Goal: Task Accomplishment & Management: Use online tool/utility

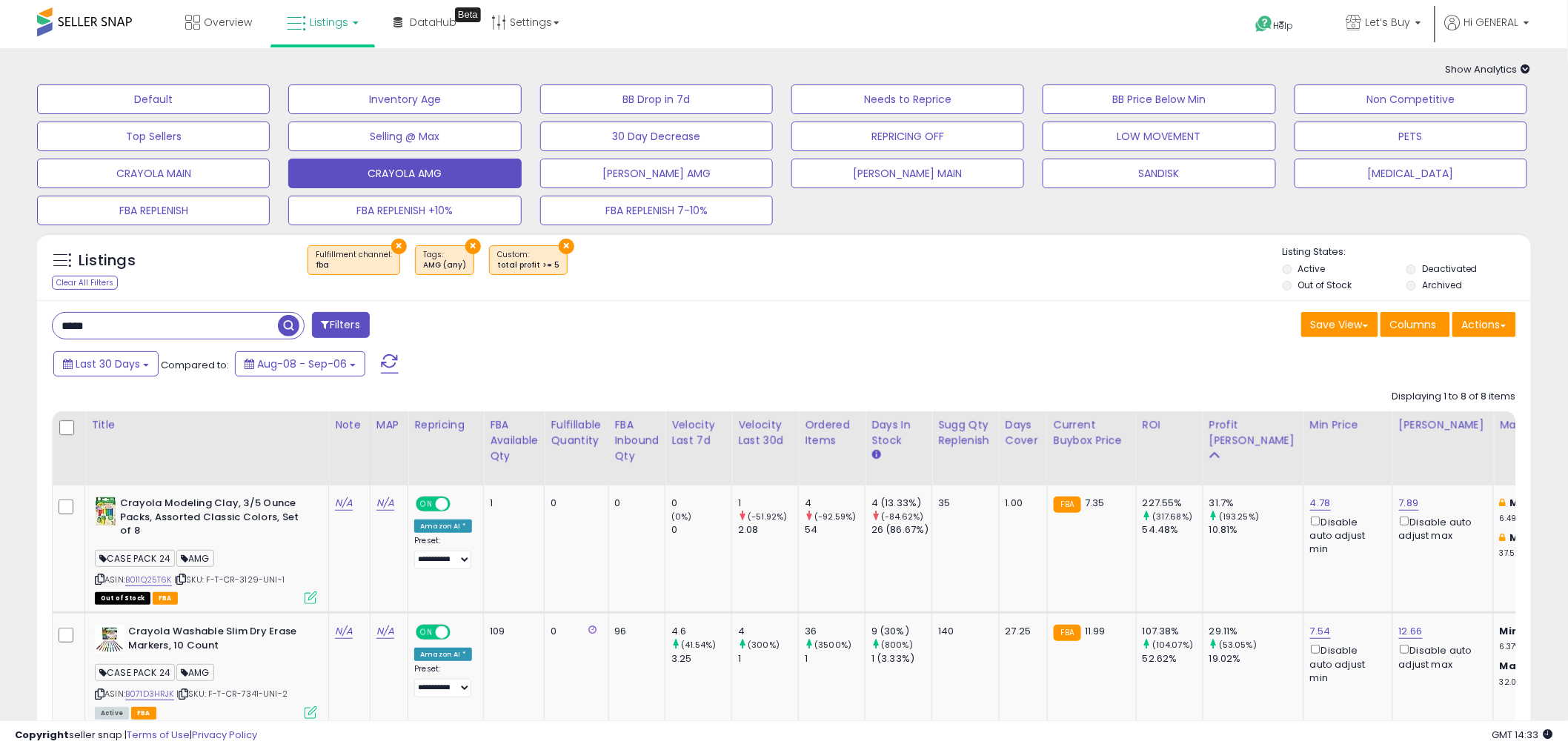
click at [136, 92] on button "Default" at bounding box center [153, 99] width 232 height 30
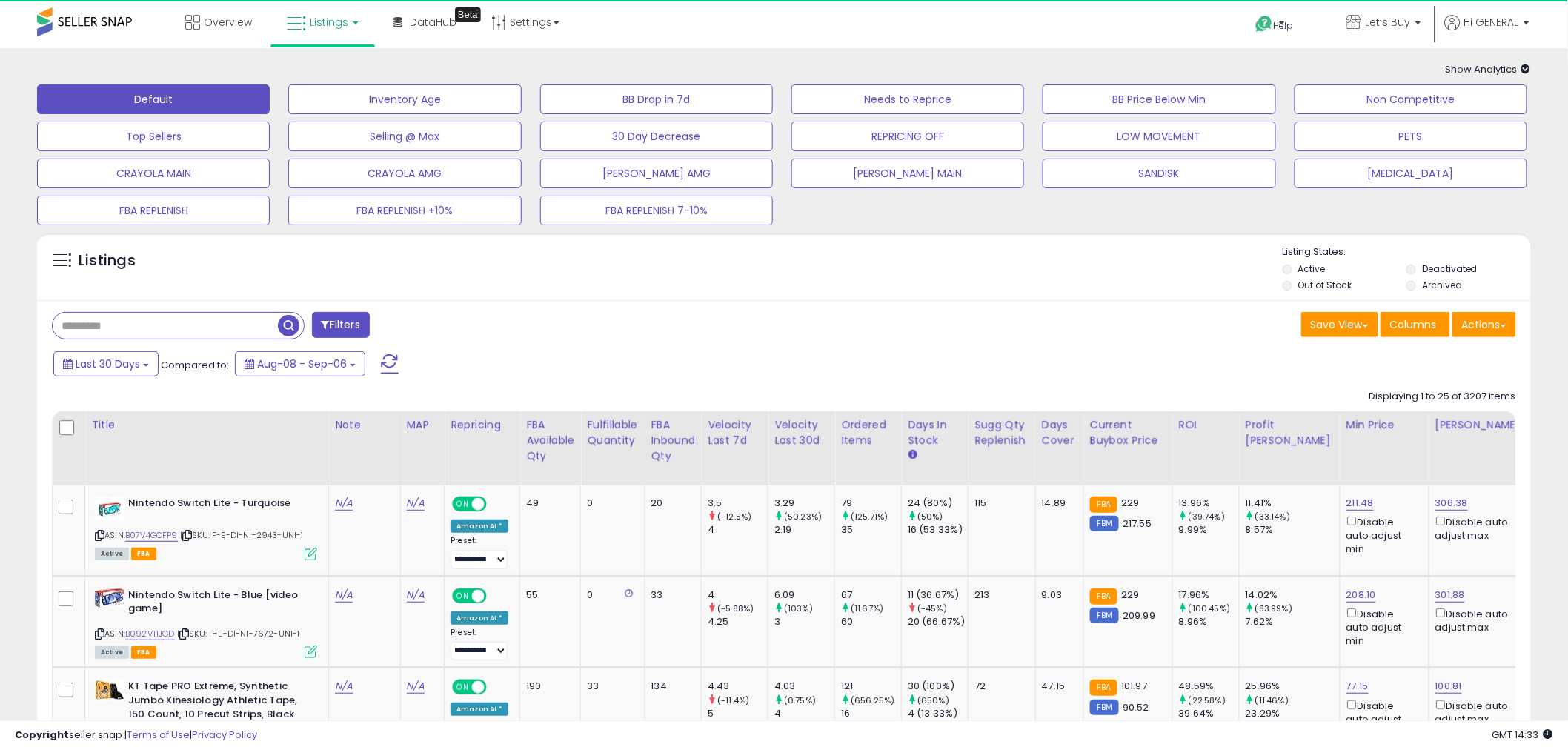
click at [631, 313] on div "Filters" at bounding box center [413, 327] width 743 height 30
click at [805, 350] on div "Last 30 Days Compared to: Aug-08 - Sep-06" at bounding box center [598, 366] width 1098 height 34
click at [815, 179] on button "[PERSON_NAME] MAIN" at bounding box center [907, 173] width 232 height 30
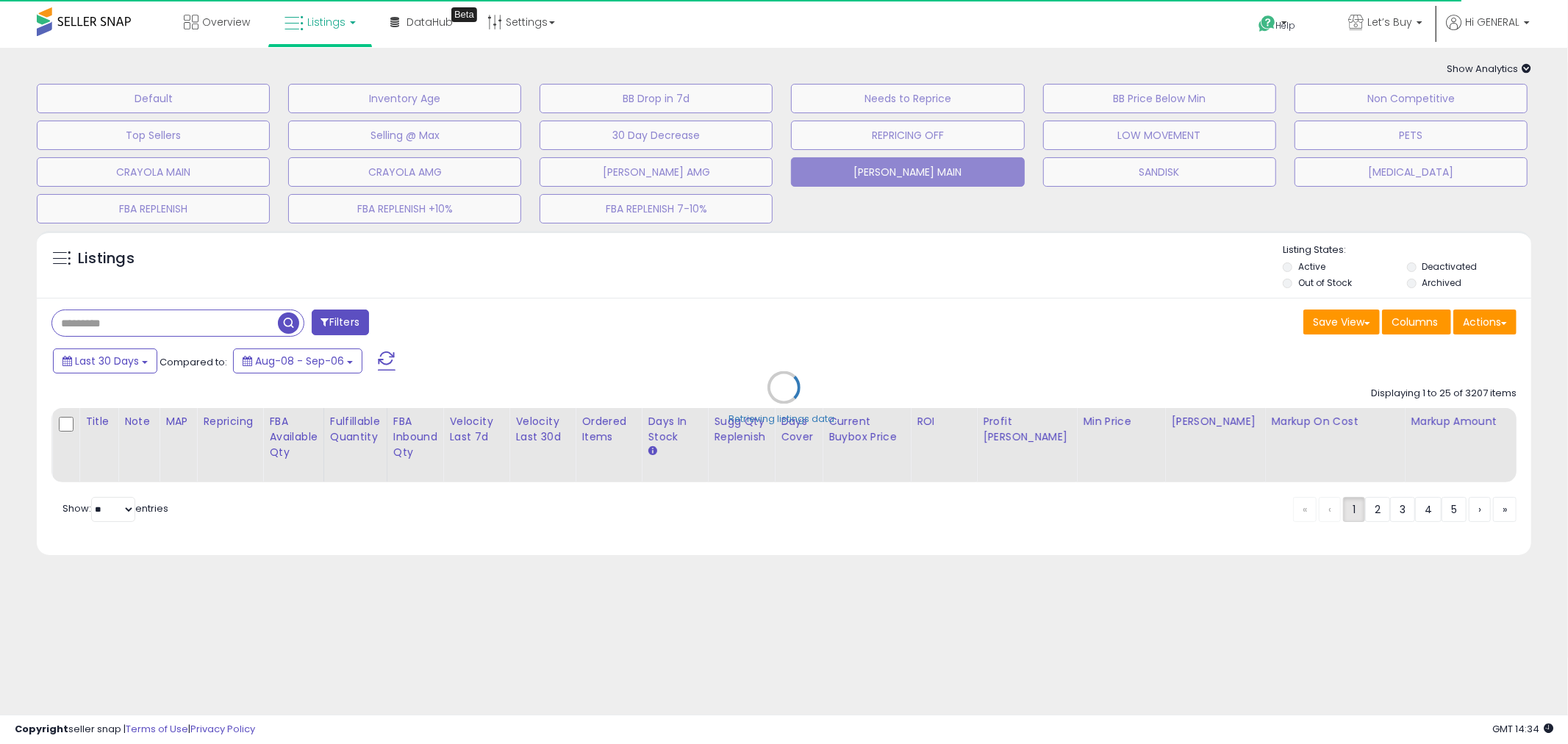
type input "*****"
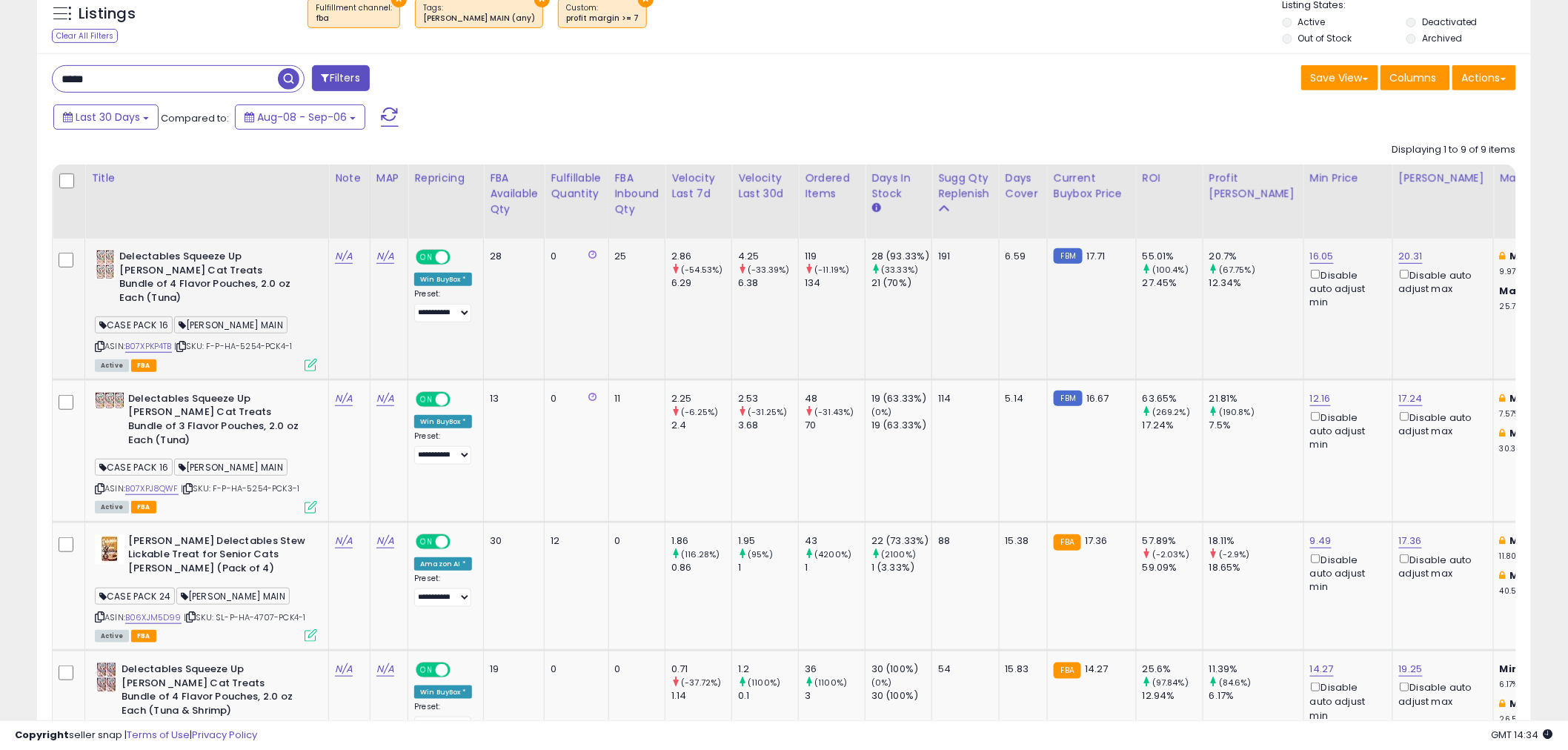
scroll to position [329, 0]
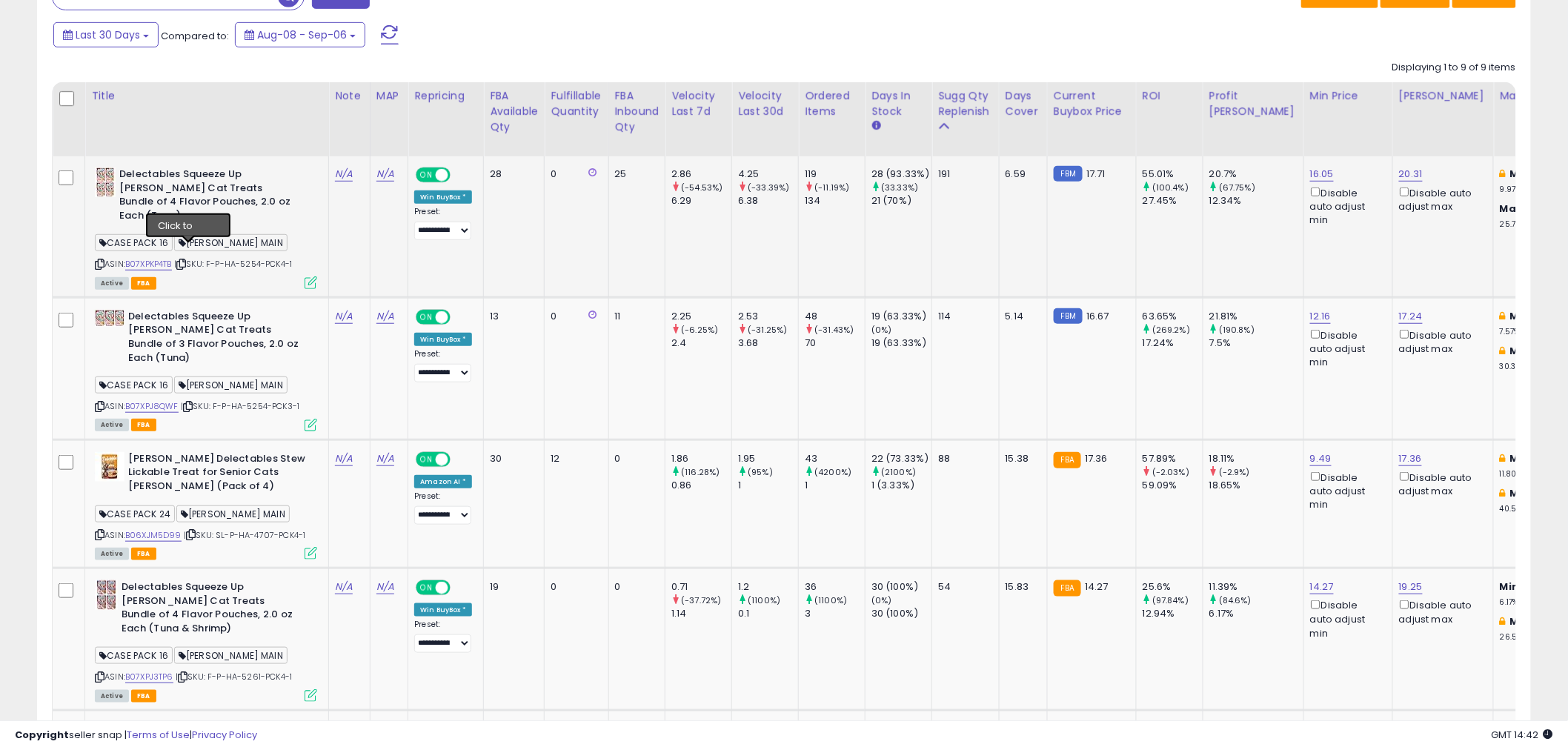
click at [186, 260] on icon at bounding box center [181, 264] width 10 height 8
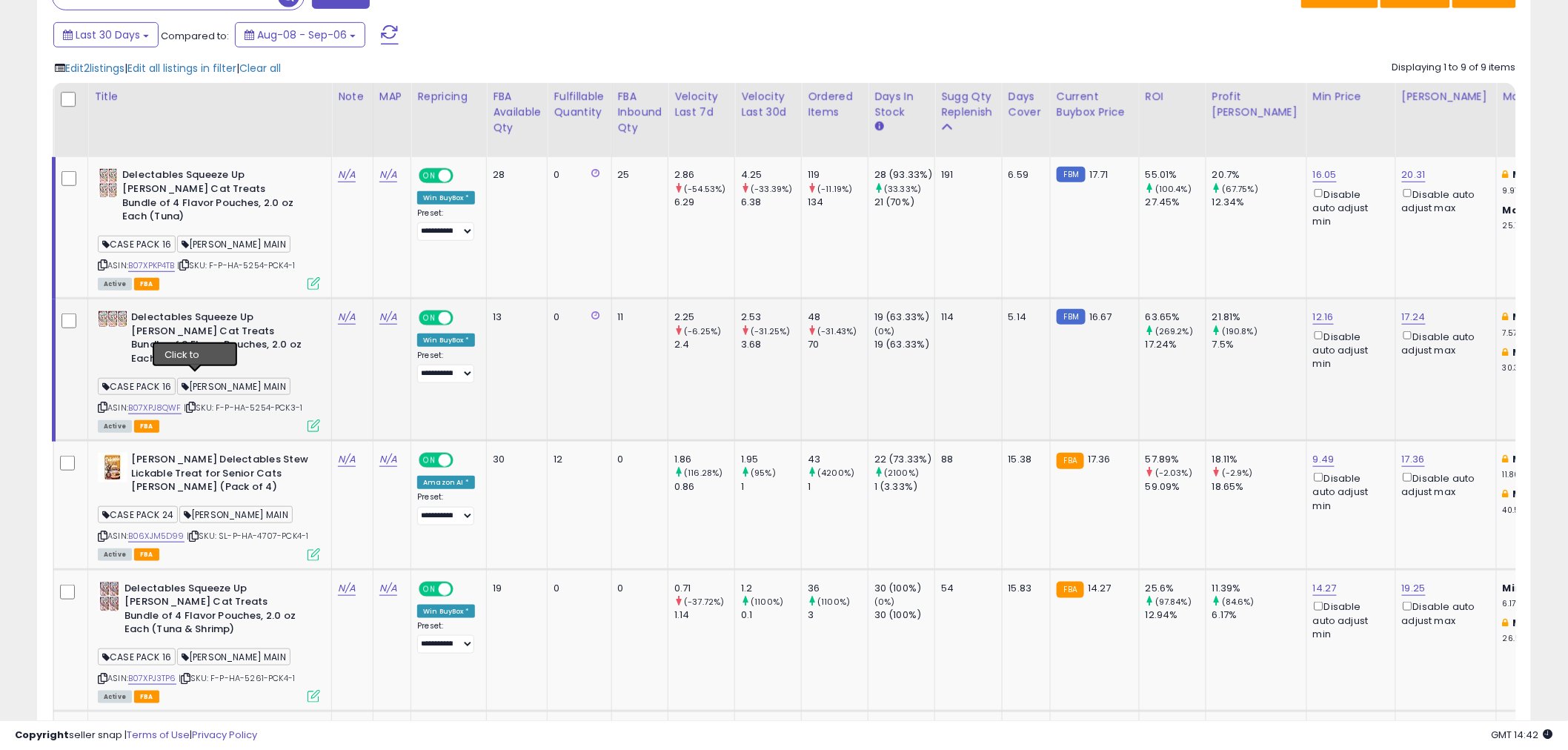
click at [190, 403] on icon at bounding box center [191, 407] width 10 height 8
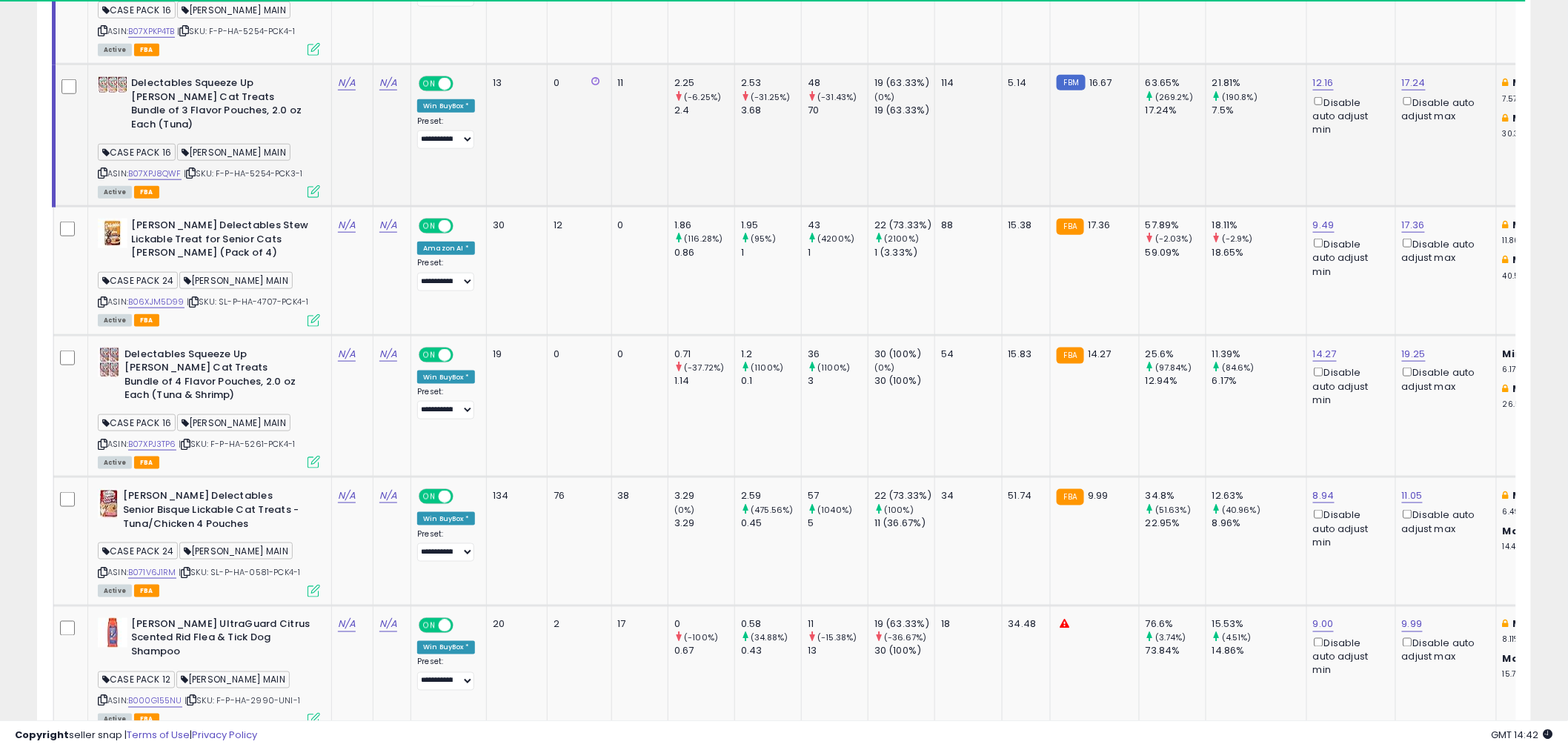
scroll to position [576, 0]
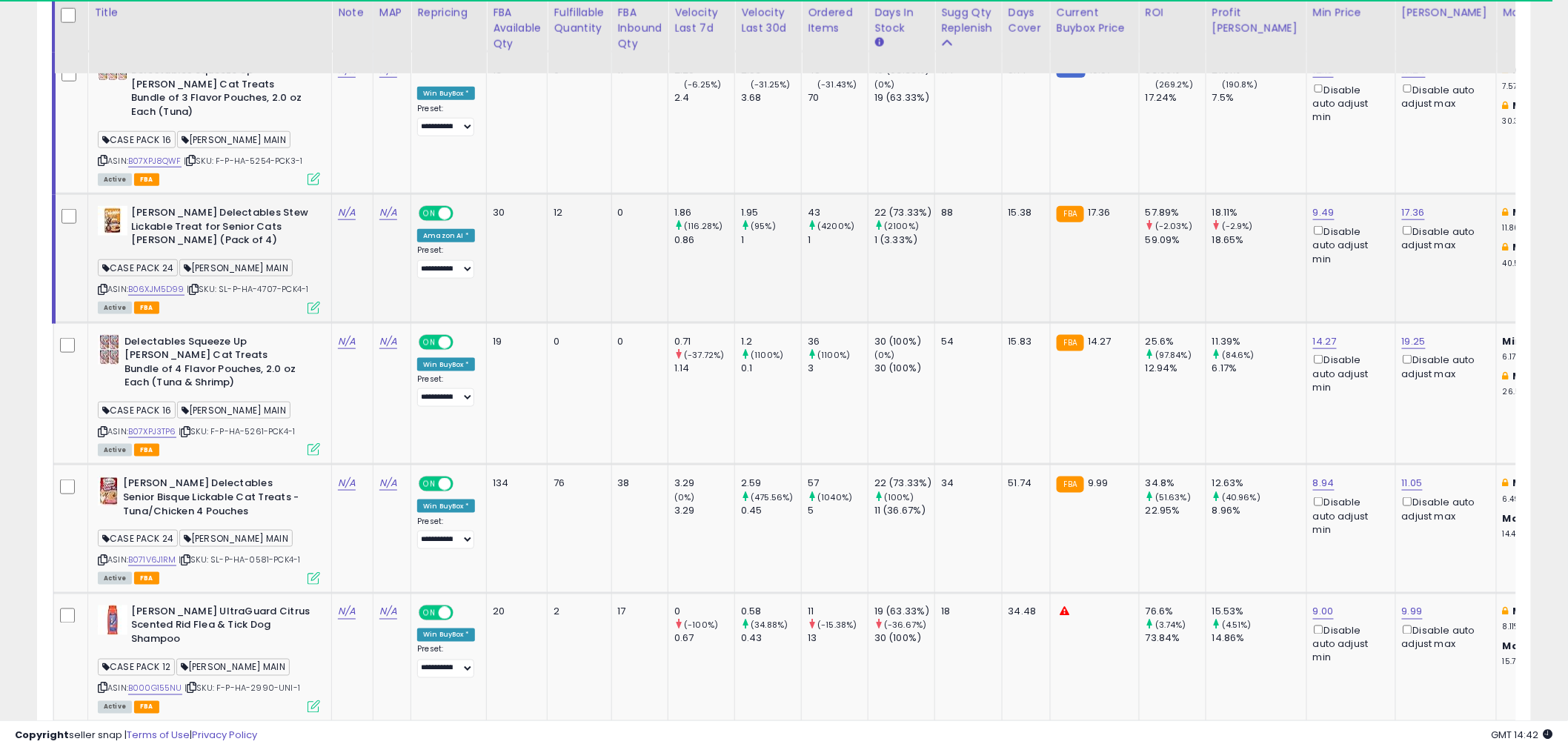
click at [196, 286] on icon at bounding box center [194, 289] width 10 height 8
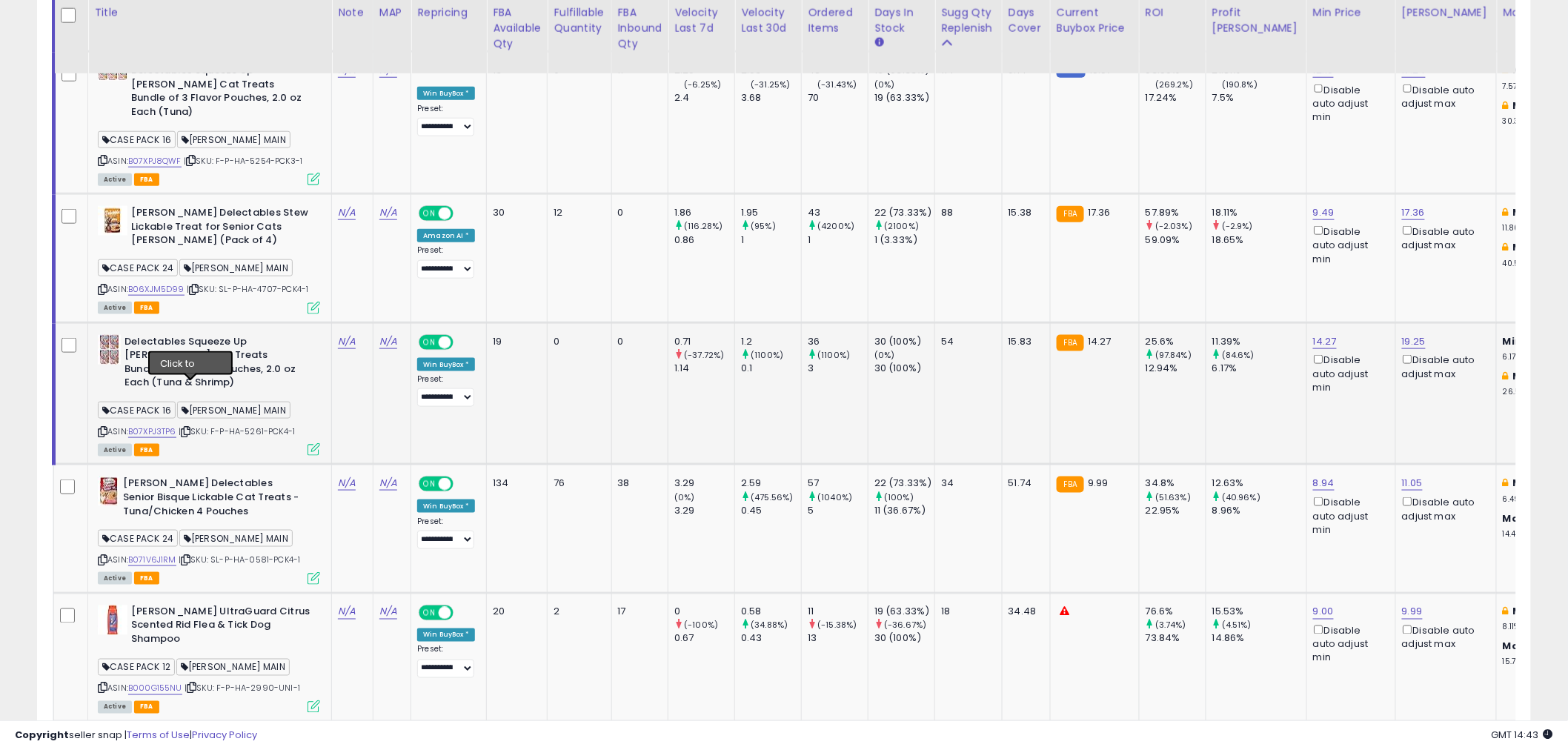
click at [190, 428] on icon at bounding box center [185, 431] width 10 height 8
click at [187, 556] on icon at bounding box center [185, 560] width 10 height 8
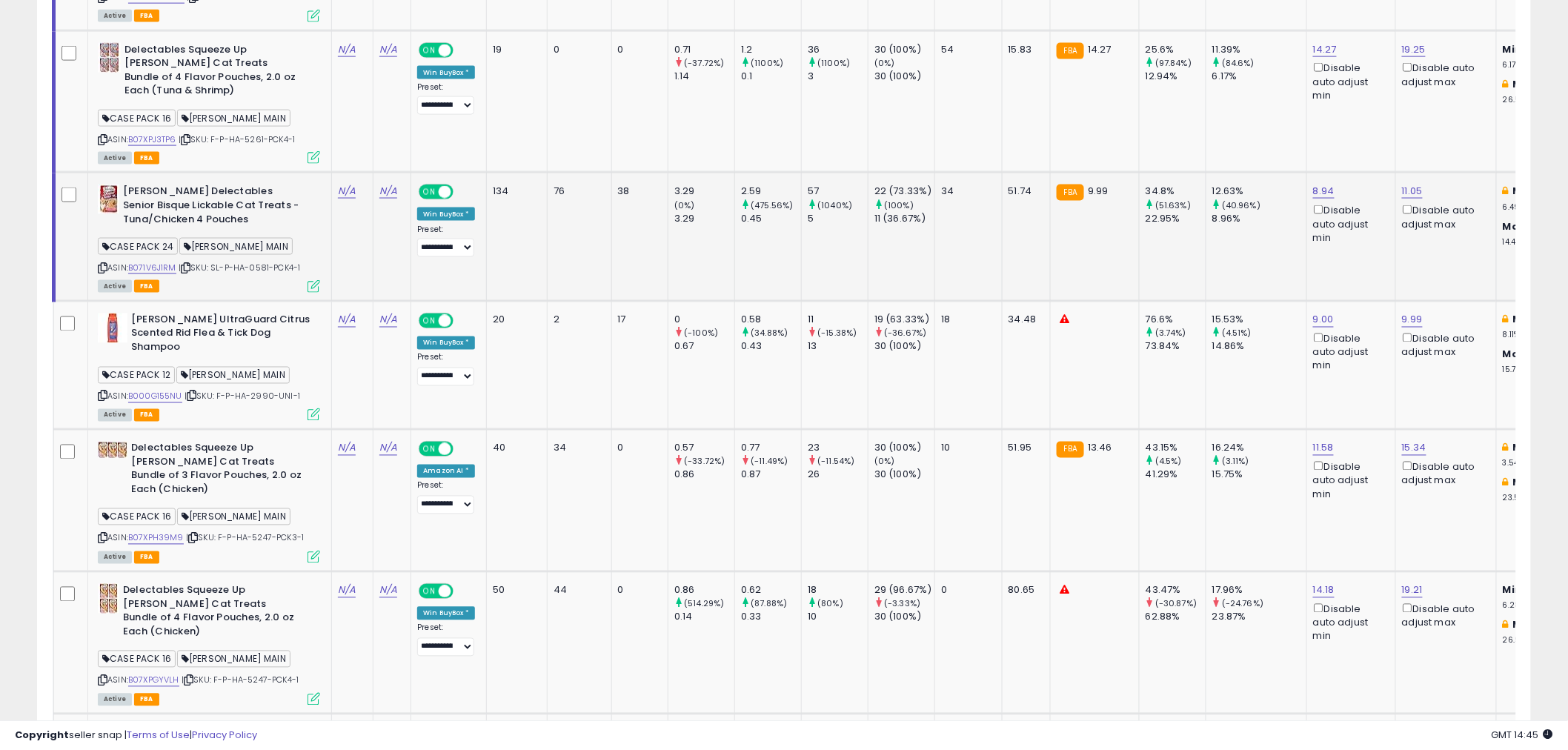
scroll to position [906, 0]
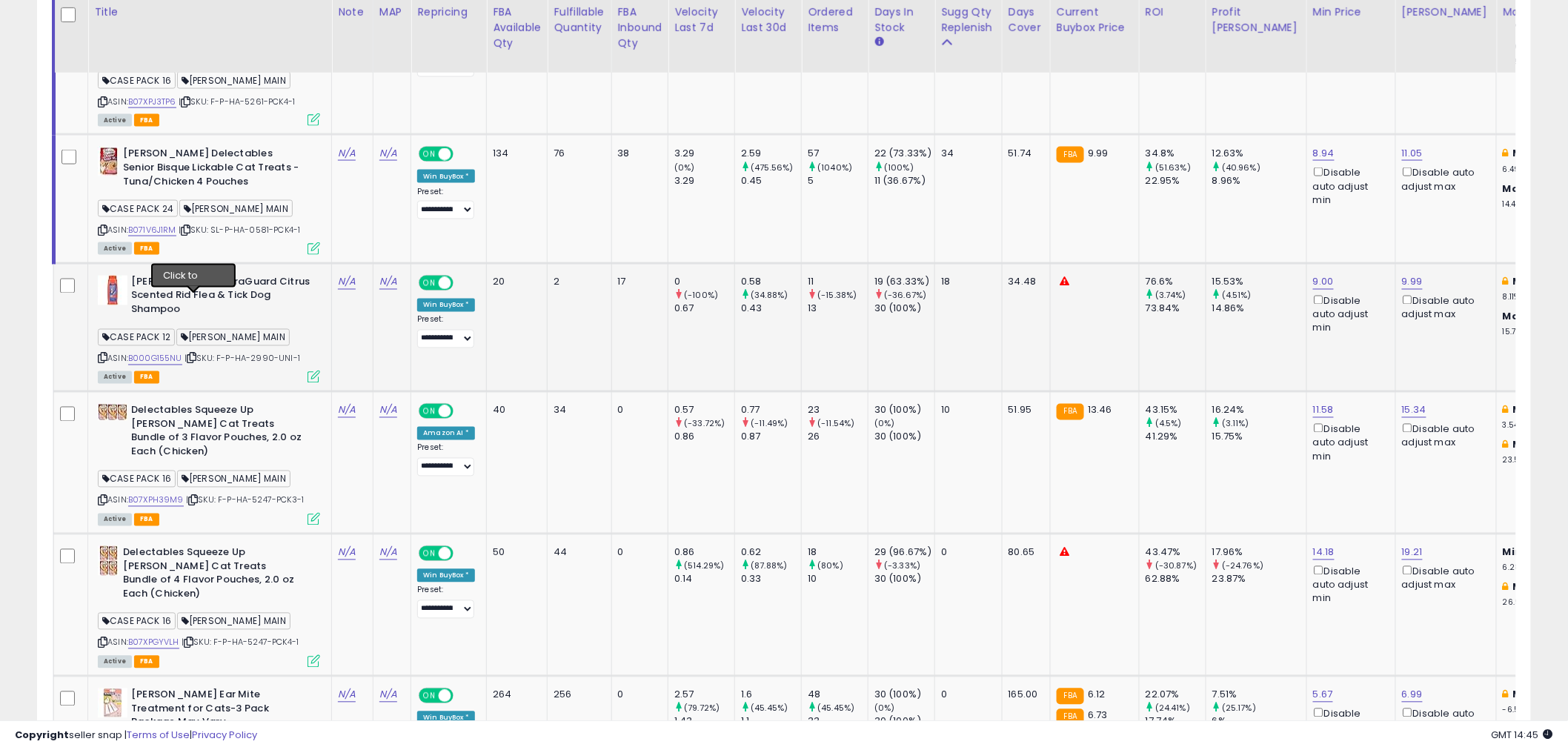
click at [197, 354] on icon at bounding box center [191, 358] width 10 height 8
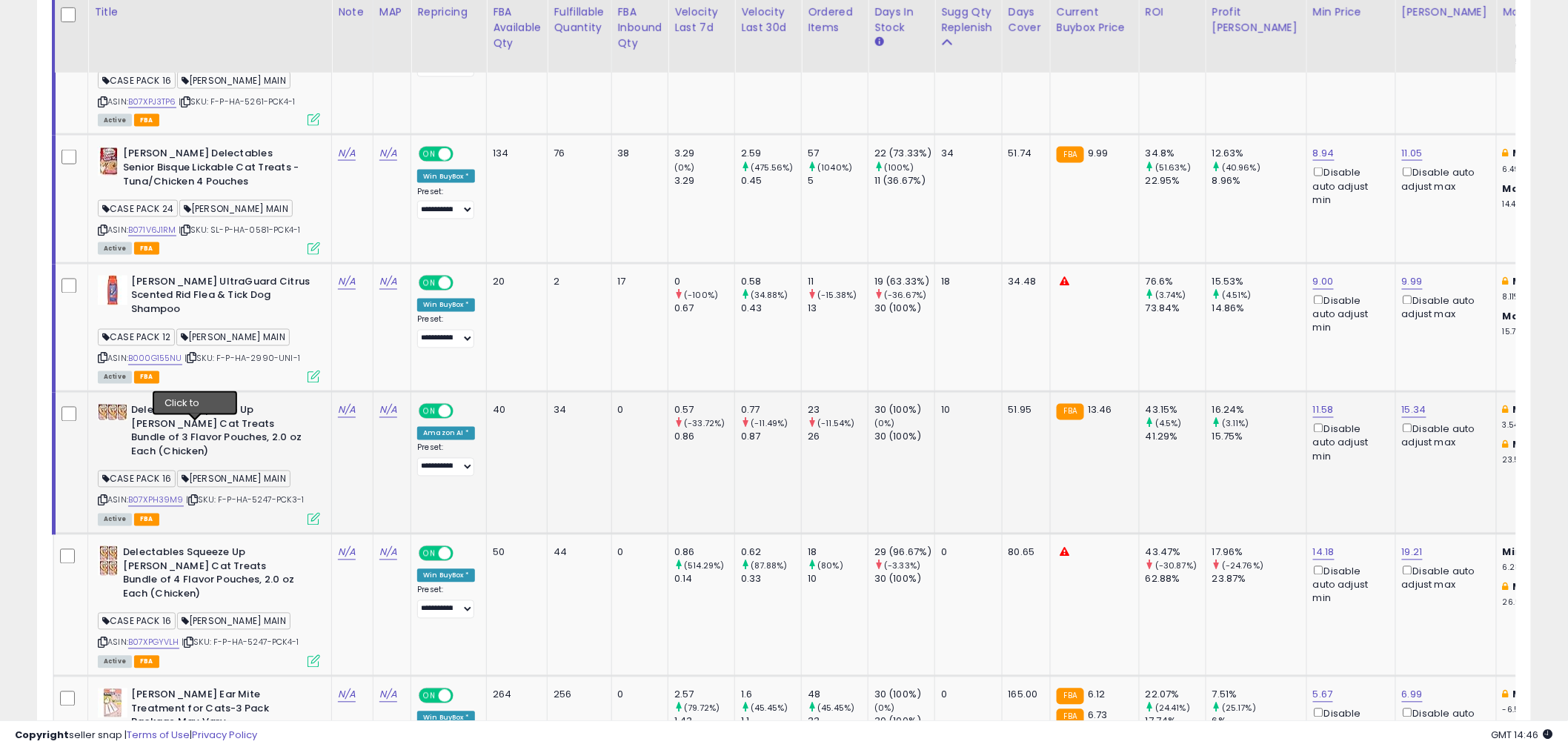
click at [196, 497] on icon at bounding box center [193, 500] width 10 height 8
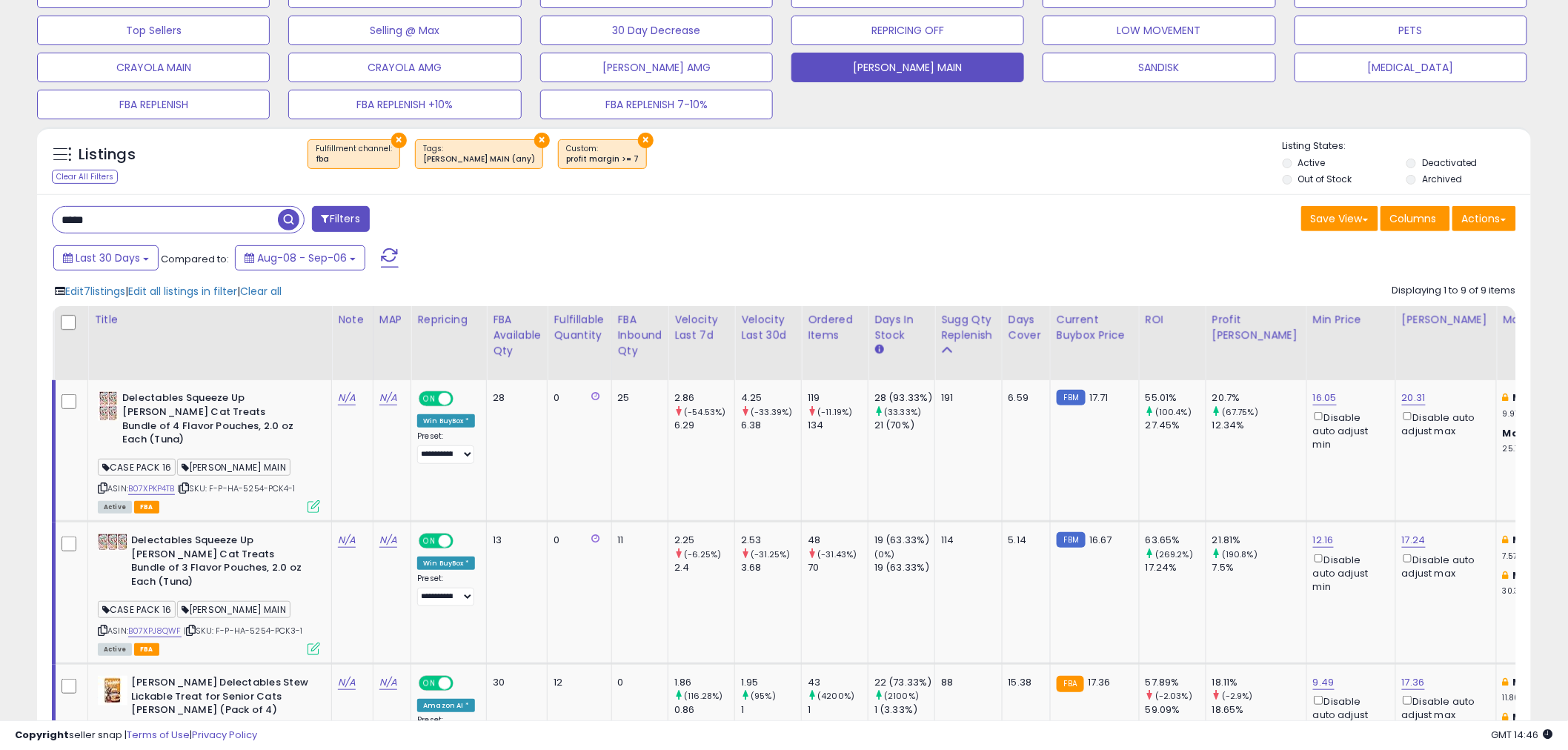
scroll to position [247, 0]
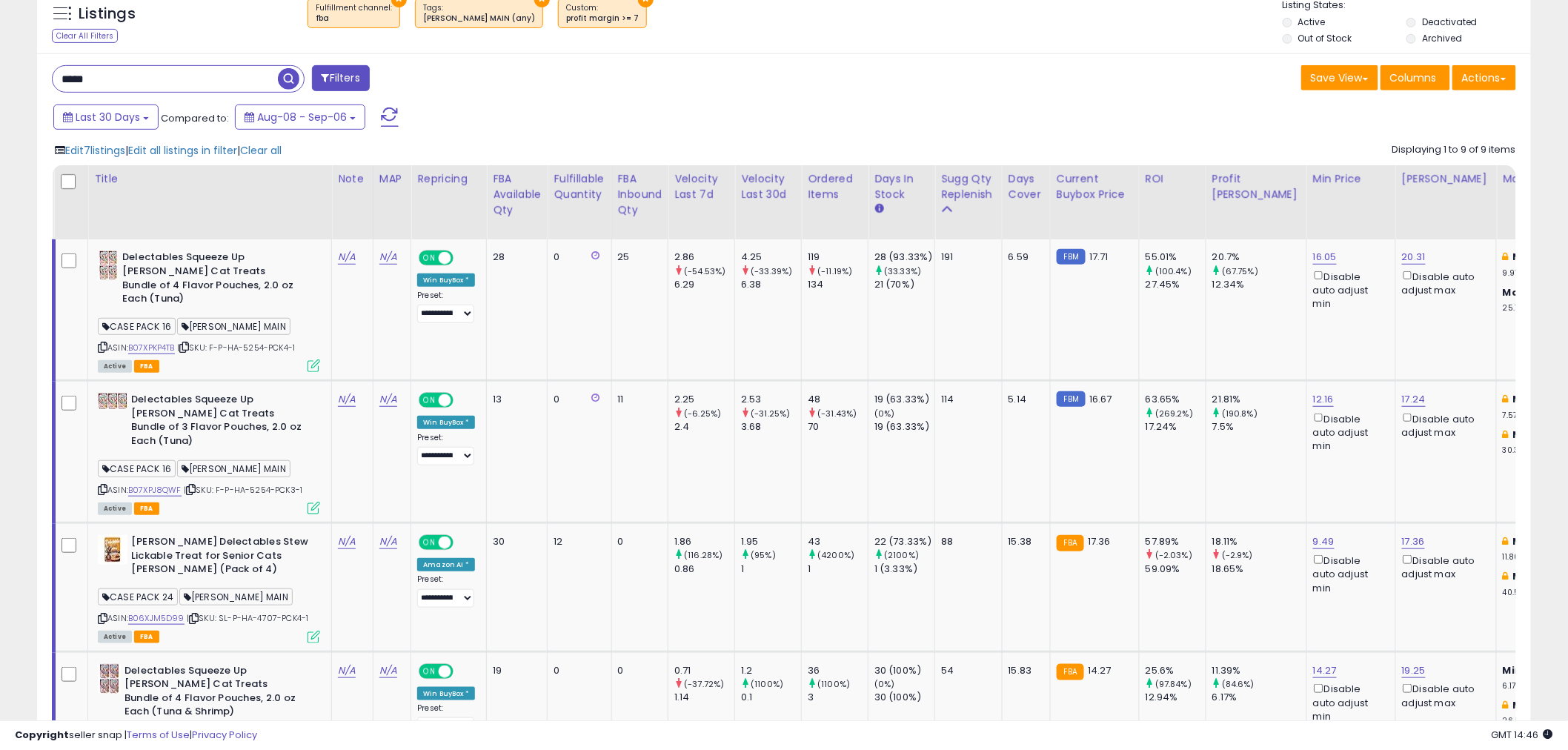
click at [567, 107] on div "Last 30 Days Compared to: Aug-08 - Sep-06" at bounding box center [598, 119] width 1098 height 34
click at [587, 114] on div "Last 30 Days Compared to: Aug-08 - Sep-06" at bounding box center [598, 119] width 1098 height 34
click at [587, 115] on div "Last 30 Days Compared to: Aug-08 - Sep-06" at bounding box center [598, 119] width 1098 height 34
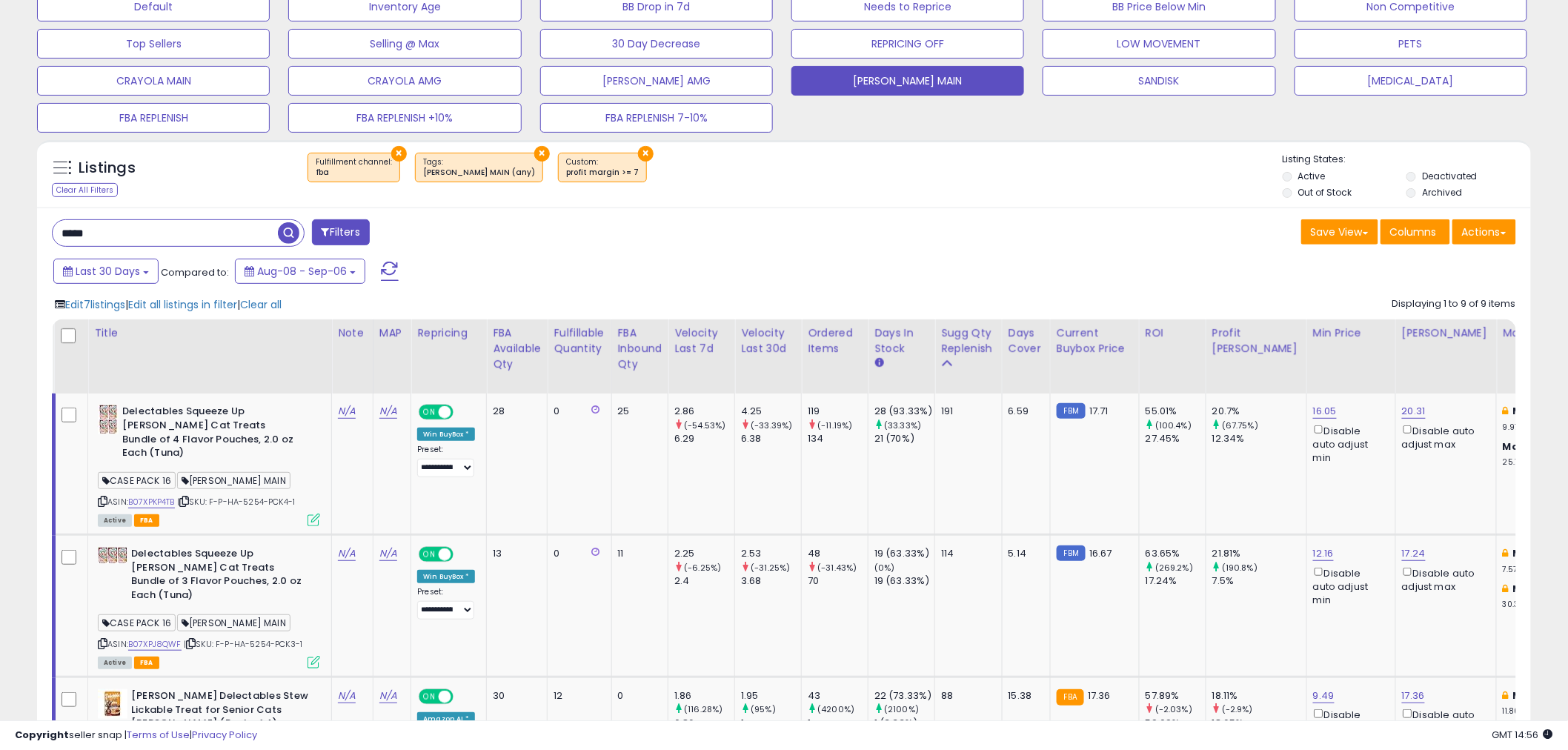
scroll to position [0, 0]
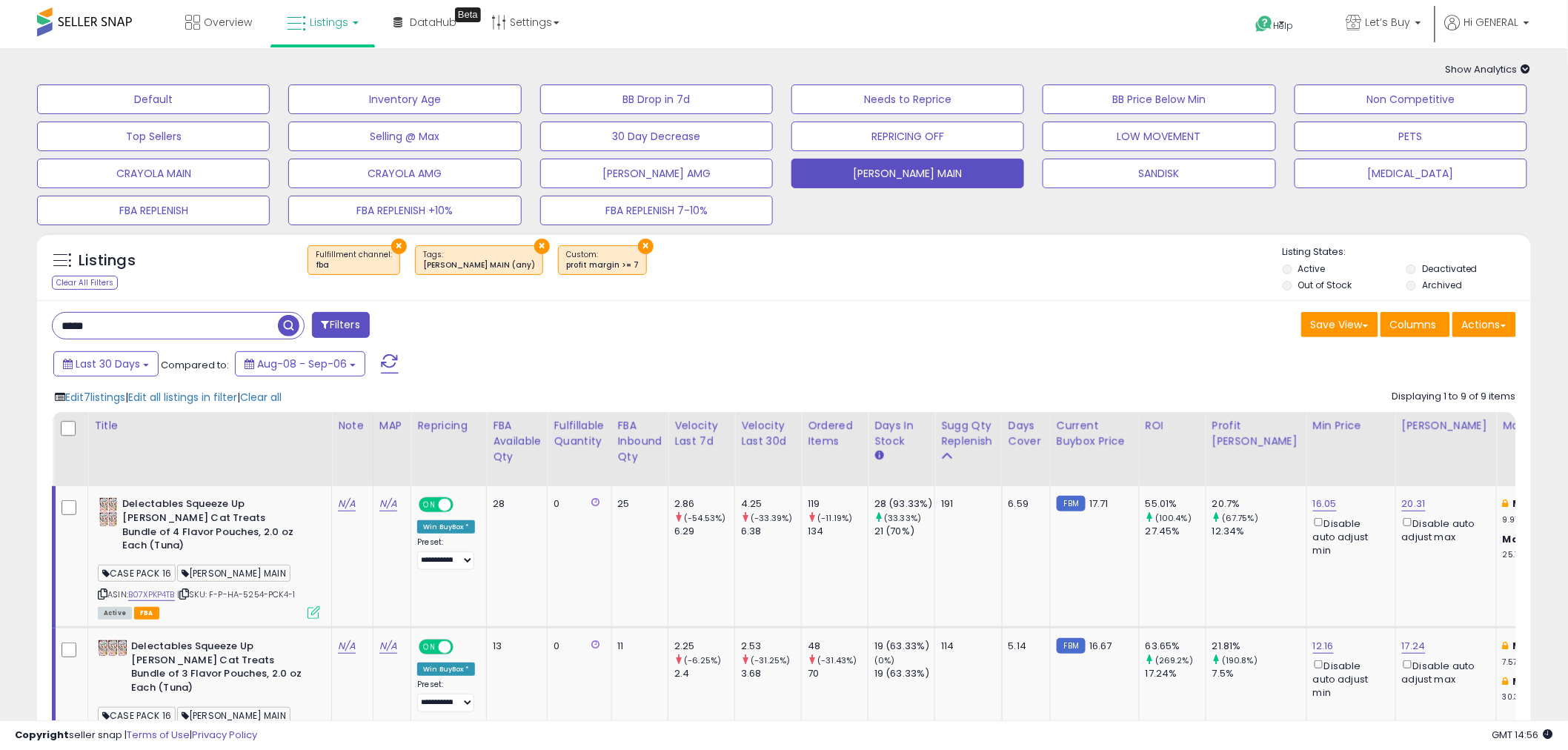
click at [638, 239] on button "×" at bounding box center [646, 246] width 16 height 16
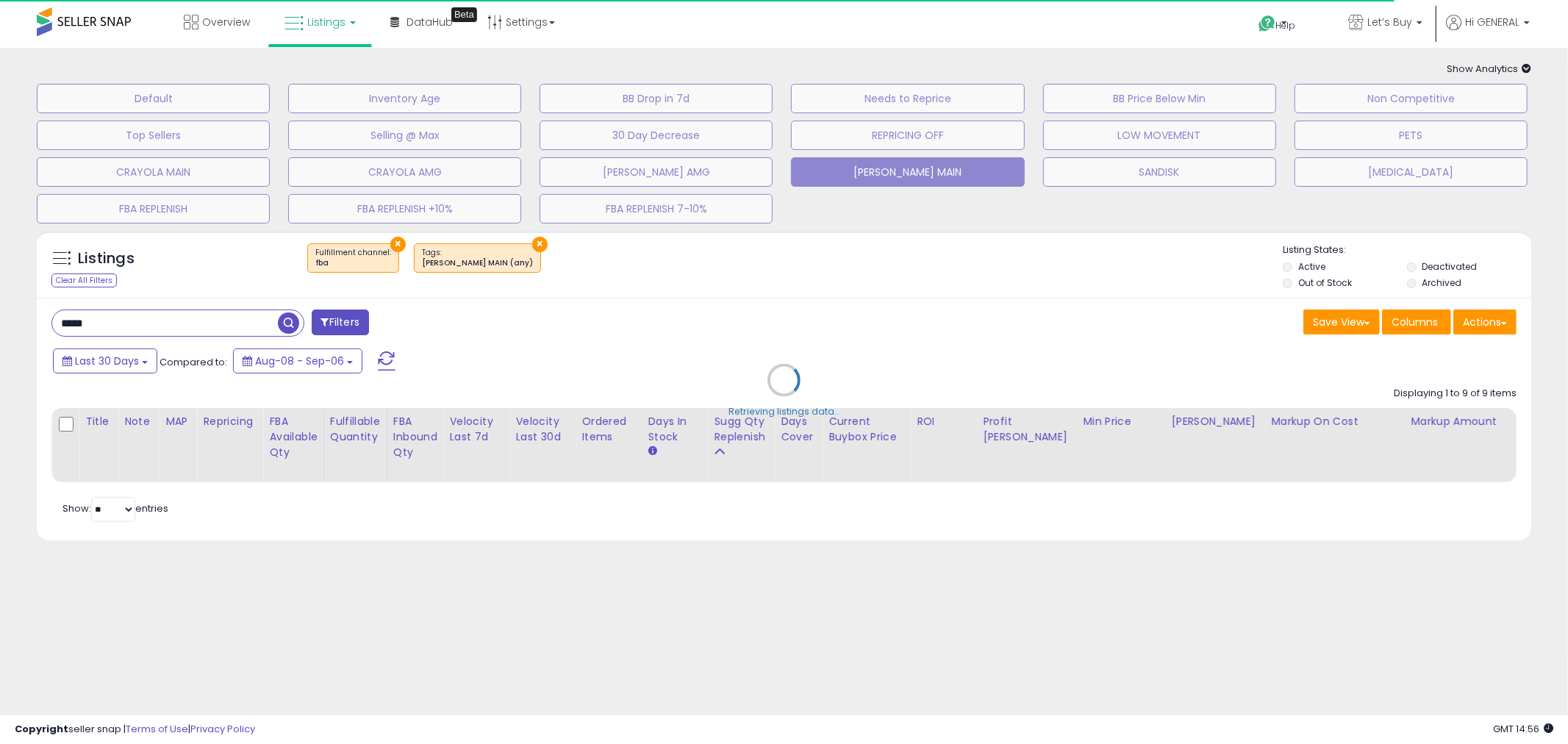
click at [490, 243] on div "Retrieving listings data.." at bounding box center [784, 391] width 1516 height 335
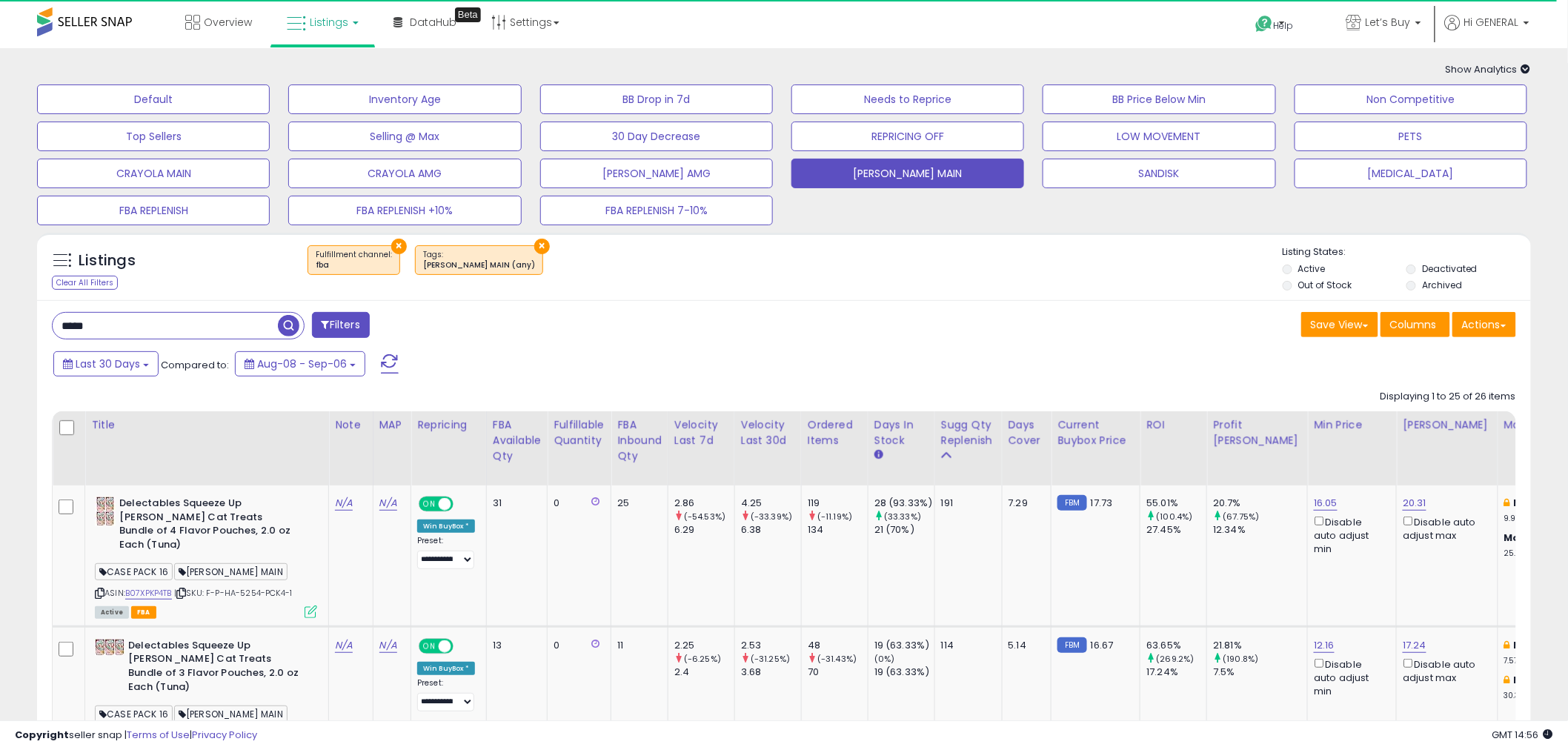
click at [534, 247] on button "×" at bounding box center [542, 246] width 16 height 16
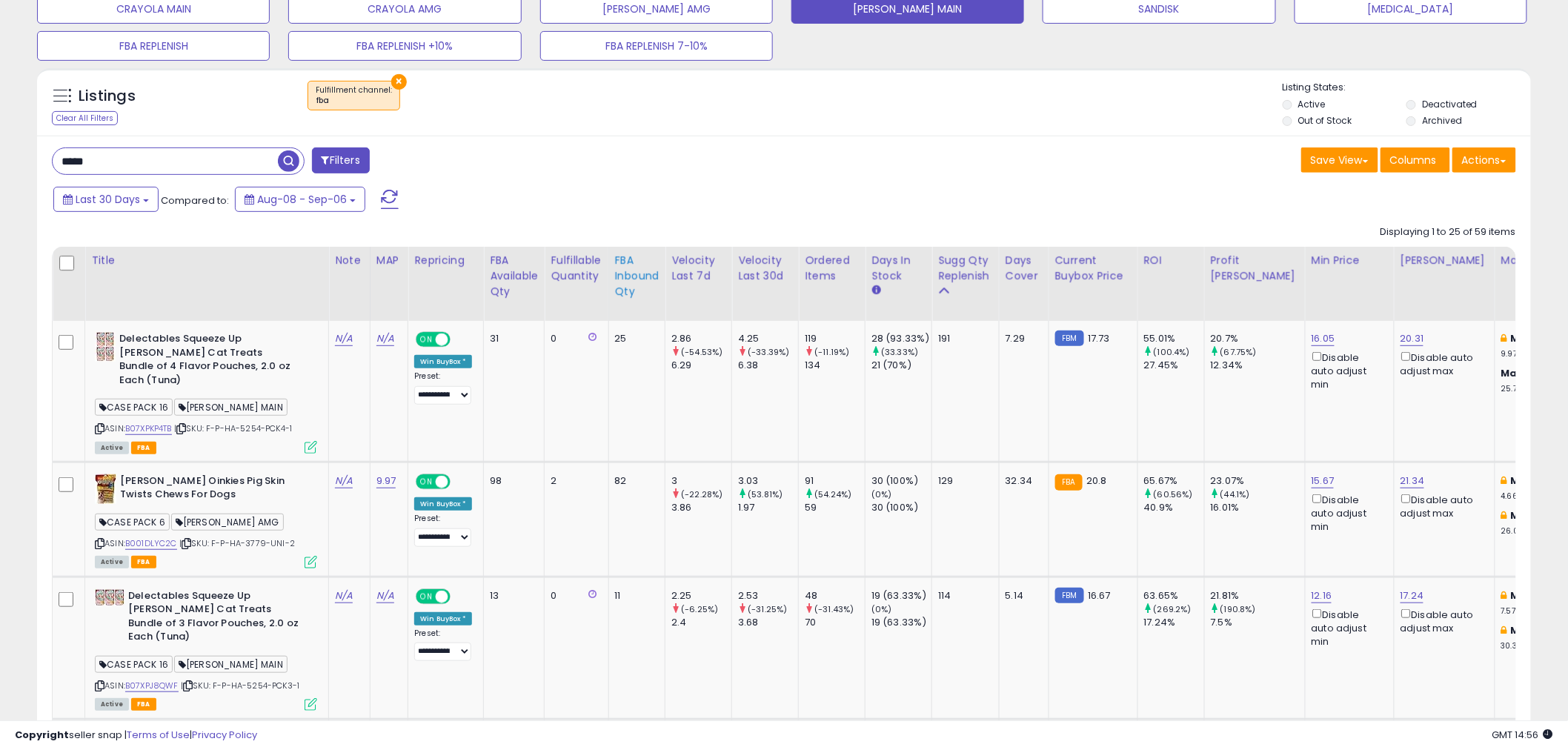
scroll to position [247, 0]
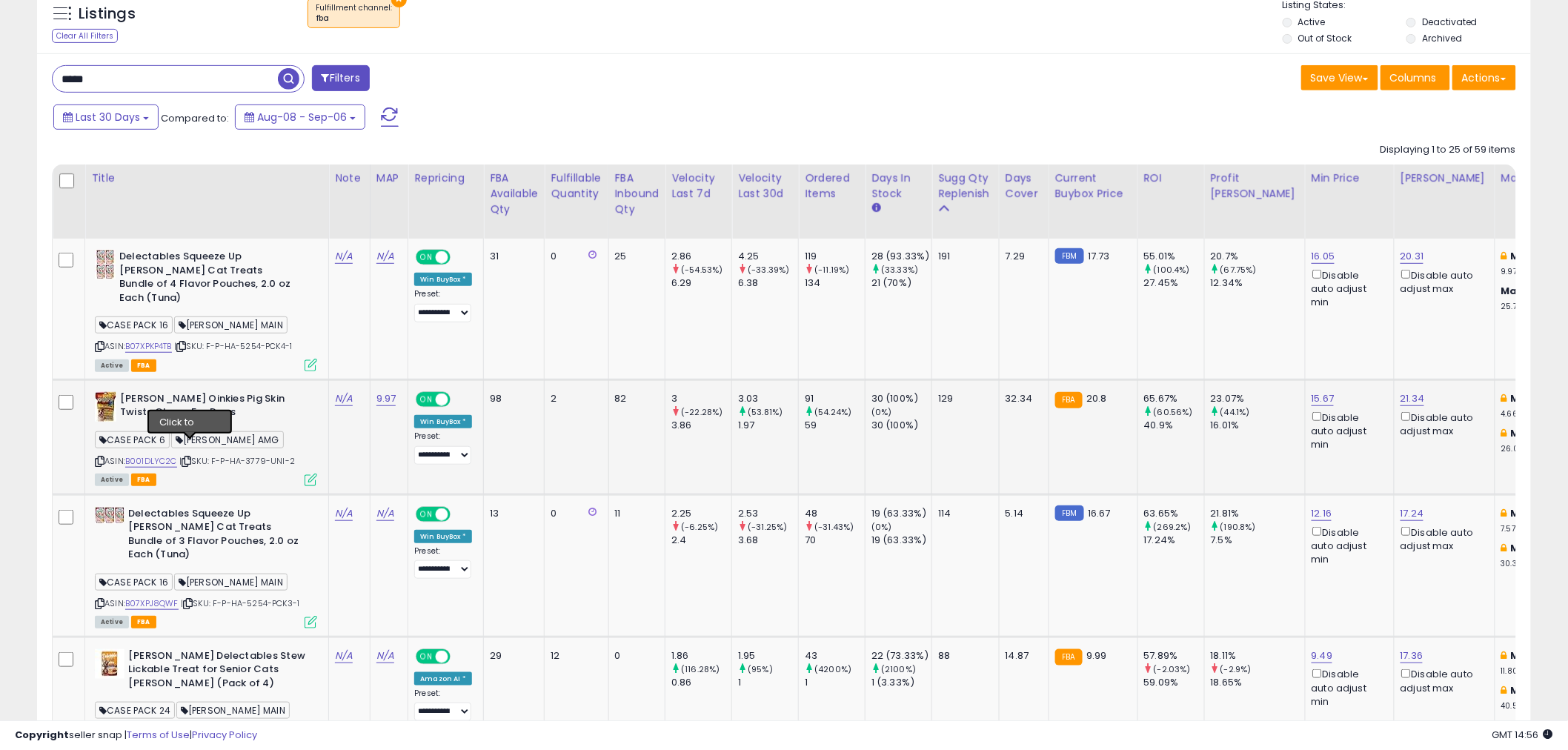
click at [188, 458] on icon at bounding box center [186, 461] width 10 height 8
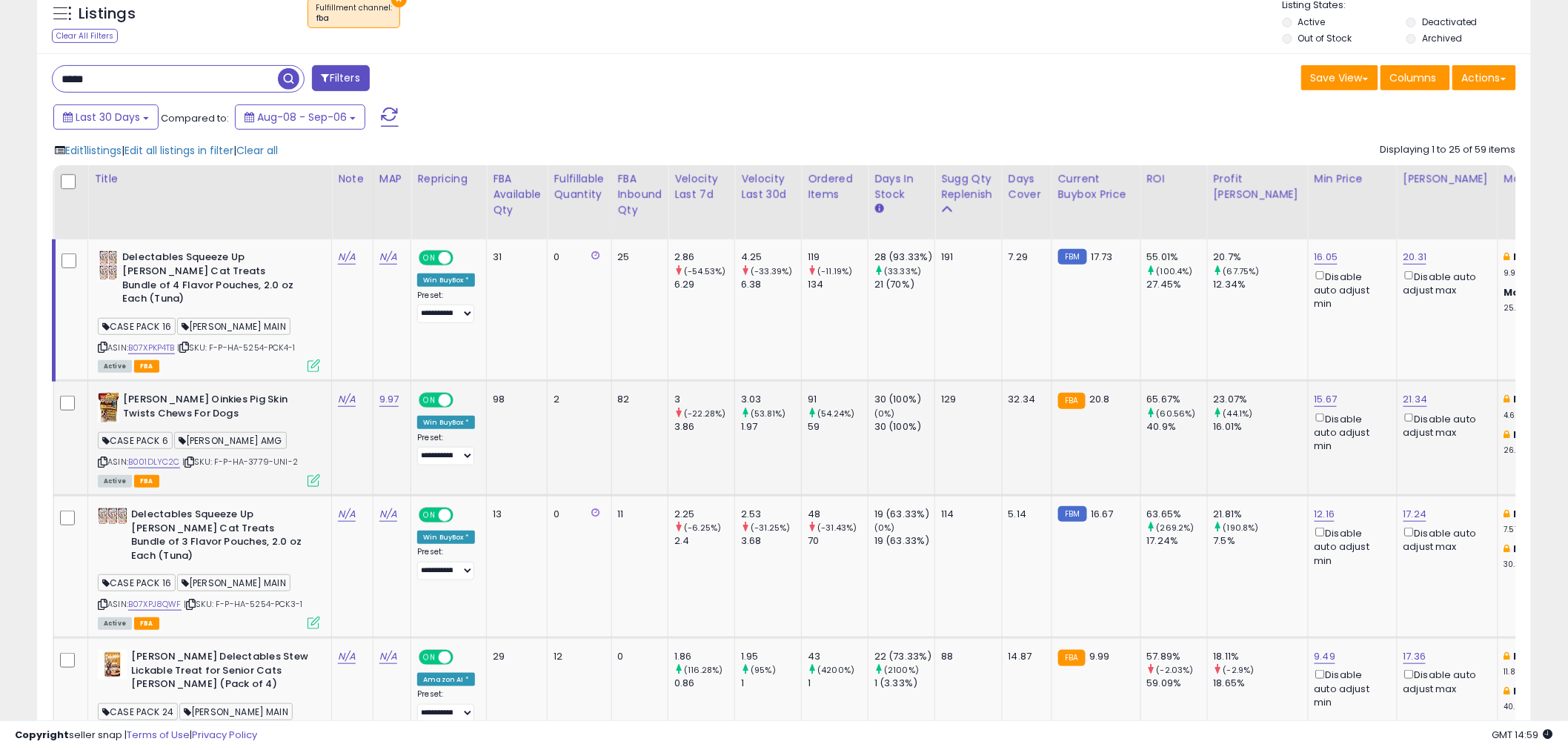
click at [193, 458] on icon at bounding box center [189, 462] width 10 height 8
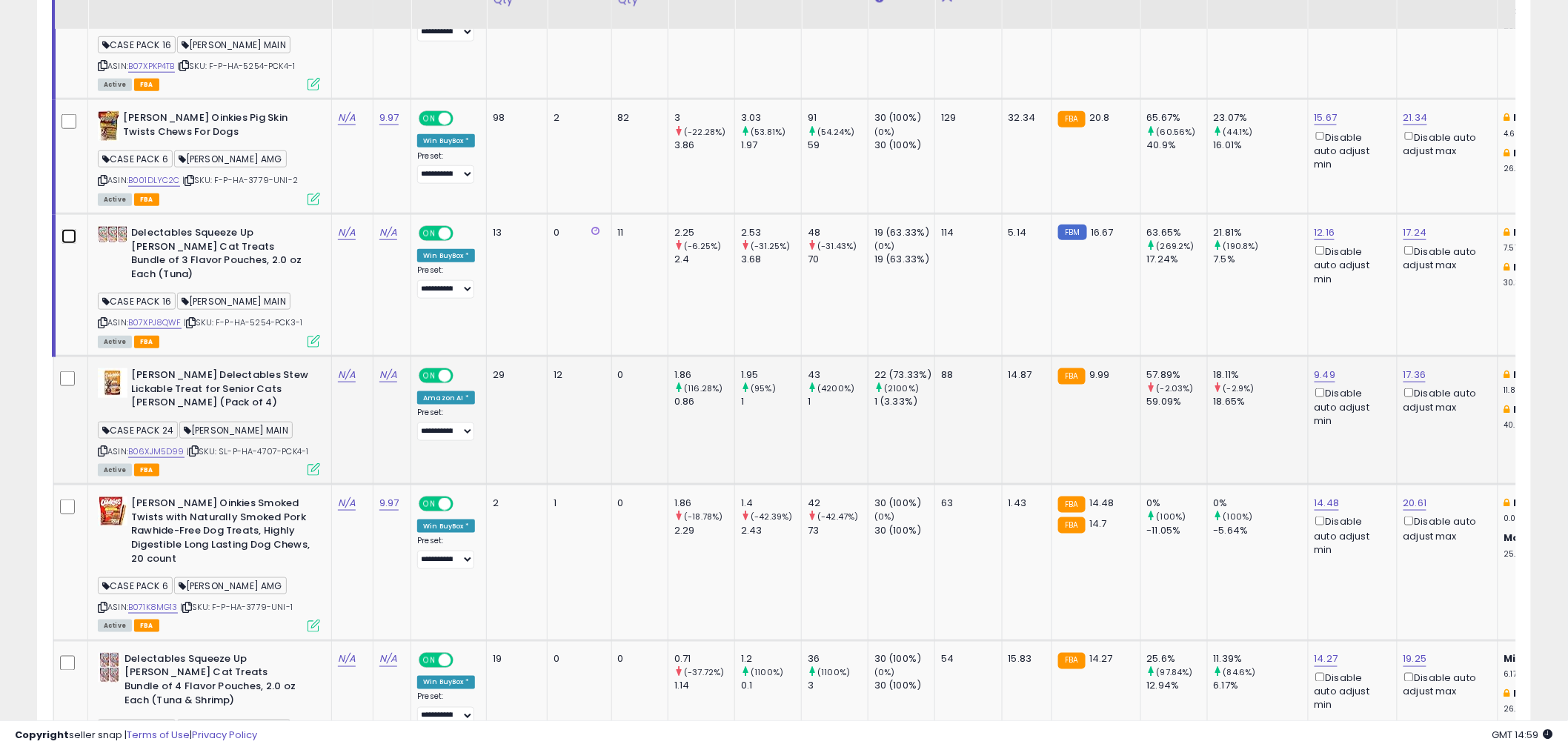
scroll to position [576, 0]
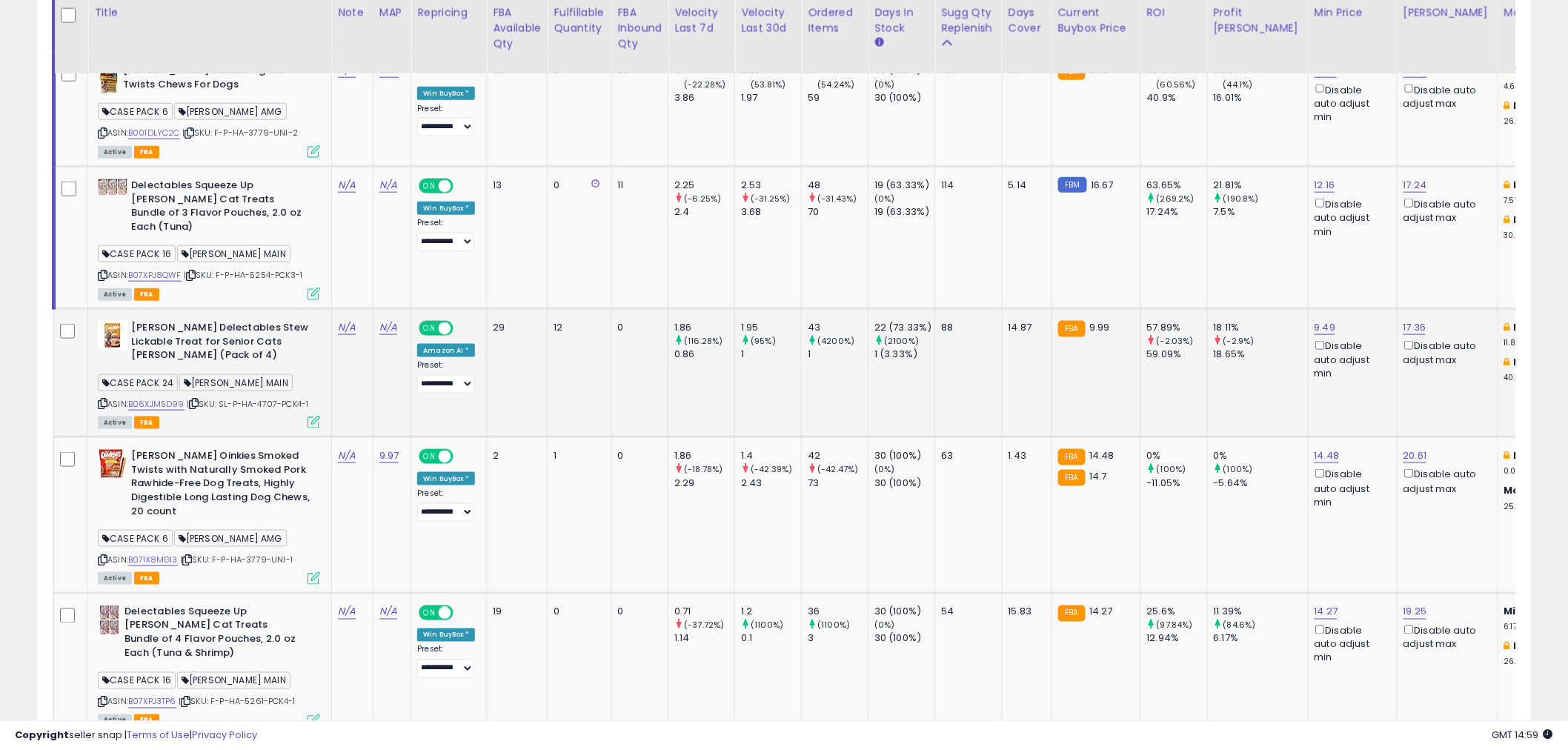
click at [58, 308] on td at bounding box center [71, 372] width 34 height 129
click at [191, 556] on icon at bounding box center [187, 560] width 10 height 8
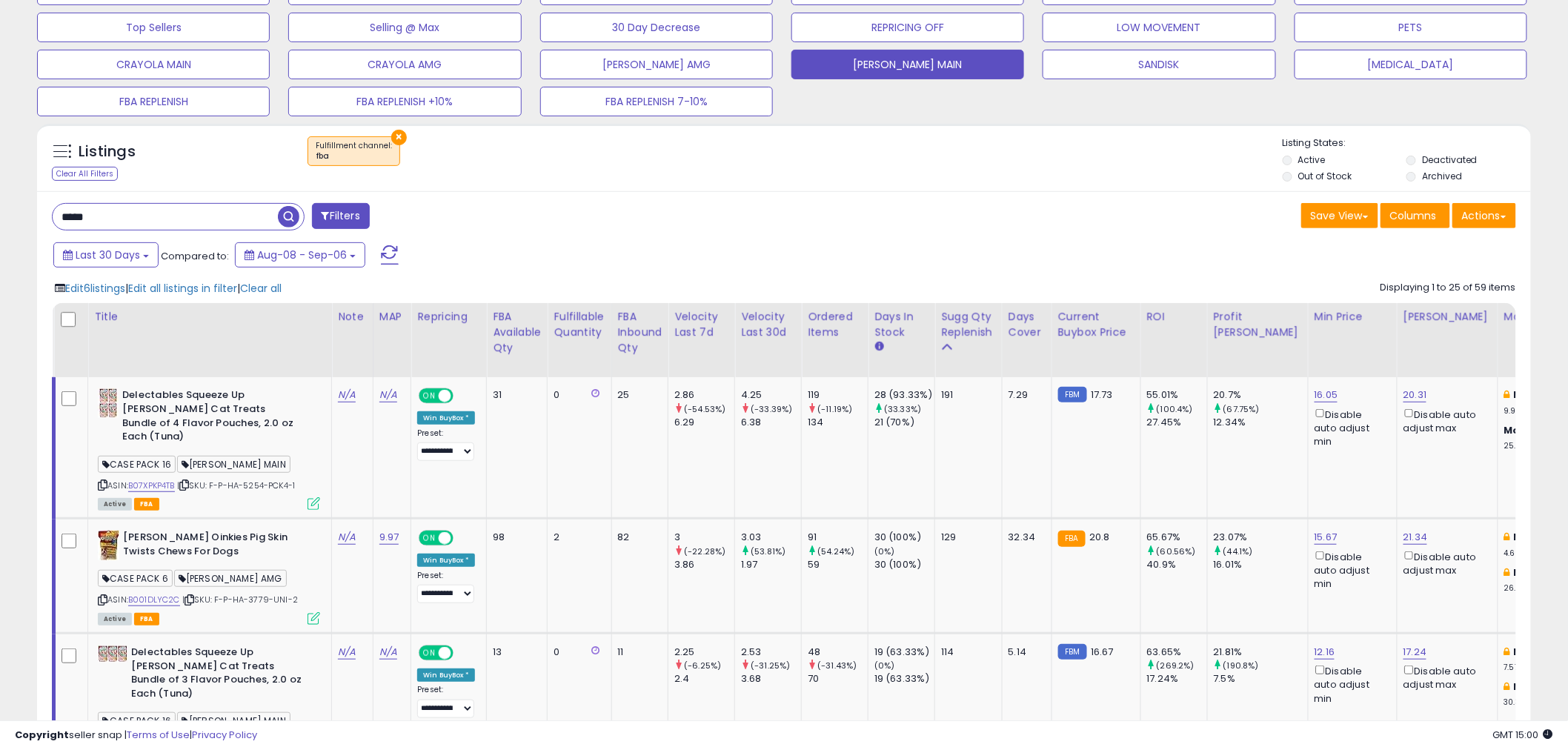
scroll to position [0, 0]
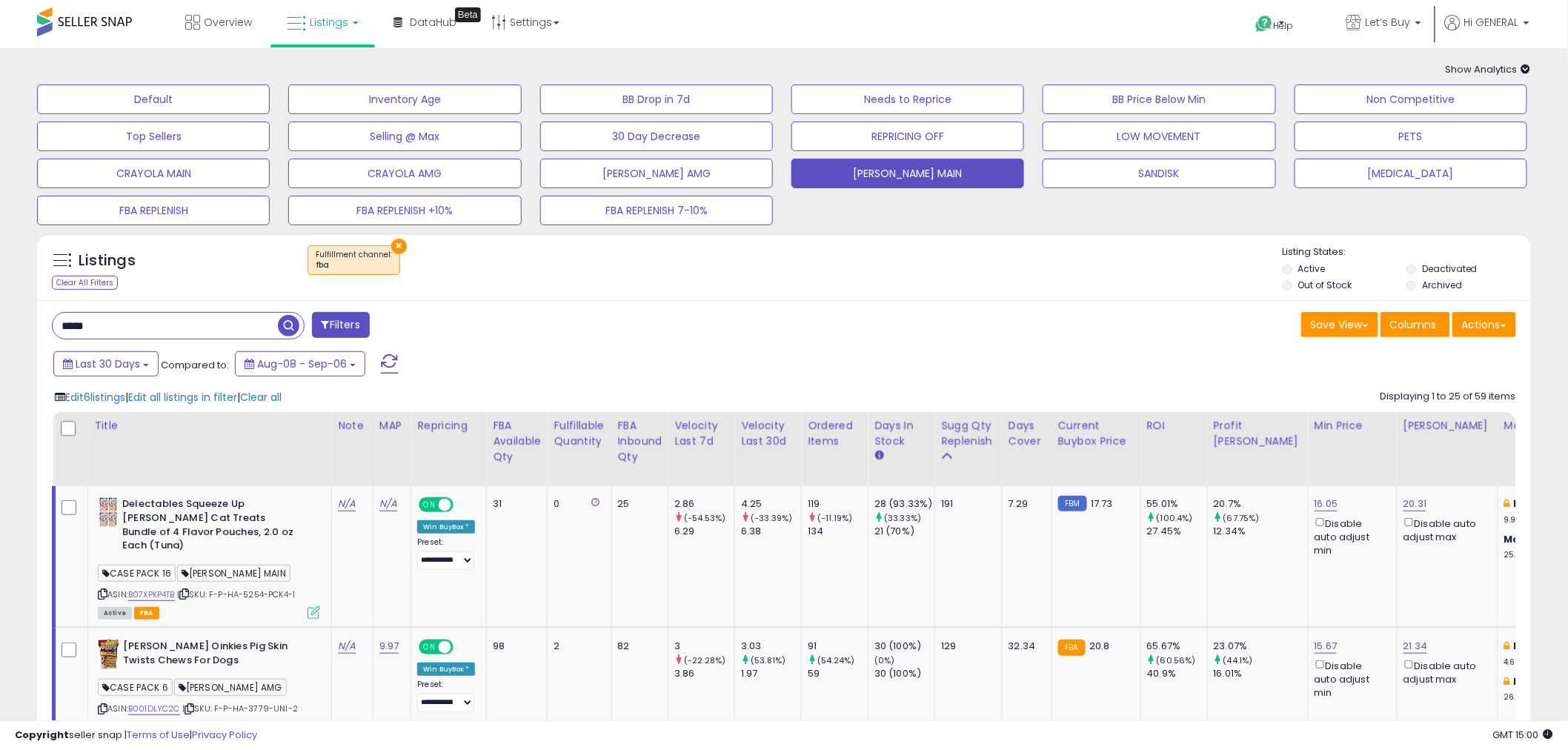
click at [359, 319] on button "Filters" at bounding box center [340, 325] width 58 height 26
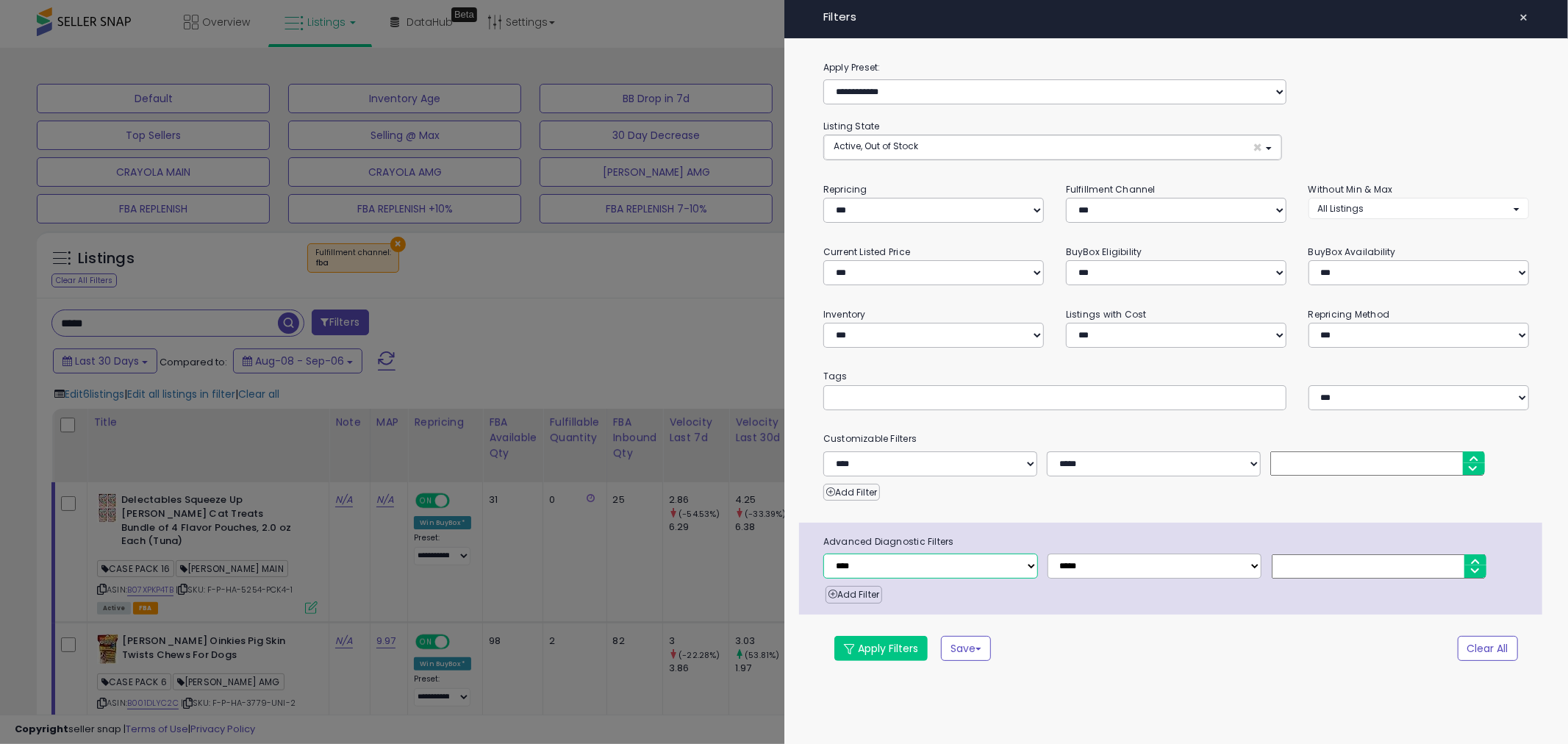
click at [860, 568] on select "**********" at bounding box center [930, 566] width 214 height 25
select select "**********"
click at [823, 554] on select "**********" at bounding box center [930, 566] width 214 height 25
click at [1291, 564] on input "number" at bounding box center [1378, 566] width 214 height 24
type input "*"
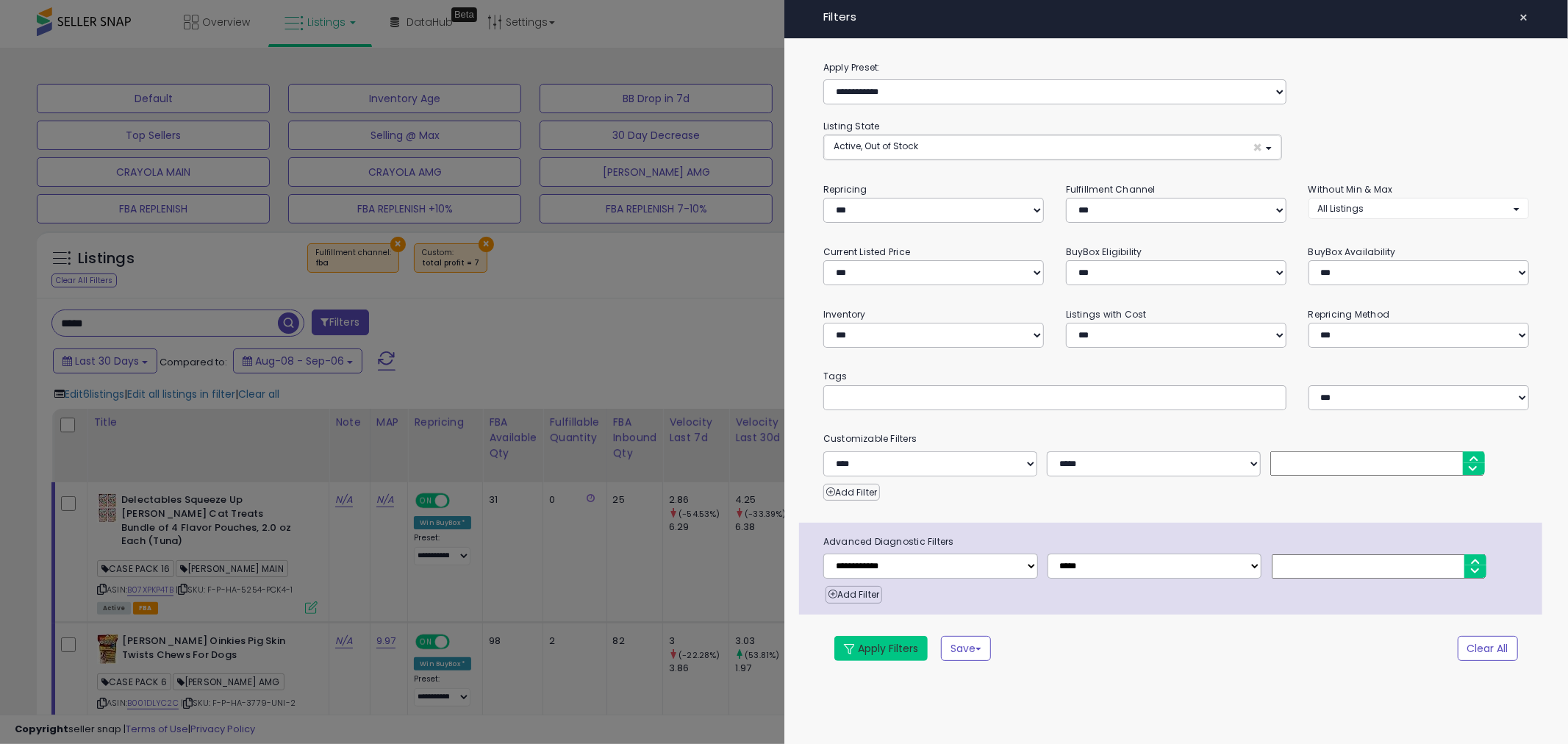
click at [909, 650] on button "Apply Filters" at bounding box center [881, 649] width 93 height 25
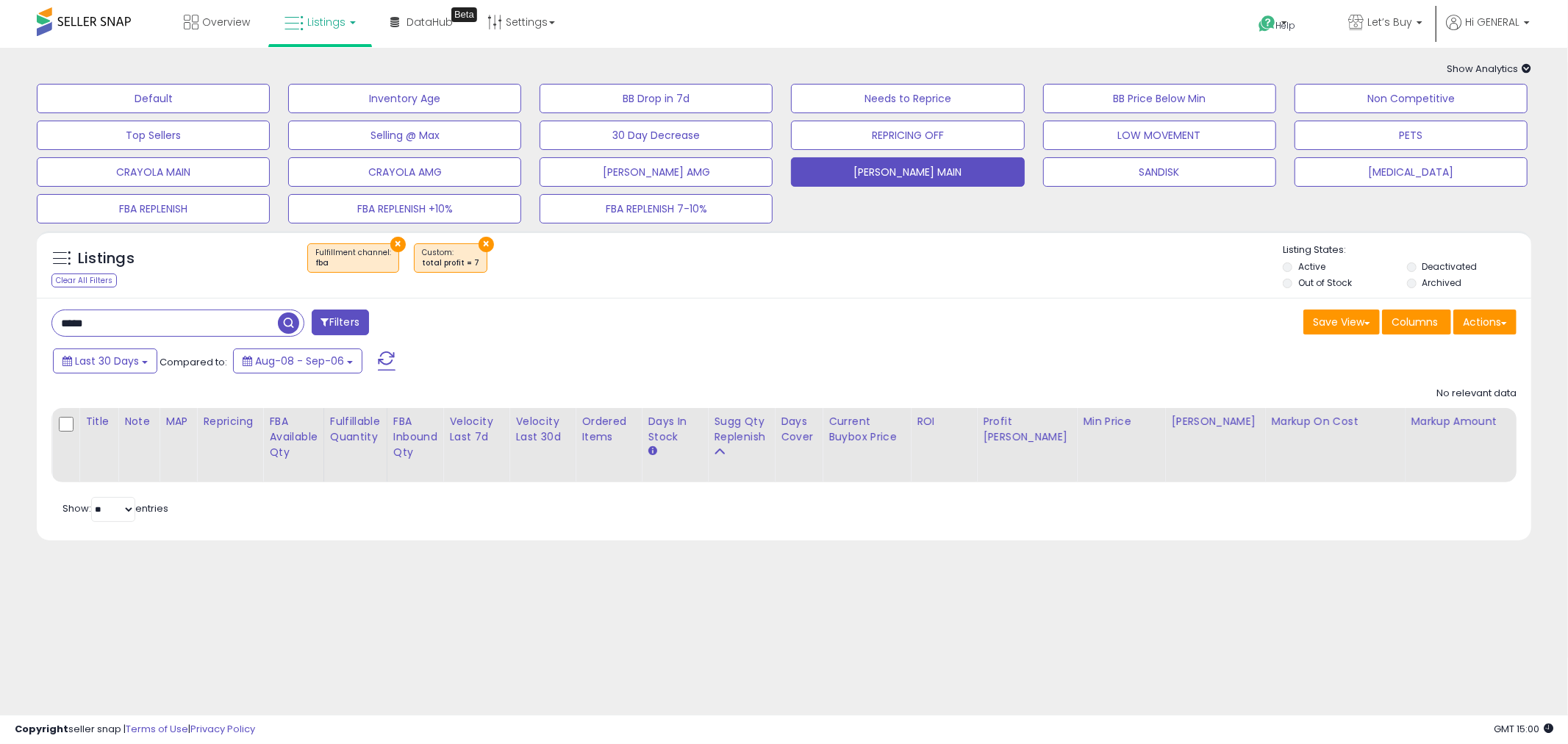
click at [478, 241] on button "×" at bounding box center [486, 244] width 16 height 16
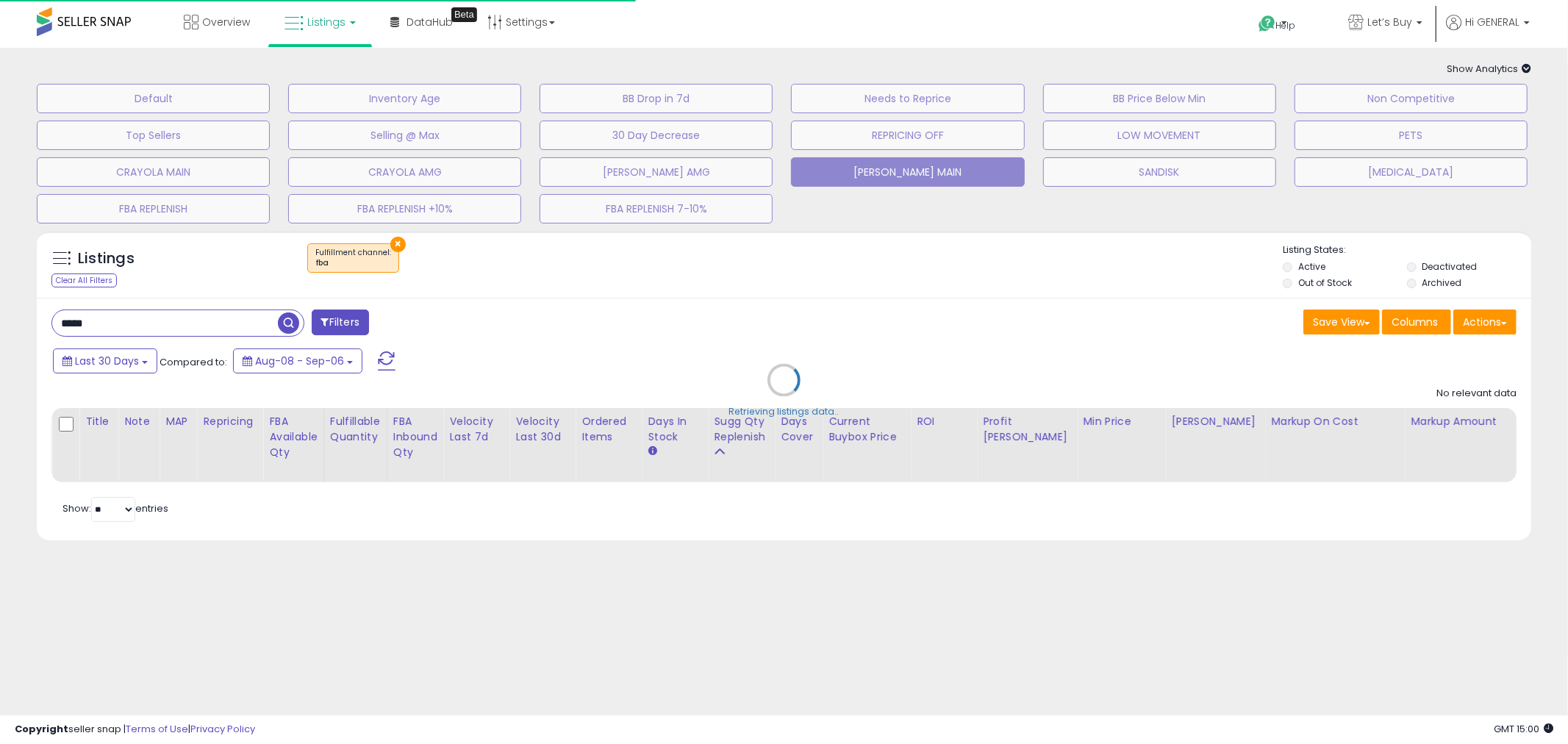
click at [359, 332] on div "Retrieving listings data.." at bounding box center [784, 391] width 1516 height 335
click at [334, 324] on div "Retrieving listings data.." at bounding box center [784, 391] width 1516 height 335
select select "*"
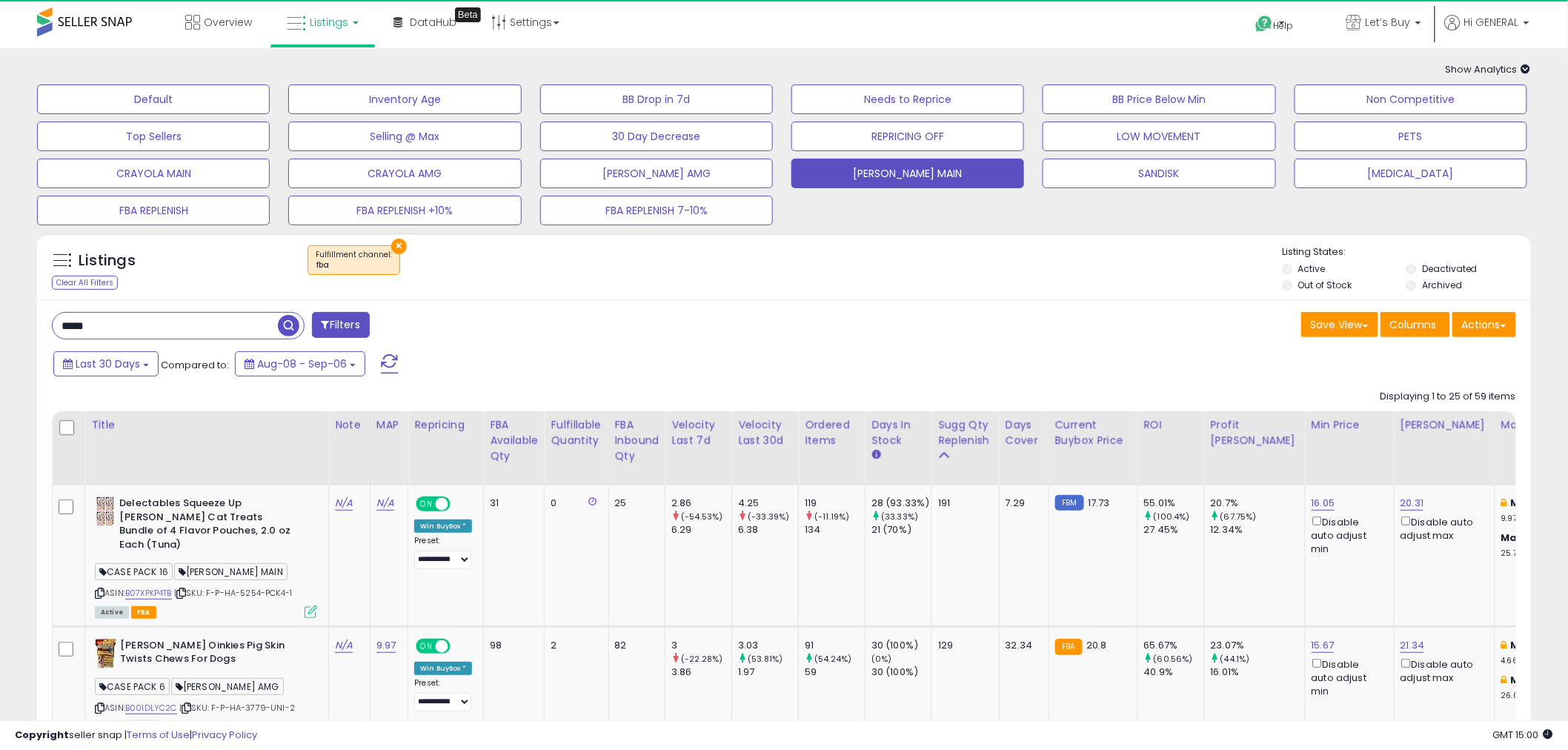
click at [337, 325] on button "Filters" at bounding box center [340, 325] width 58 height 26
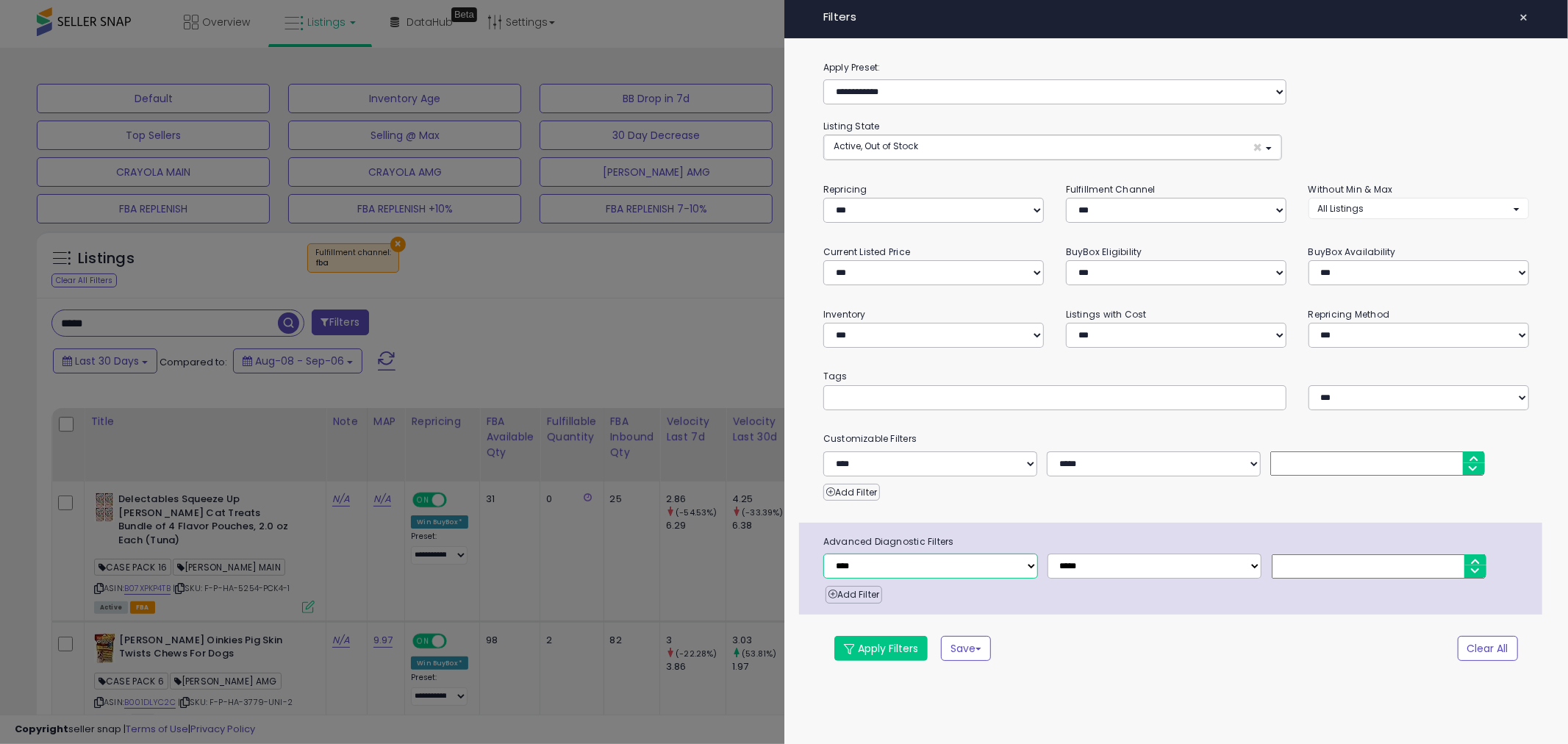
click at [873, 570] on select "**********" at bounding box center [930, 566] width 214 height 25
select select "**********"
click at [823, 554] on select "**********" at bounding box center [930, 566] width 214 height 25
click at [1294, 570] on input "number" at bounding box center [1378, 566] width 214 height 24
type input "*"
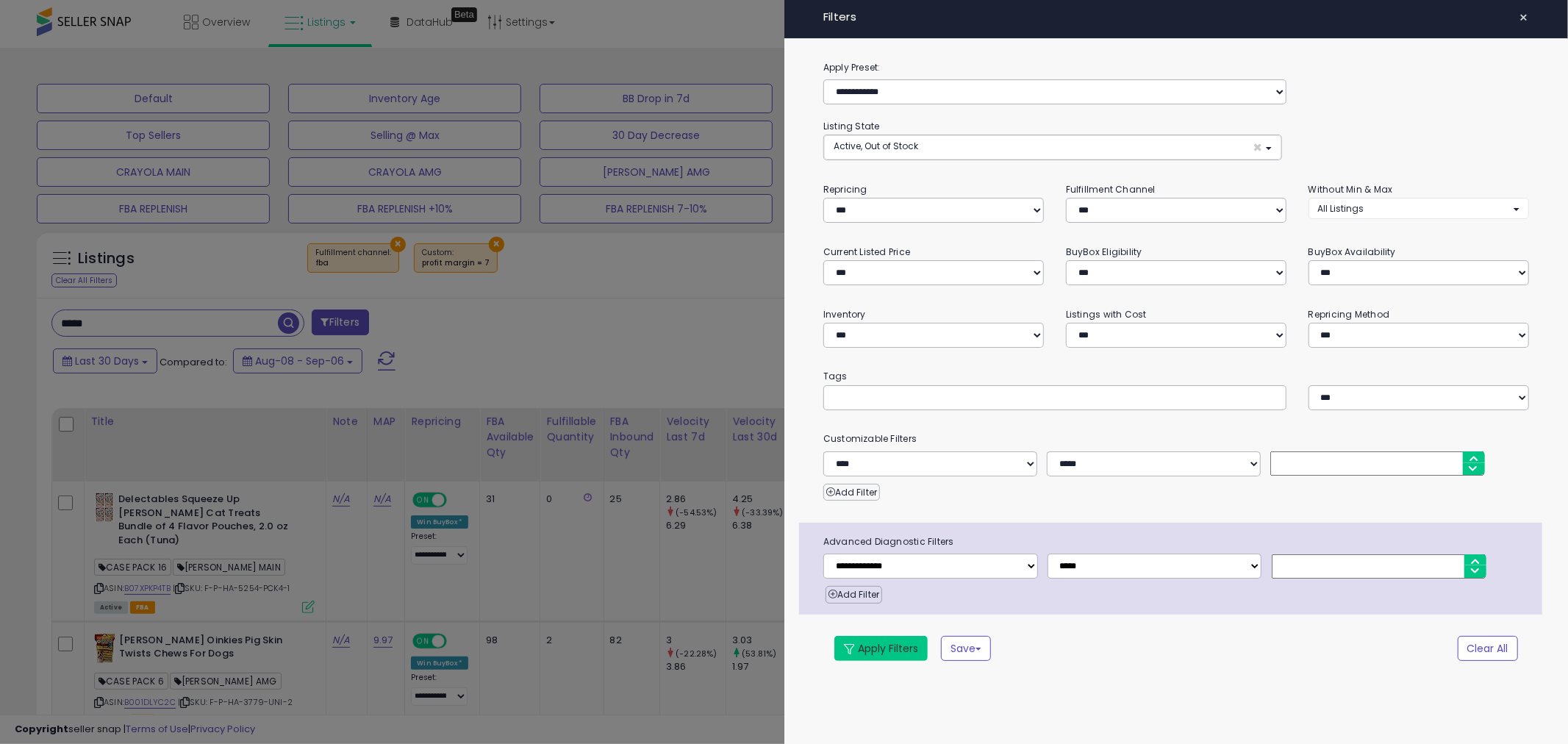
click at [870, 648] on button "Apply Filters" at bounding box center [881, 649] width 93 height 25
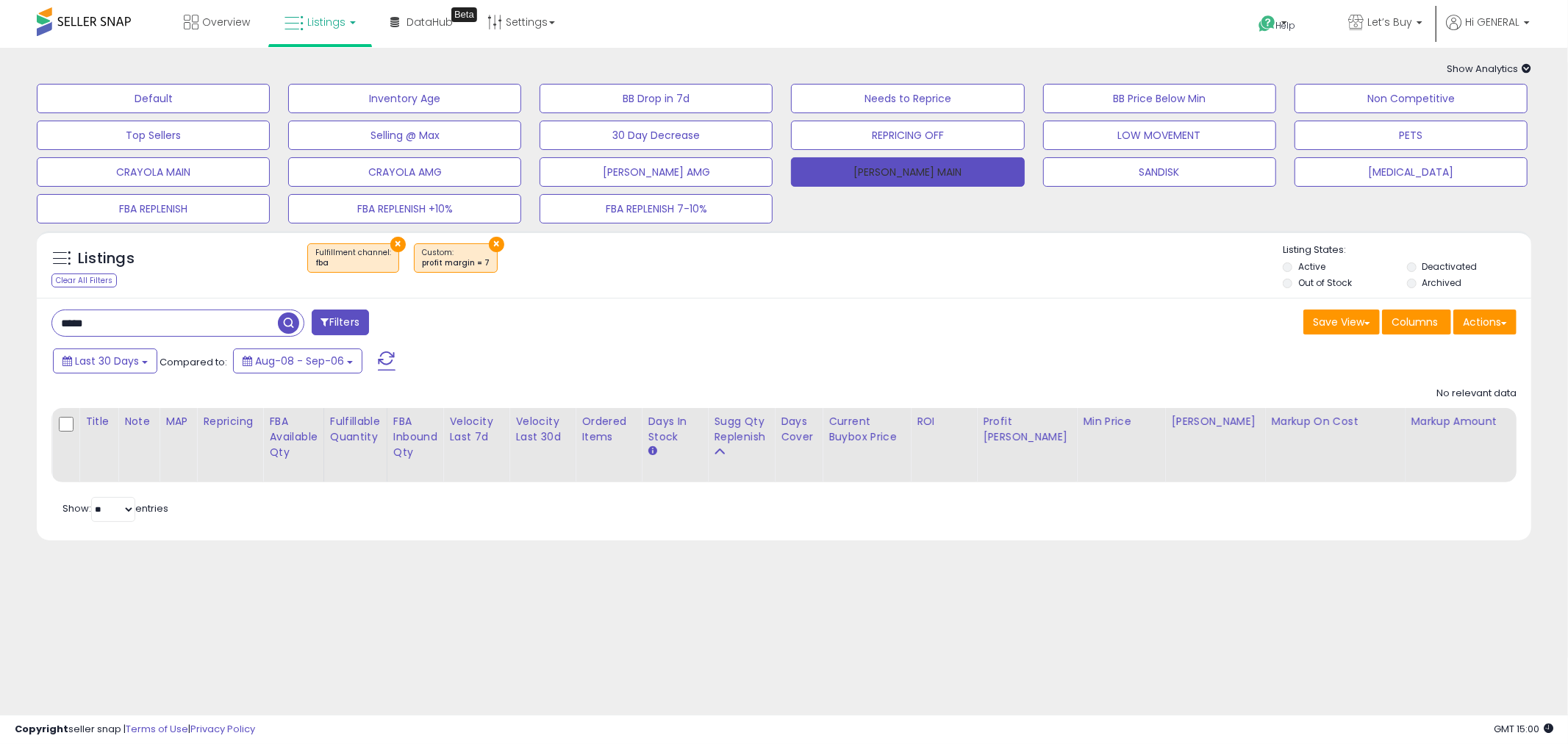
click at [883, 175] on button "[PERSON_NAME] MAIN" at bounding box center [907, 172] width 233 height 30
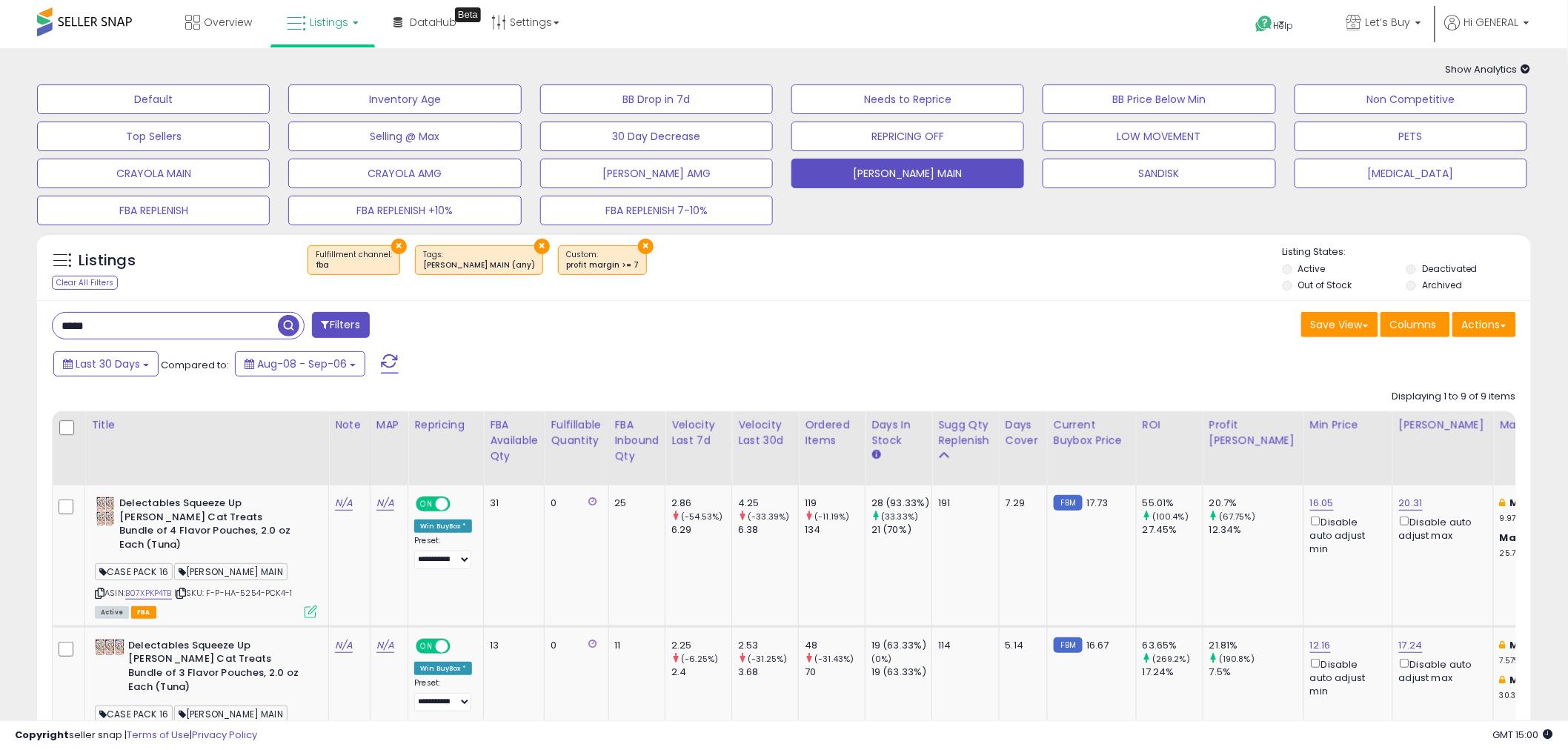
click at [534, 247] on button "×" at bounding box center [542, 246] width 16 height 16
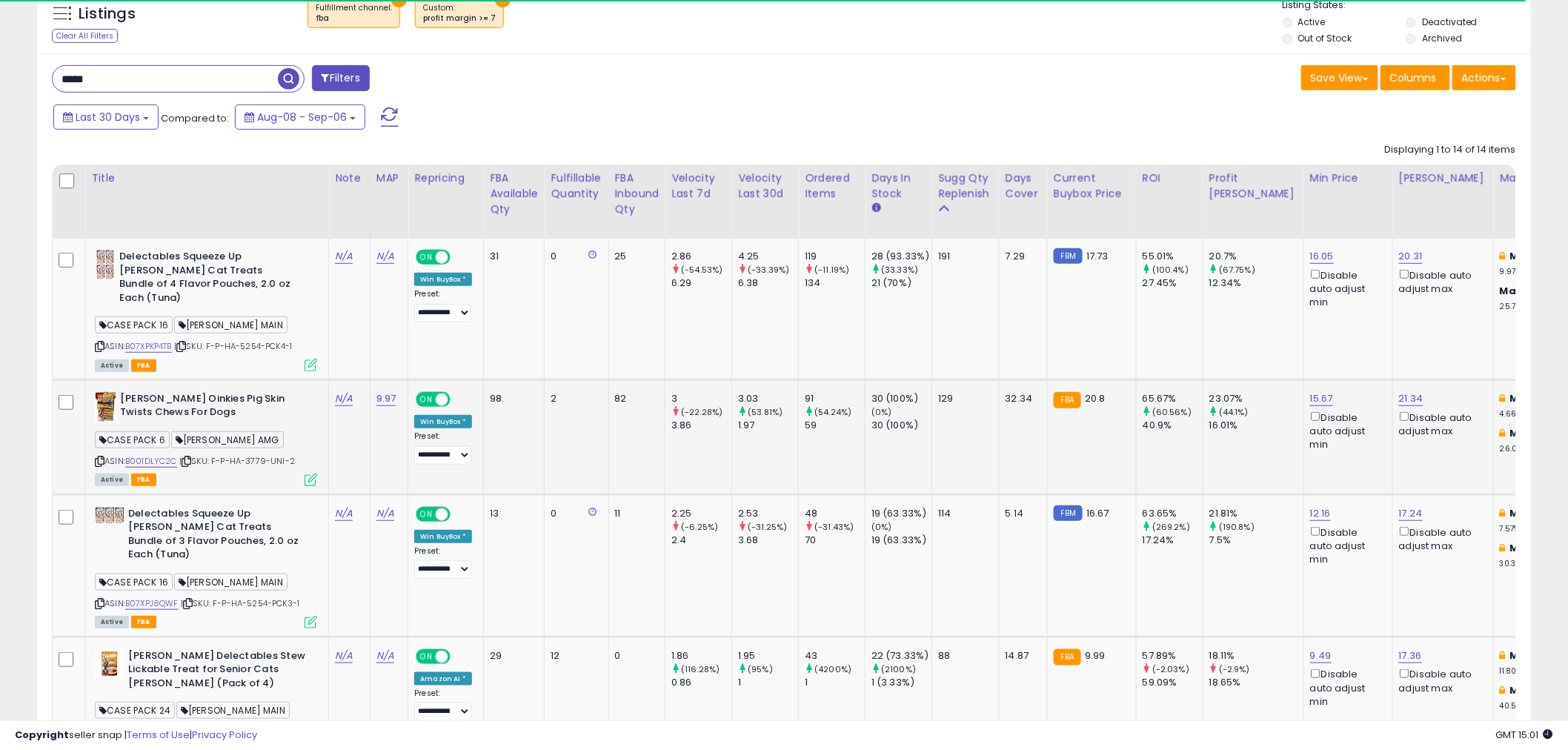
scroll to position [329, 0]
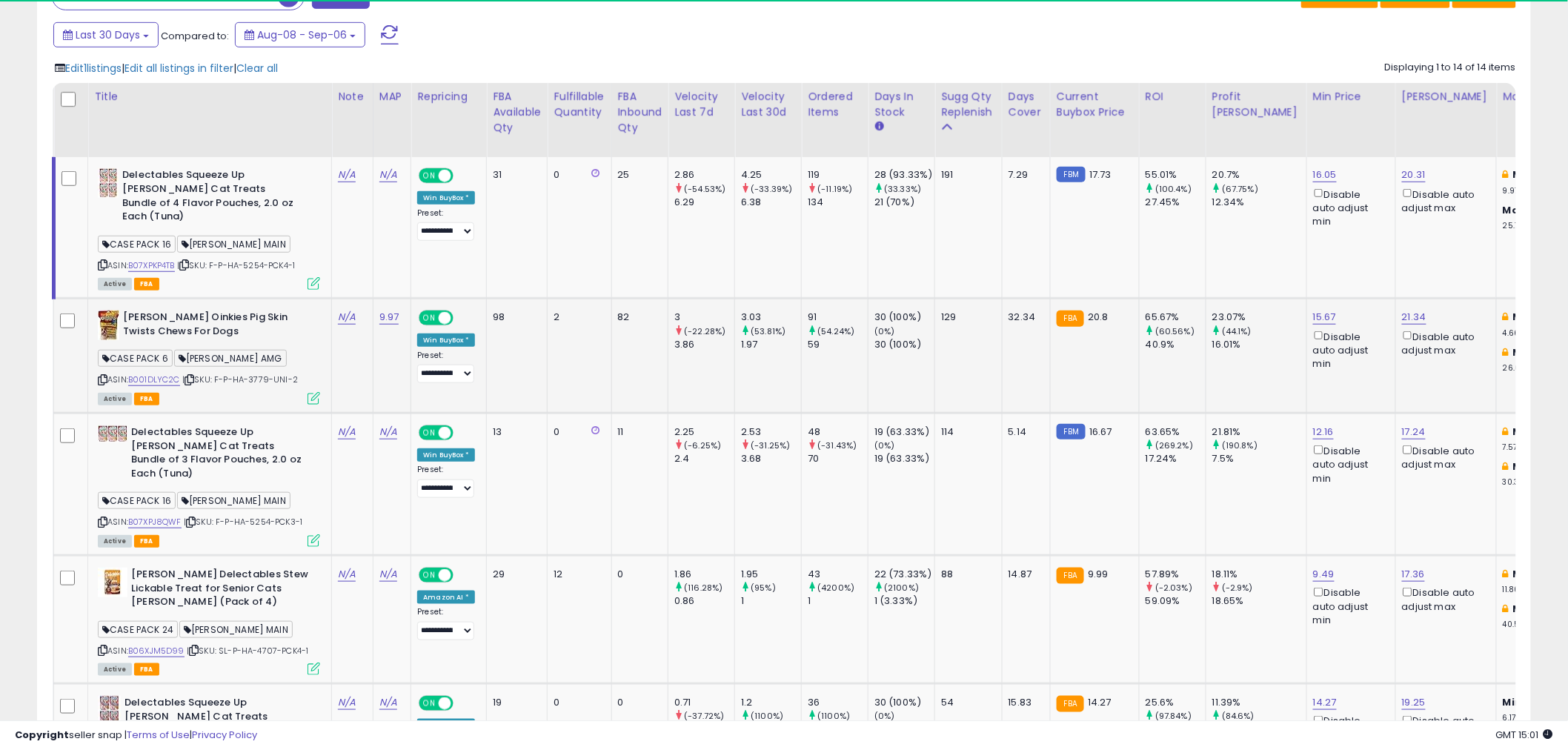
click at [58, 308] on td at bounding box center [71, 357] width 34 height 115
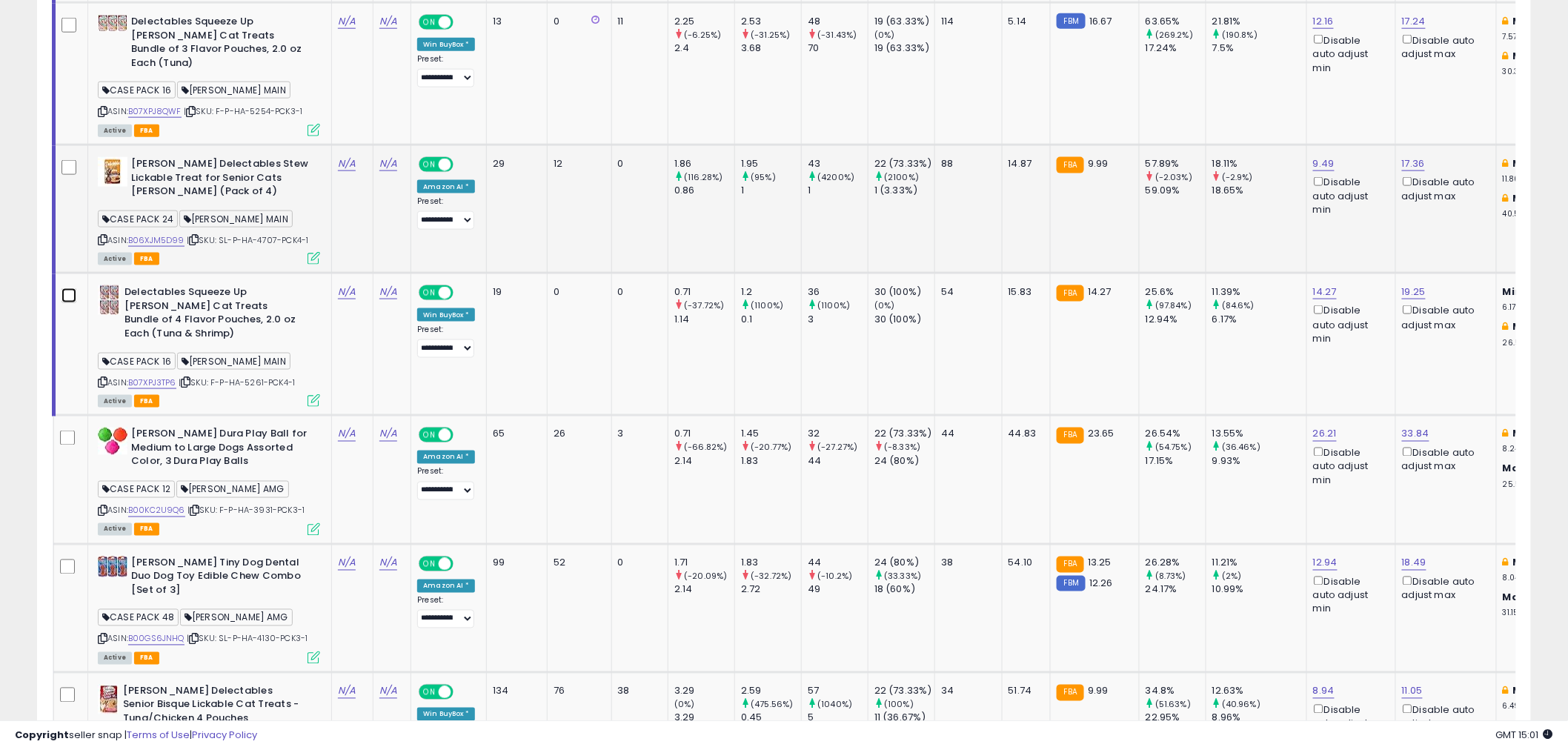
scroll to position [741, 0]
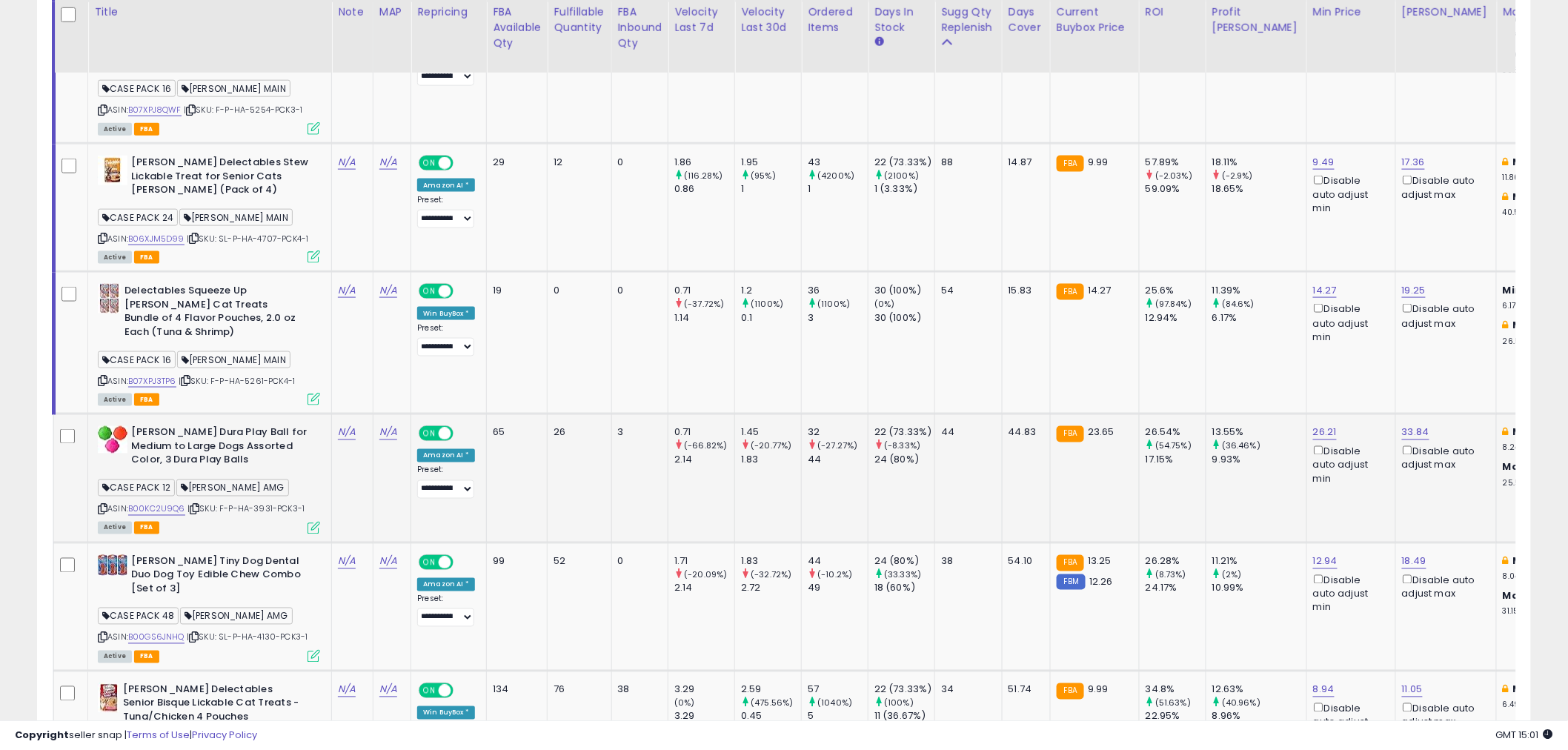
click at [197, 471] on div "ASIN: B00KC2U9Q6 | SKU: F-P-HA-3931-PCK3-1 Active FBA" at bounding box center [209, 479] width 222 height 106
click at [197, 505] on icon at bounding box center [194, 509] width 10 height 8
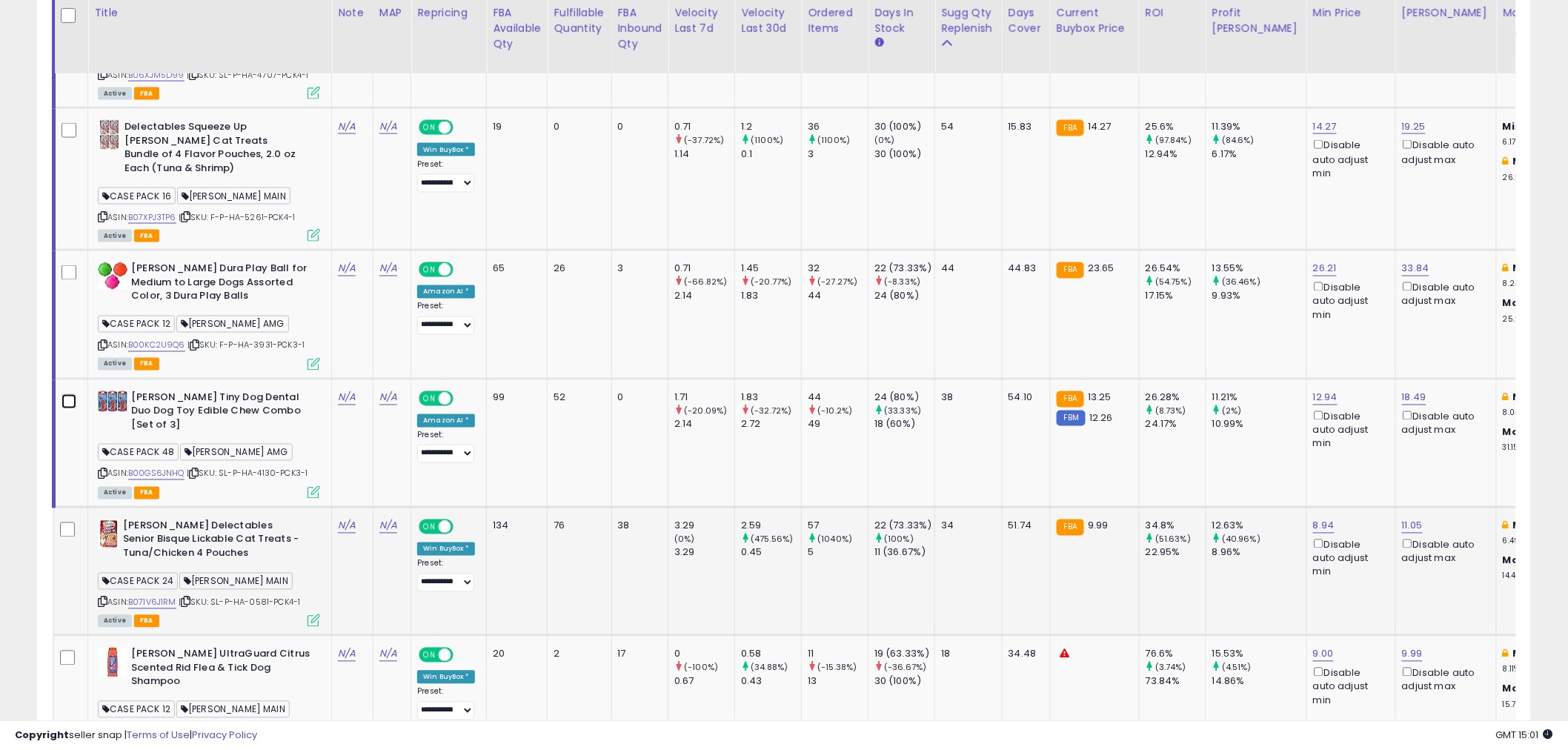
scroll to position [906, 0]
click at [194, 470] on icon at bounding box center [194, 473] width 10 height 8
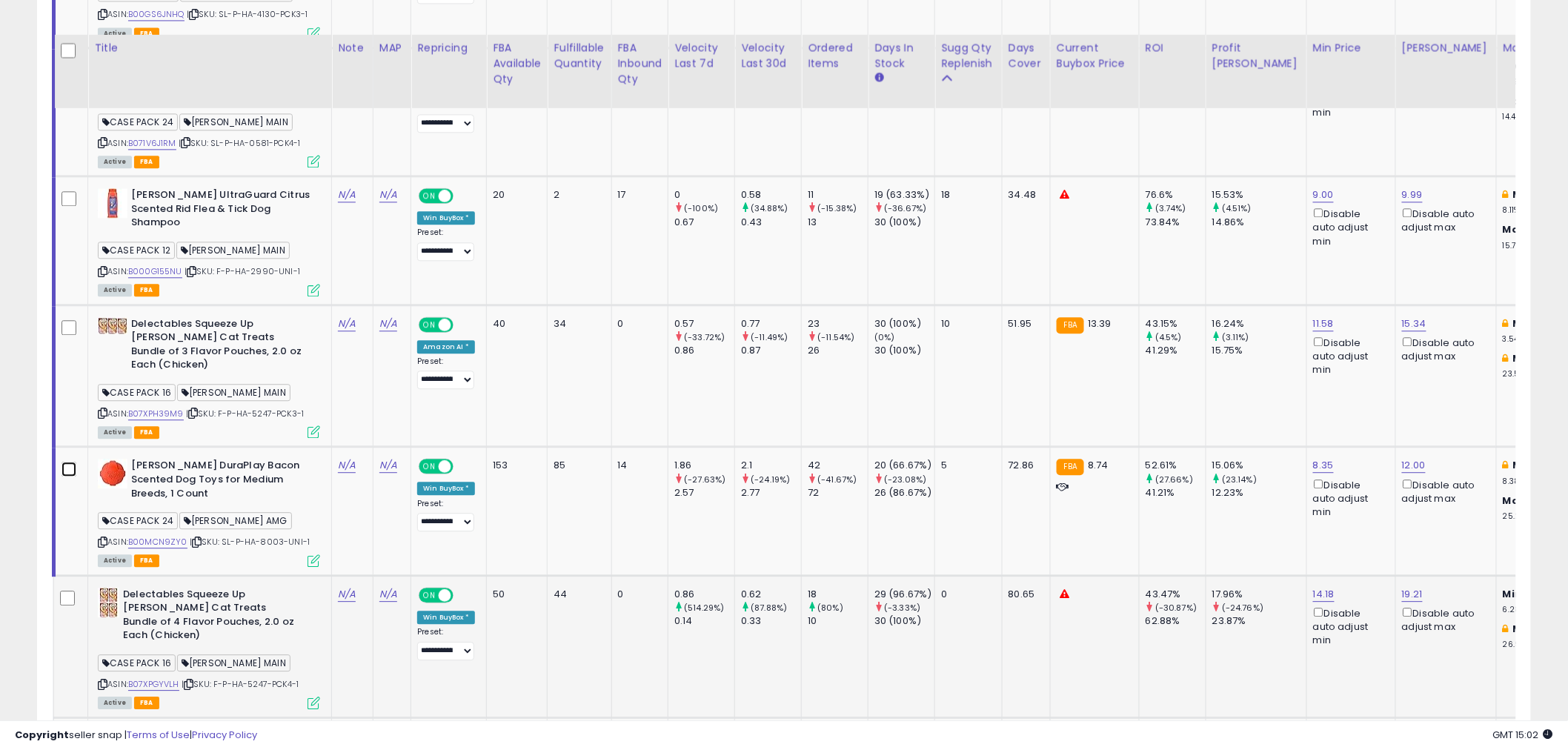
scroll to position [1400, 0]
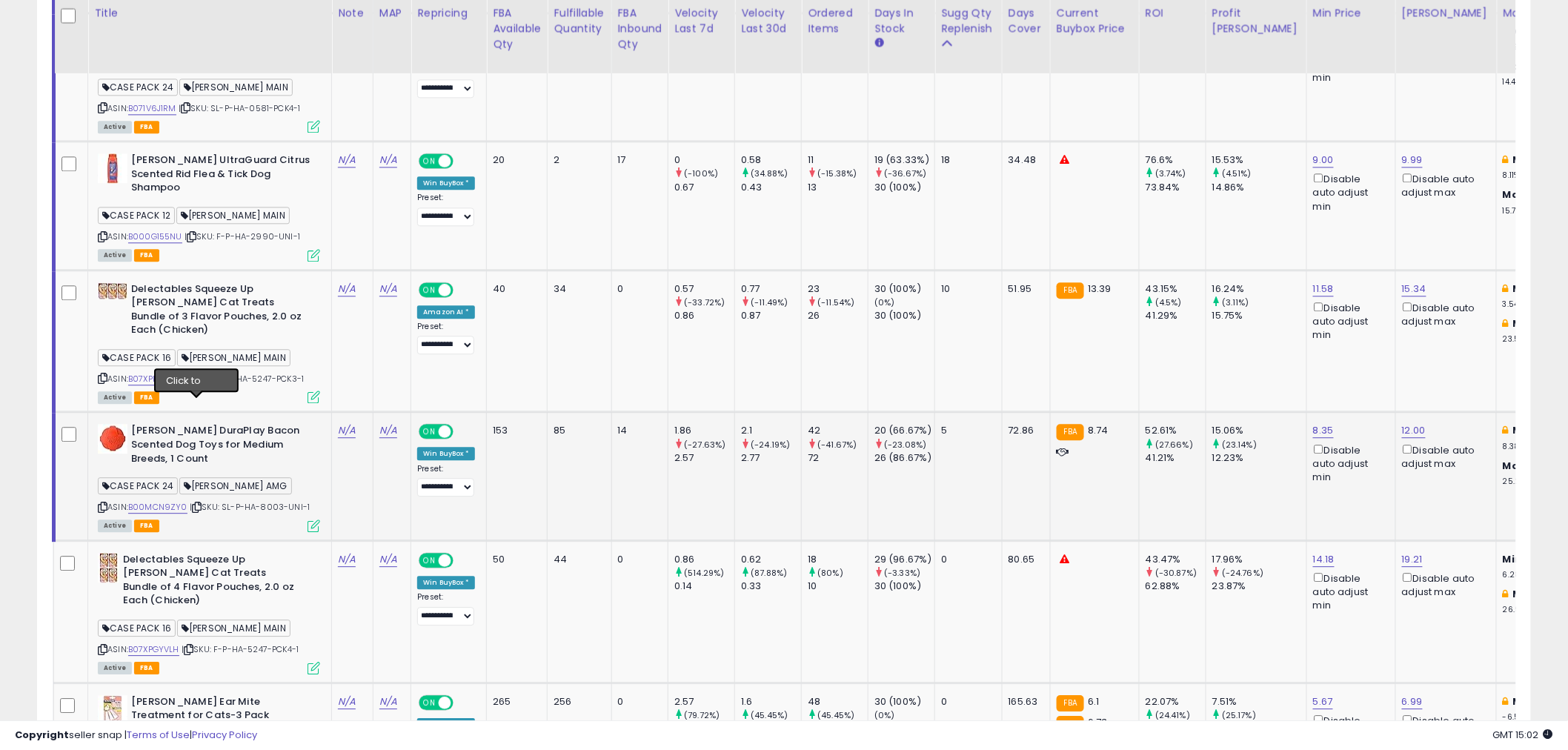
click at [197, 503] on icon at bounding box center [197, 507] width 10 height 8
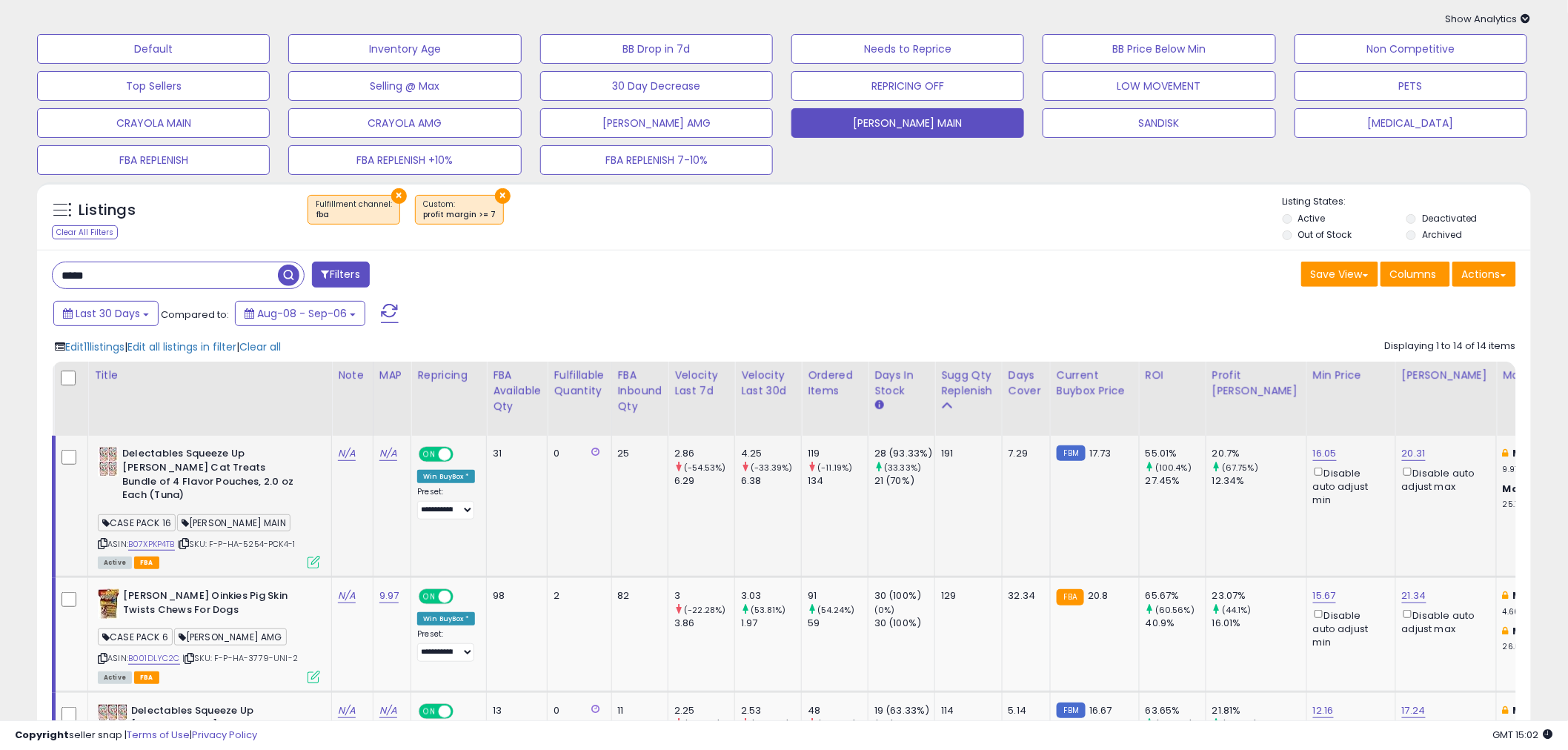
scroll to position [0, 0]
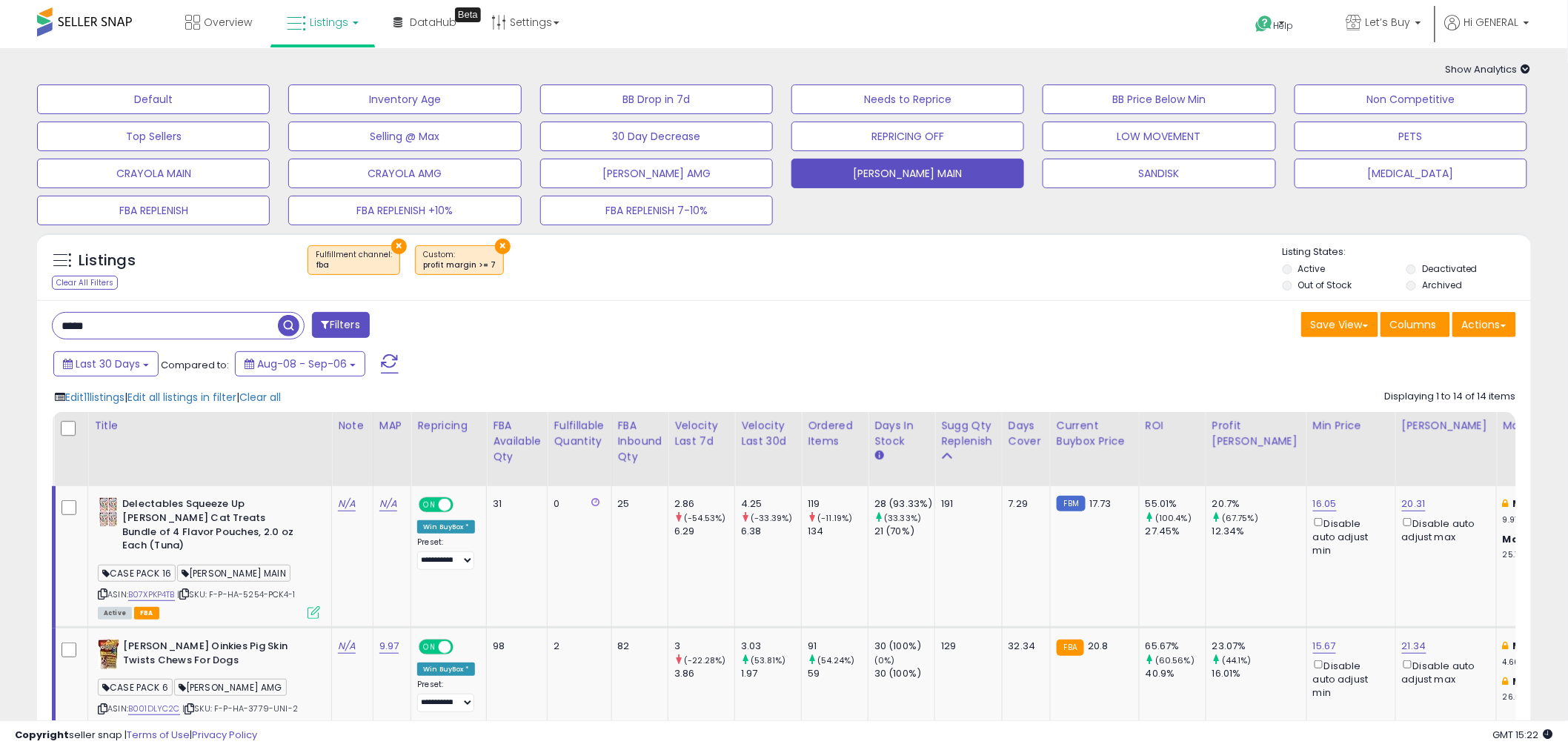
click at [975, 357] on div "Last 30 Days Compared to: Aug-08 - Sep-06" at bounding box center [598, 366] width 1098 height 34
click at [925, 339] on div "Save View Save As New View Update Current View Columns Actions Import Import Wa…" at bounding box center [1155, 326] width 743 height 29
click at [603, 336] on div "***** Filters" at bounding box center [413, 327] width 743 height 30
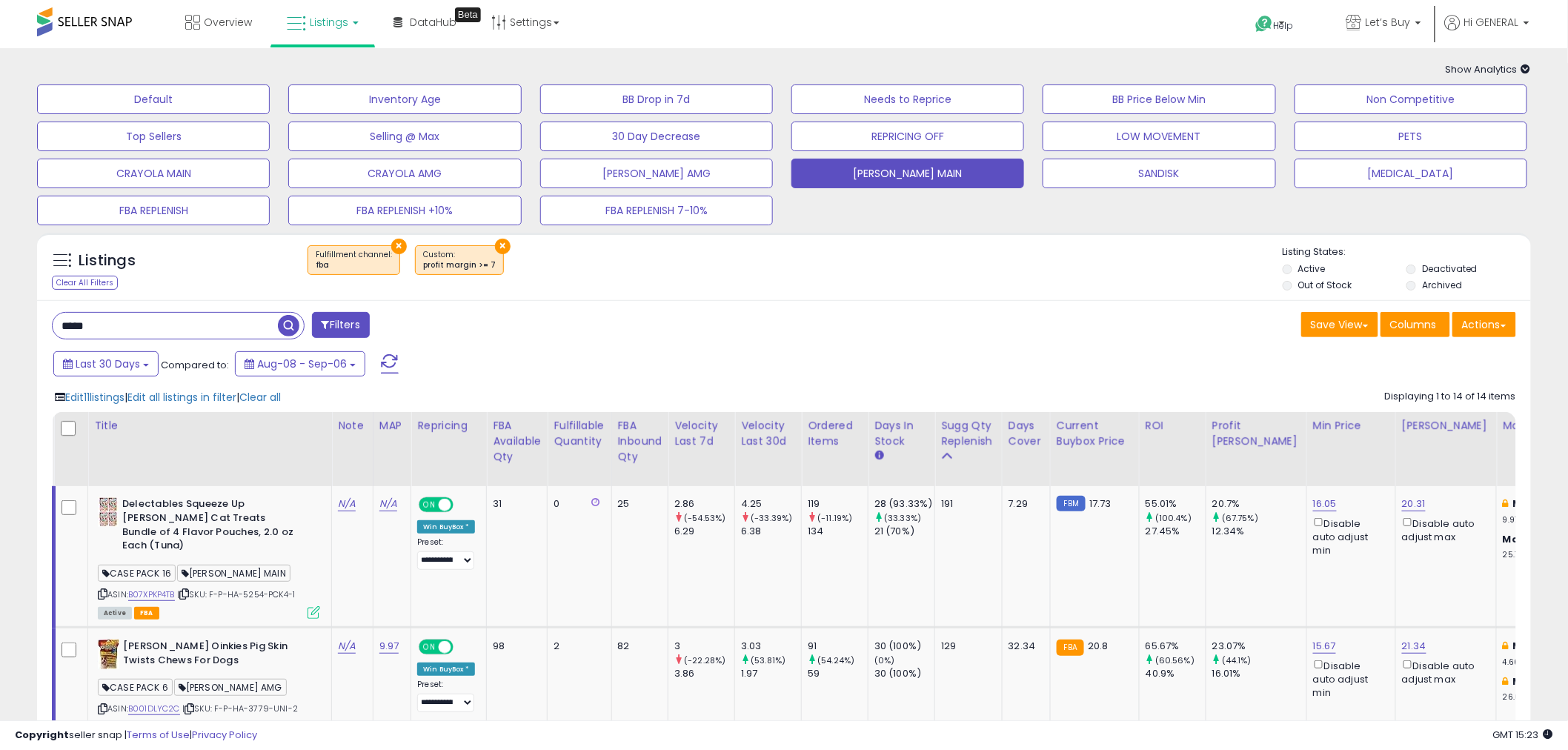
click at [631, 280] on div "× Fulfillment channel : fba × profit margin >= 7" at bounding box center [785, 266] width 993 height 42
click at [139, 100] on button "Default" at bounding box center [153, 99] width 232 height 30
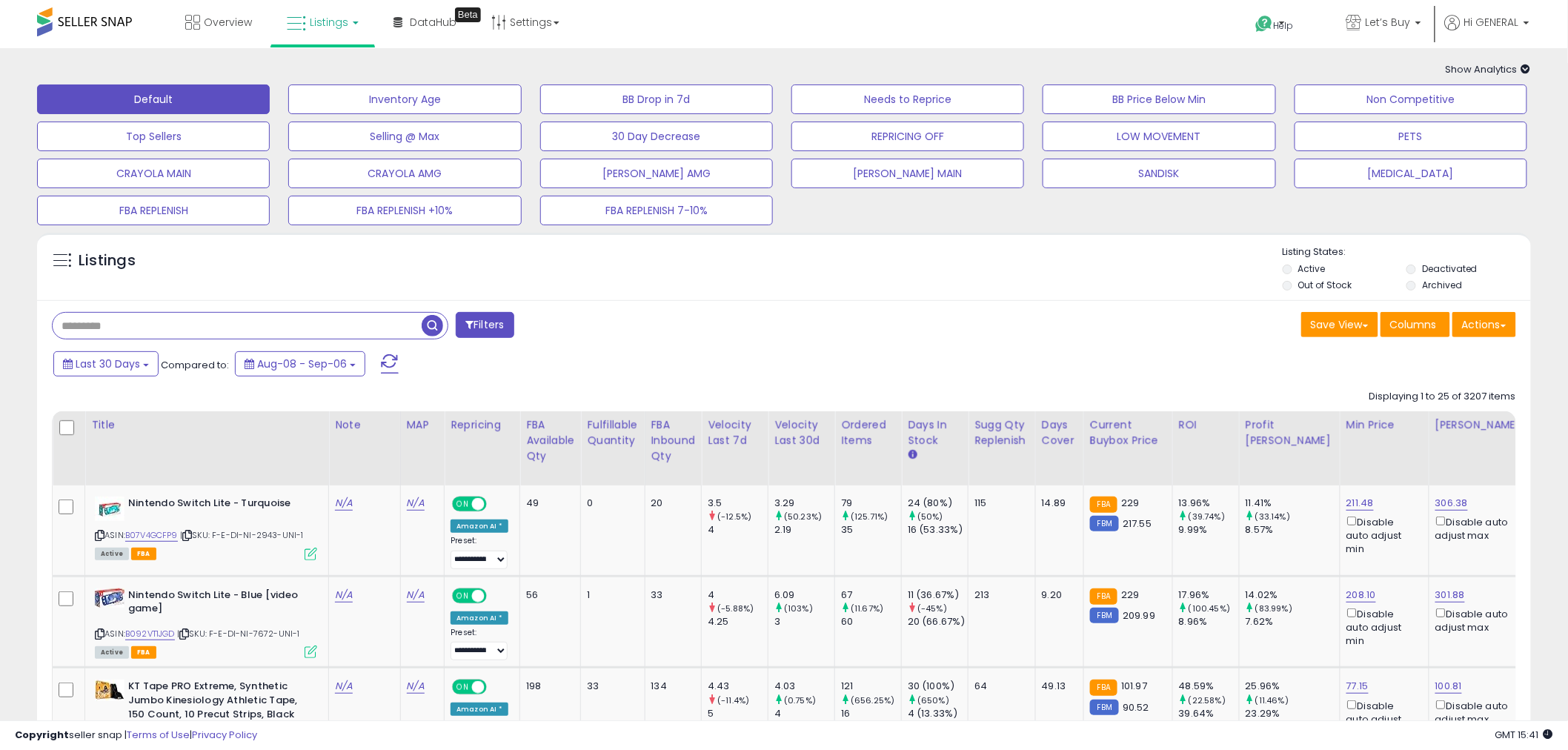
click at [182, 321] on input "text" at bounding box center [237, 325] width 369 height 26
paste input "*****"
type input "*****"
click at [433, 329] on span "button" at bounding box center [432, 325] width 22 height 22
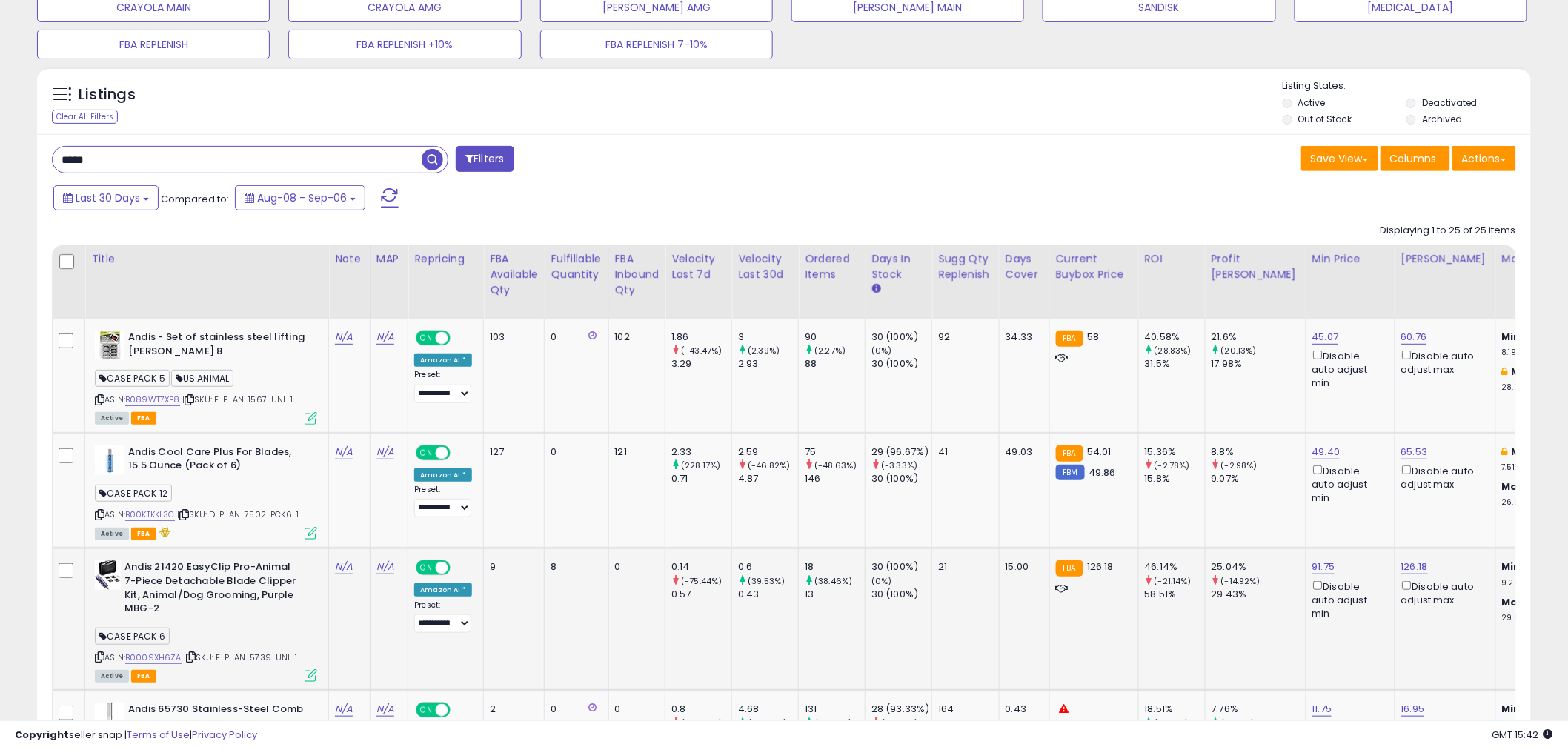
scroll to position [165, 0]
click at [957, 268] on div "Sugg Qty Replenish" at bounding box center [965, 268] width 55 height 31
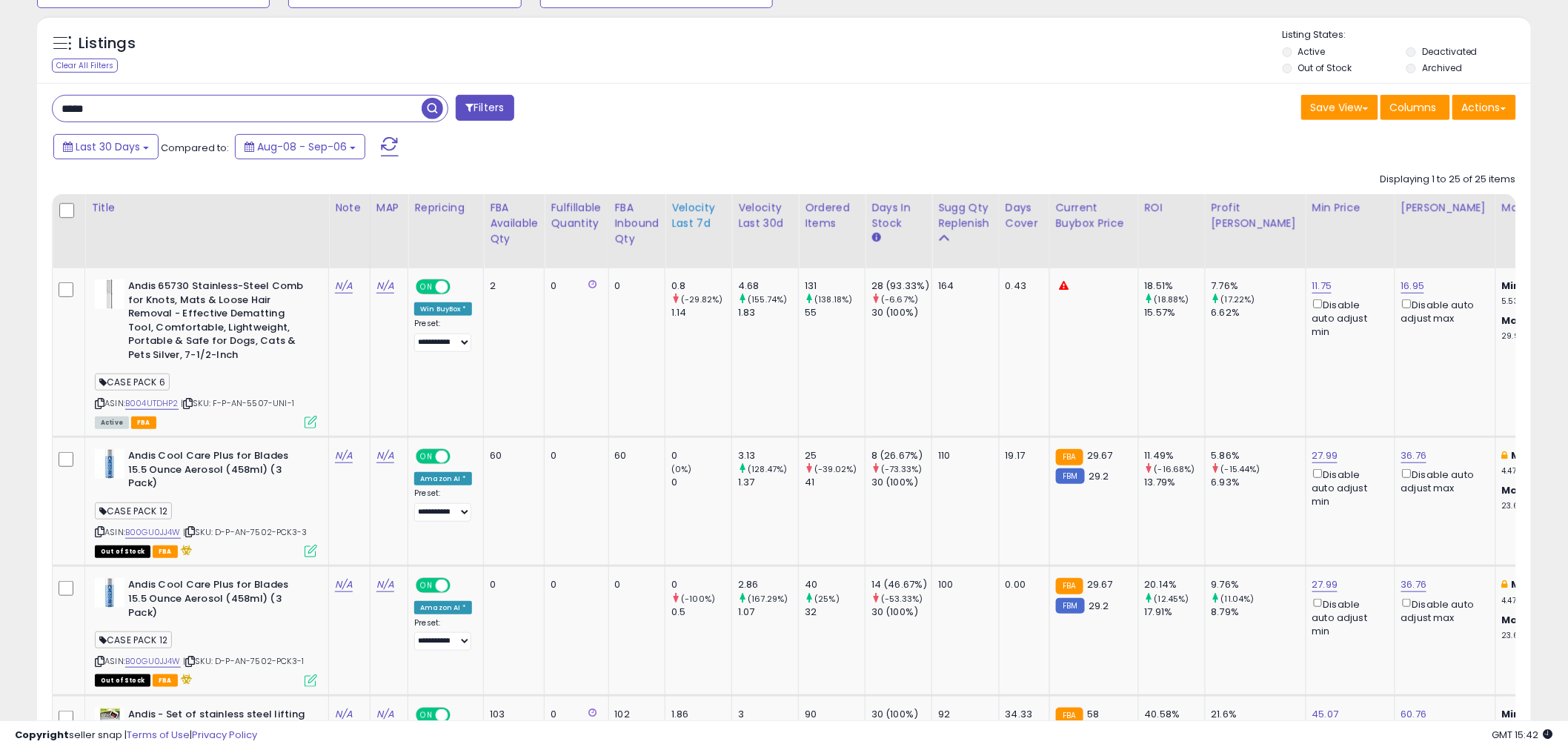
scroll to position [247, 0]
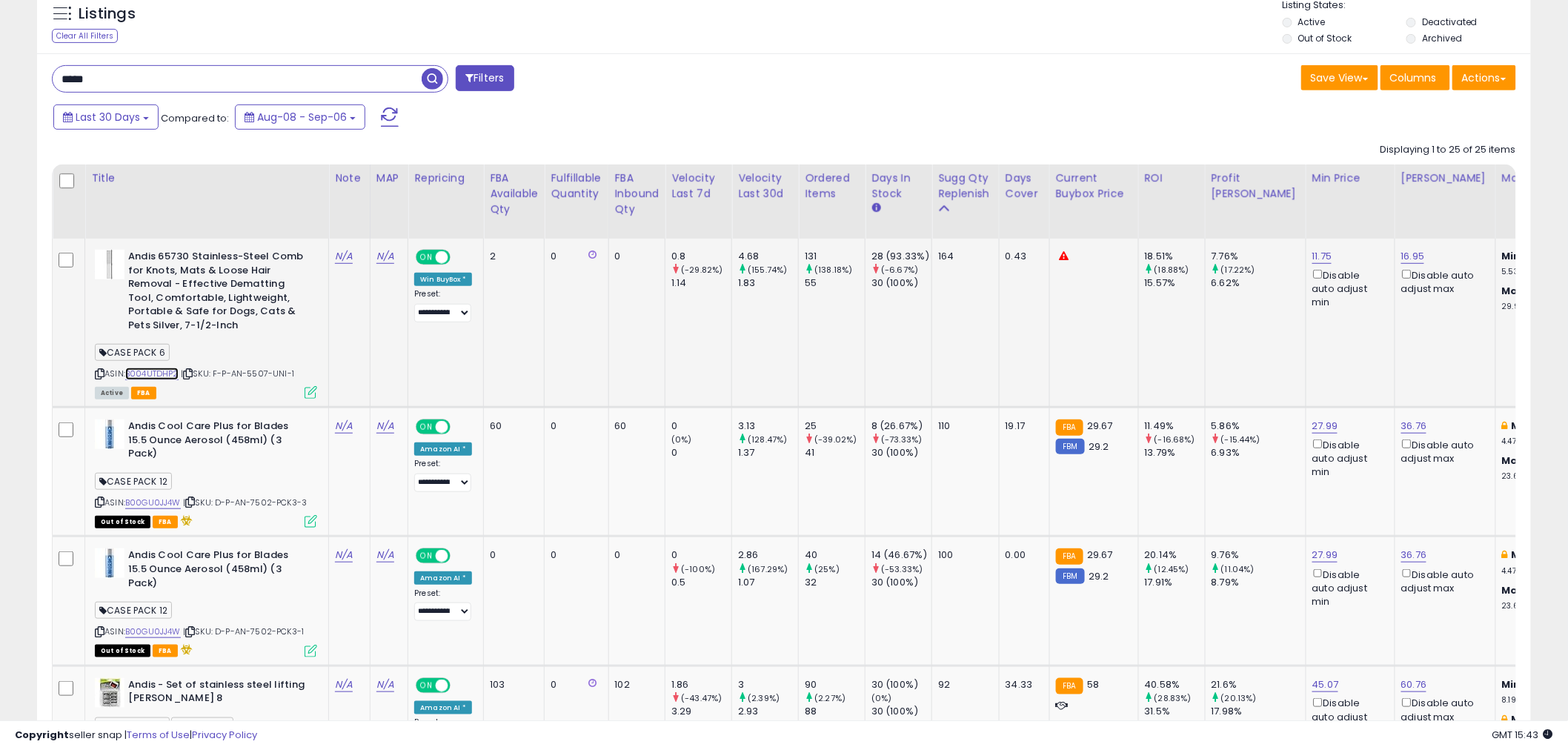
click at [166, 373] on link "B004UTDHP2" at bounding box center [152, 374] width 53 height 13
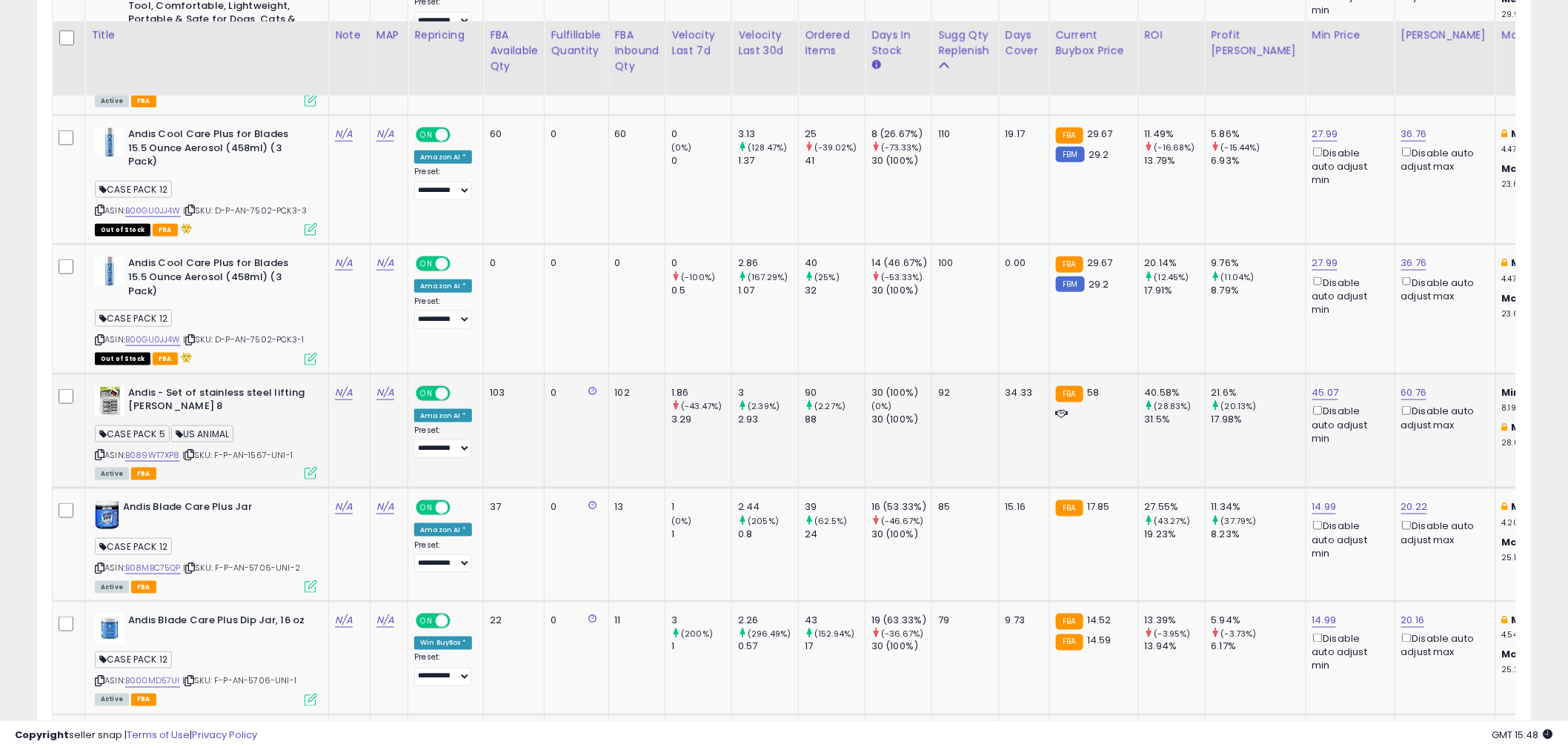
scroll to position [576, 0]
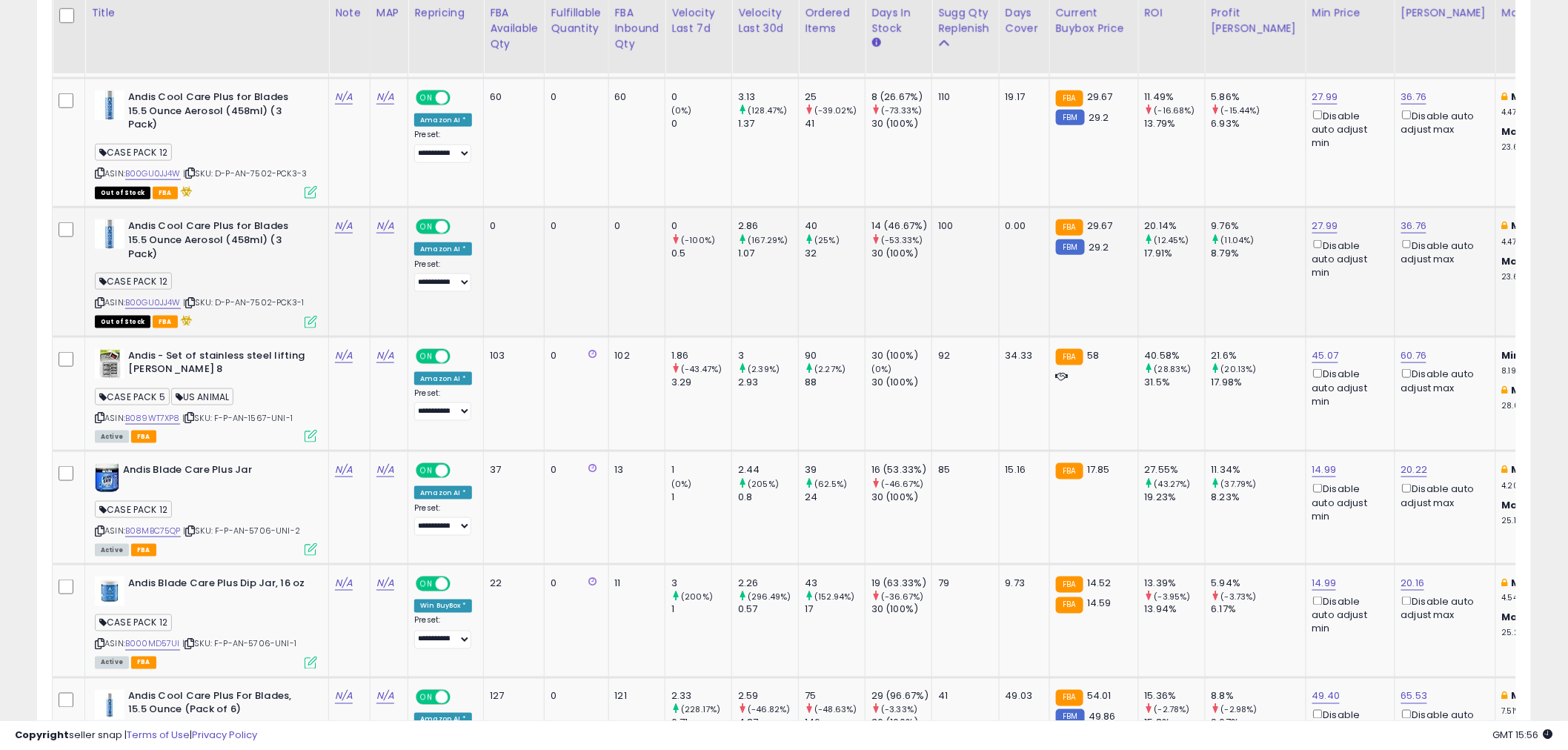
click at [265, 297] on span "| SKU: D-P-AN-7502-PCK3-1" at bounding box center [244, 303] width 121 height 12
click at [156, 297] on link "B00GU0JJ4W" at bounding box center [153, 303] width 55 height 13
drag, startPoint x: 957, startPoint y: 212, endPoint x: 930, endPoint y: 212, distance: 27.0
click at [930, 212] on tr "Andis Cool Care Plus for Blades 15.5 Ounce Aerosol (458ml) (3 Pack) CASE PACK 1…" at bounding box center [1500, 272] width 2896 height 129
click at [975, 222] on td "100" at bounding box center [966, 272] width 67 height 129
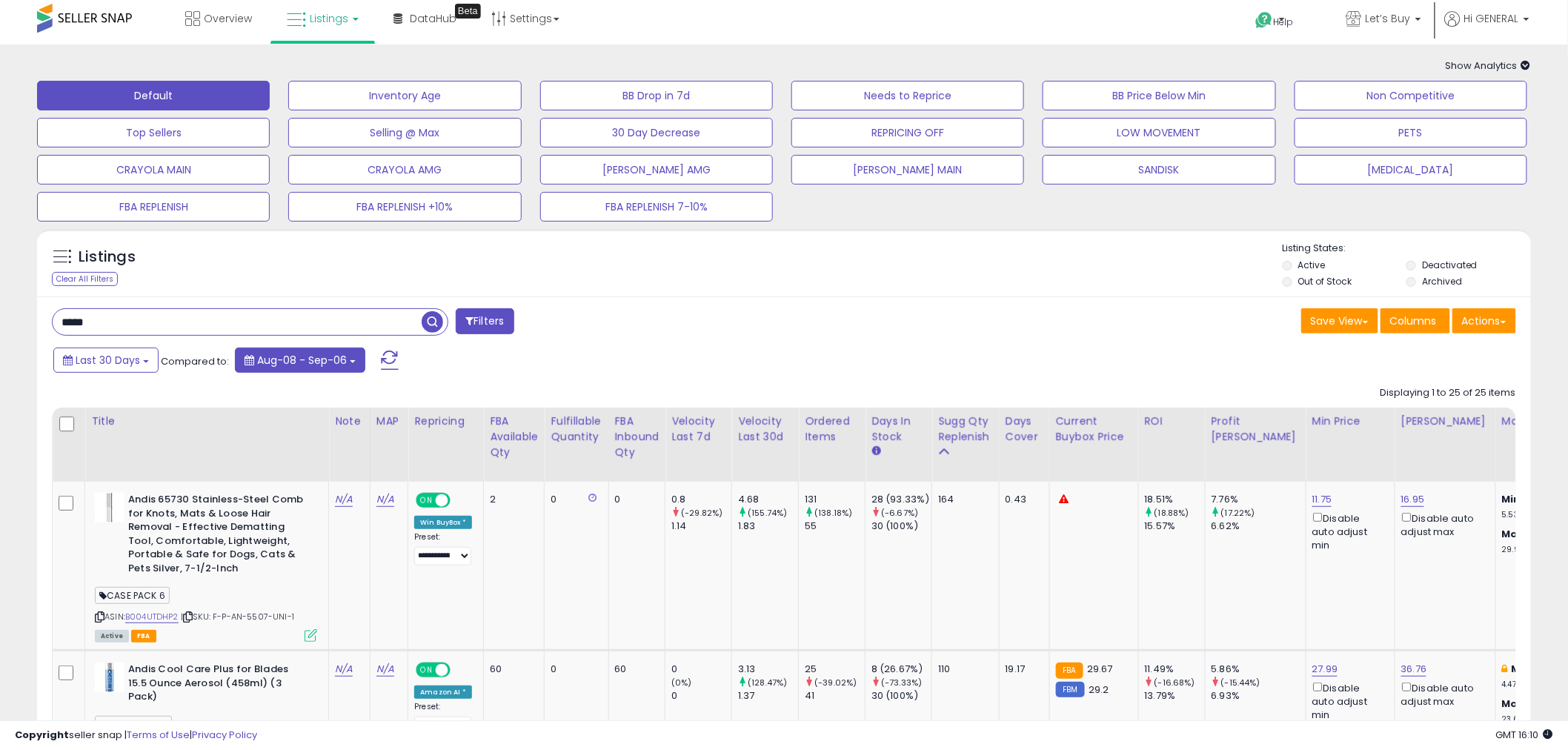
scroll to position [0, 0]
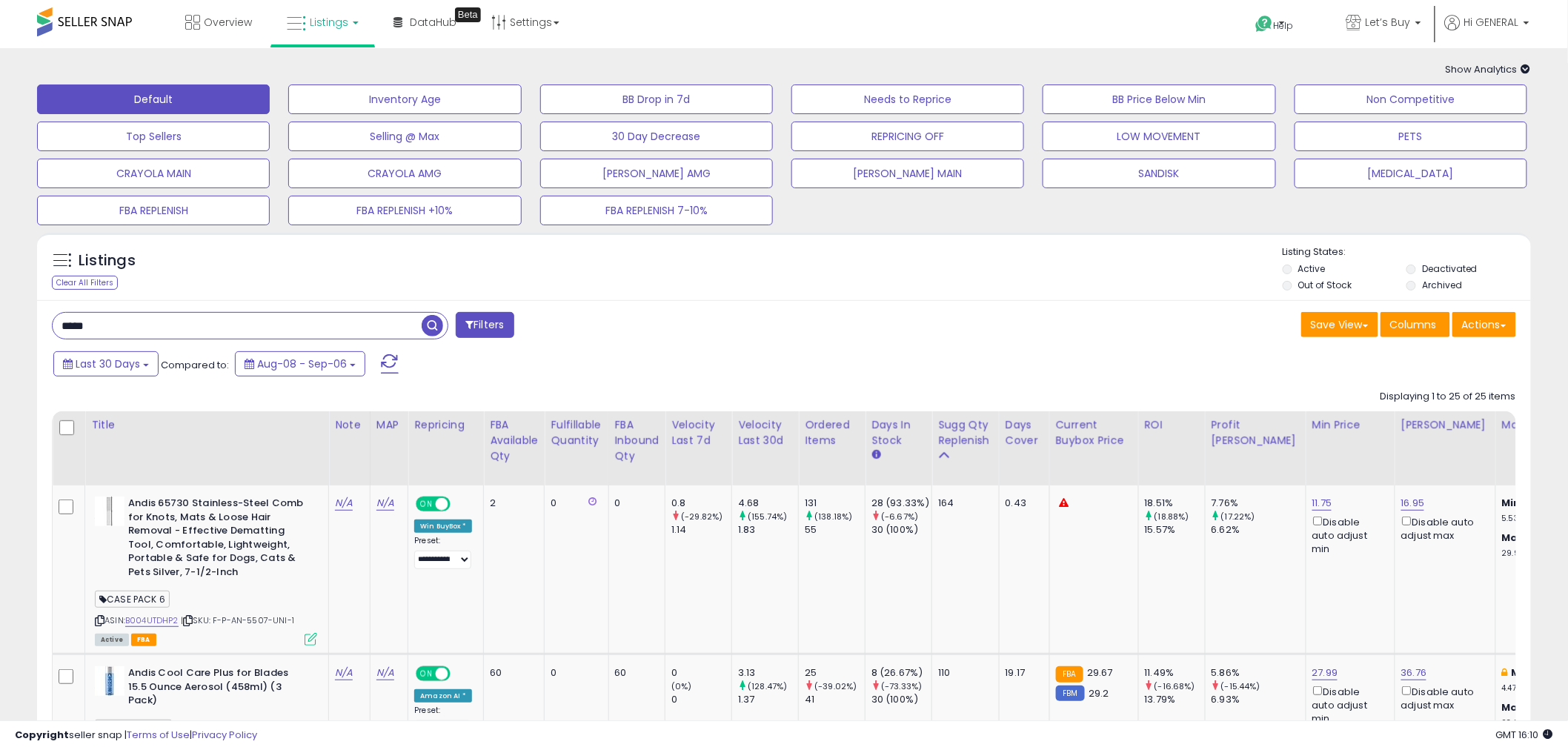
drag, startPoint x: 122, startPoint y: 325, endPoint x: 59, endPoint y: 322, distance: 63.1
click at [59, 322] on input "*****" at bounding box center [237, 325] width 369 height 26
click at [197, 322] on input "*****" at bounding box center [237, 325] width 369 height 26
click at [299, 286] on div "Listings Clear All Filters Listing States:" at bounding box center [784, 270] width 1494 height 50
click at [469, 328] on span at bounding box center [469, 325] width 8 height 10
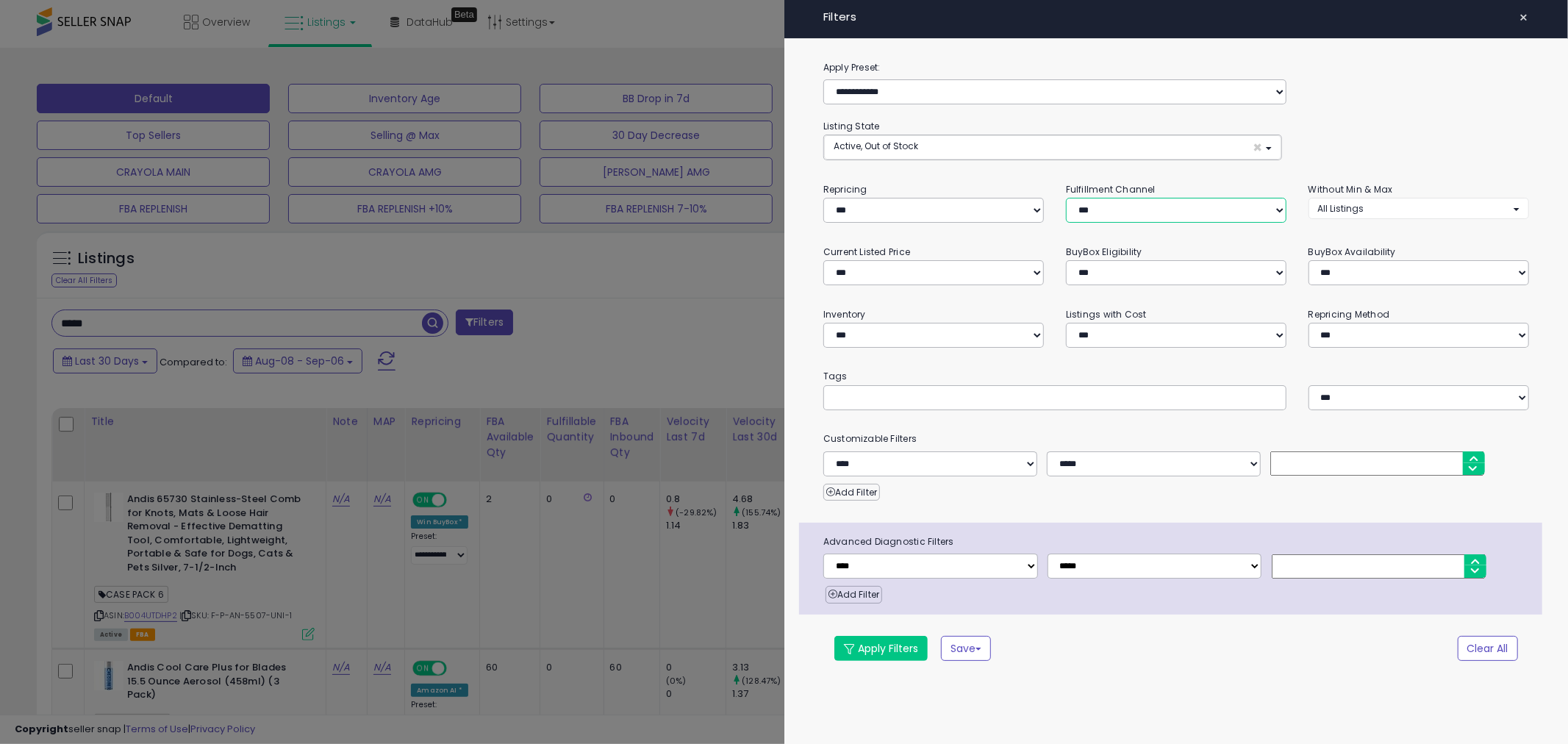
click at [1114, 210] on select "*** *** *** ***" at bounding box center [1175, 211] width 220 height 25
select select "***"
click at [1065, 198] on select "*** *** *** ***" at bounding box center [1175, 211] width 220 height 25
click at [920, 564] on select "**********" at bounding box center [930, 566] width 214 height 25
select select "**********"
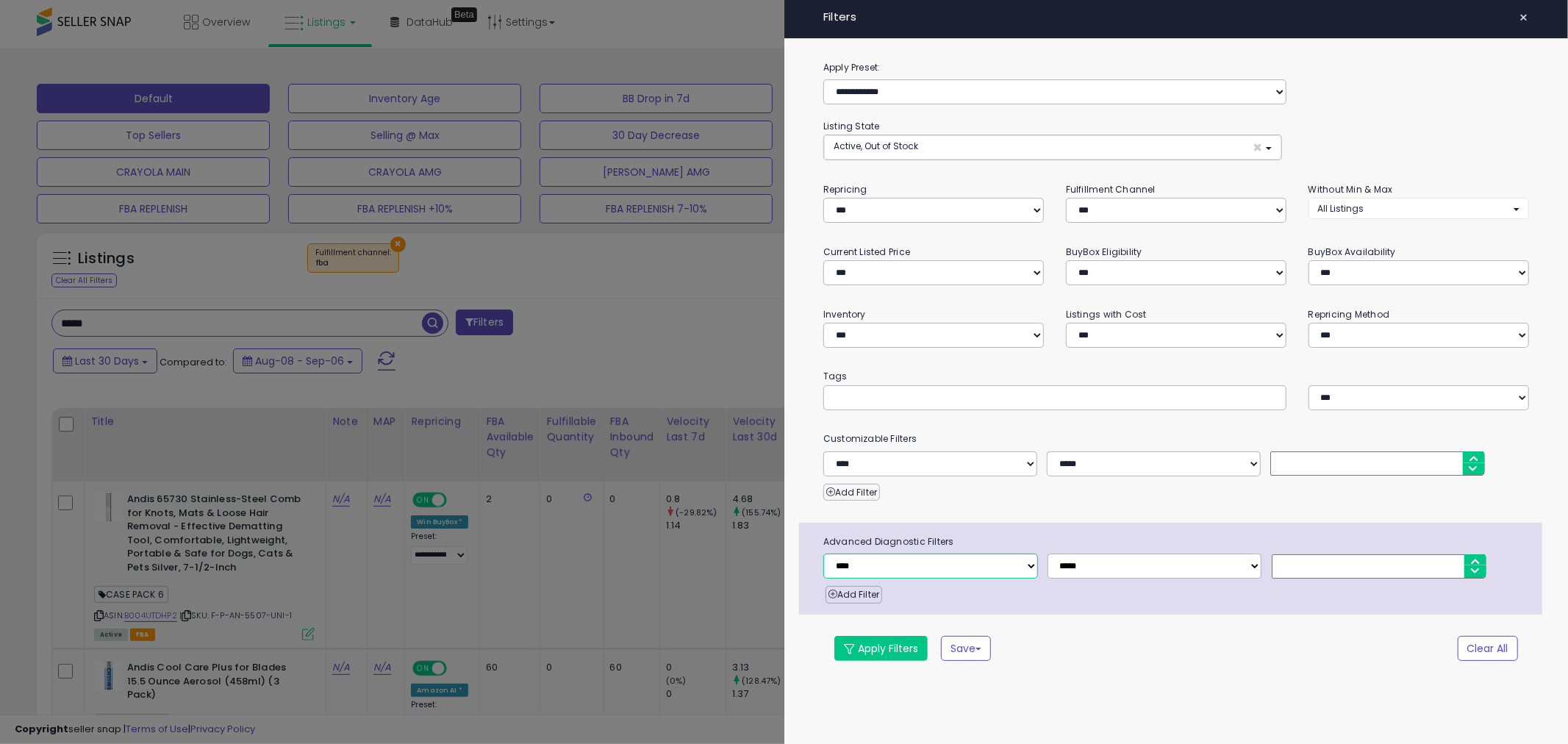
click at [823, 554] on select "**********" at bounding box center [930, 566] width 214 height 25
click at [1286, 561] on input "number" at bounding box center [1378, 566] width 214 height 24
type input "*"
click at [862, 637] on button "Apply Filters" at bounding box center [881, 649] width 93 height 25
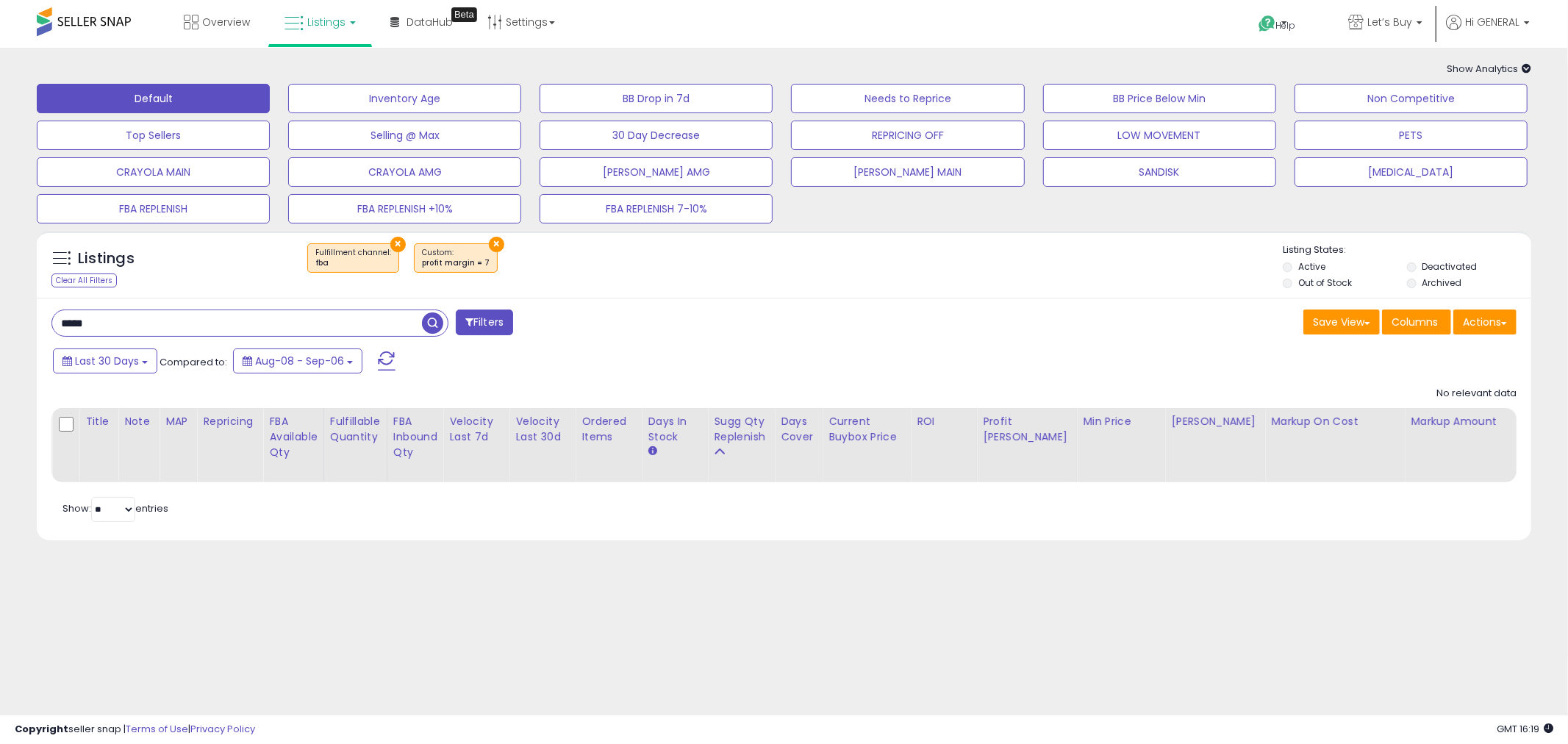
click at [673, 334] on div "***** Filters" at bounding box center [412, 324] width 744 height 30
click at [174, 317] on input "*****" at bounding box center [236, 323] width 370 height 26
click at [1354, 133] on button "PETS" at bounding box center [1411, 136] width 233 height 30
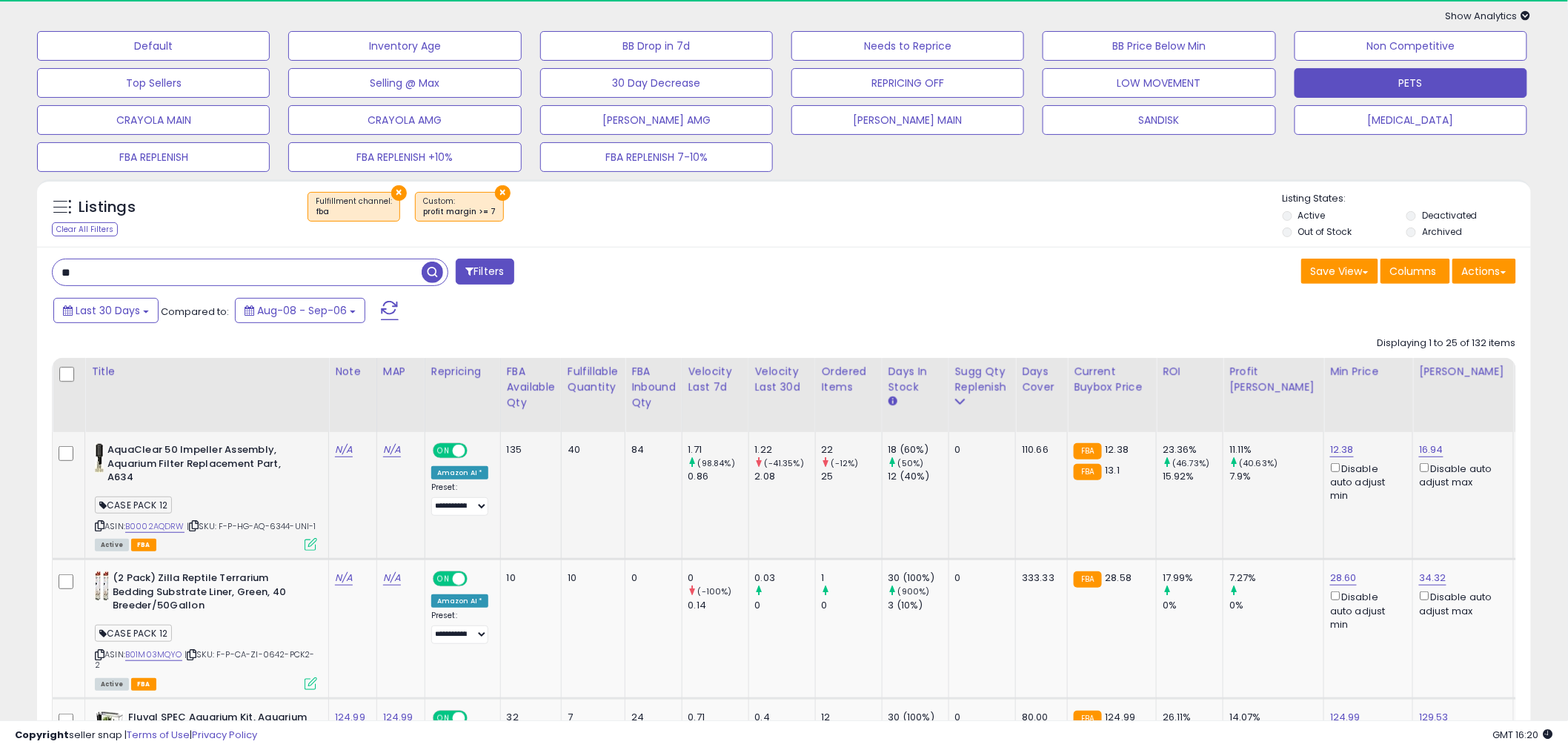
scroll to position [82, 0]
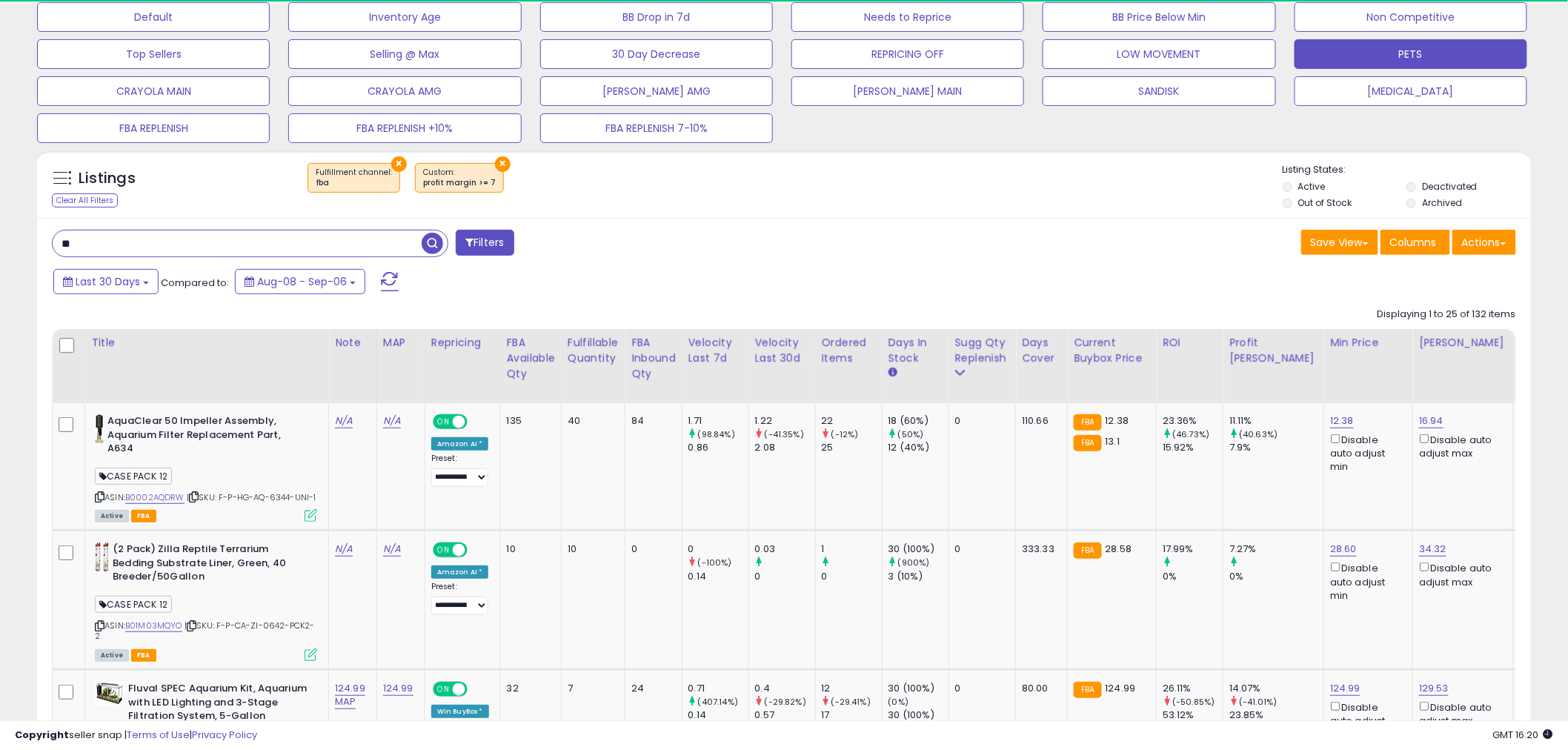
click at [295, 243] on input "**" at bounding box center [237, 243] width 369 height 26
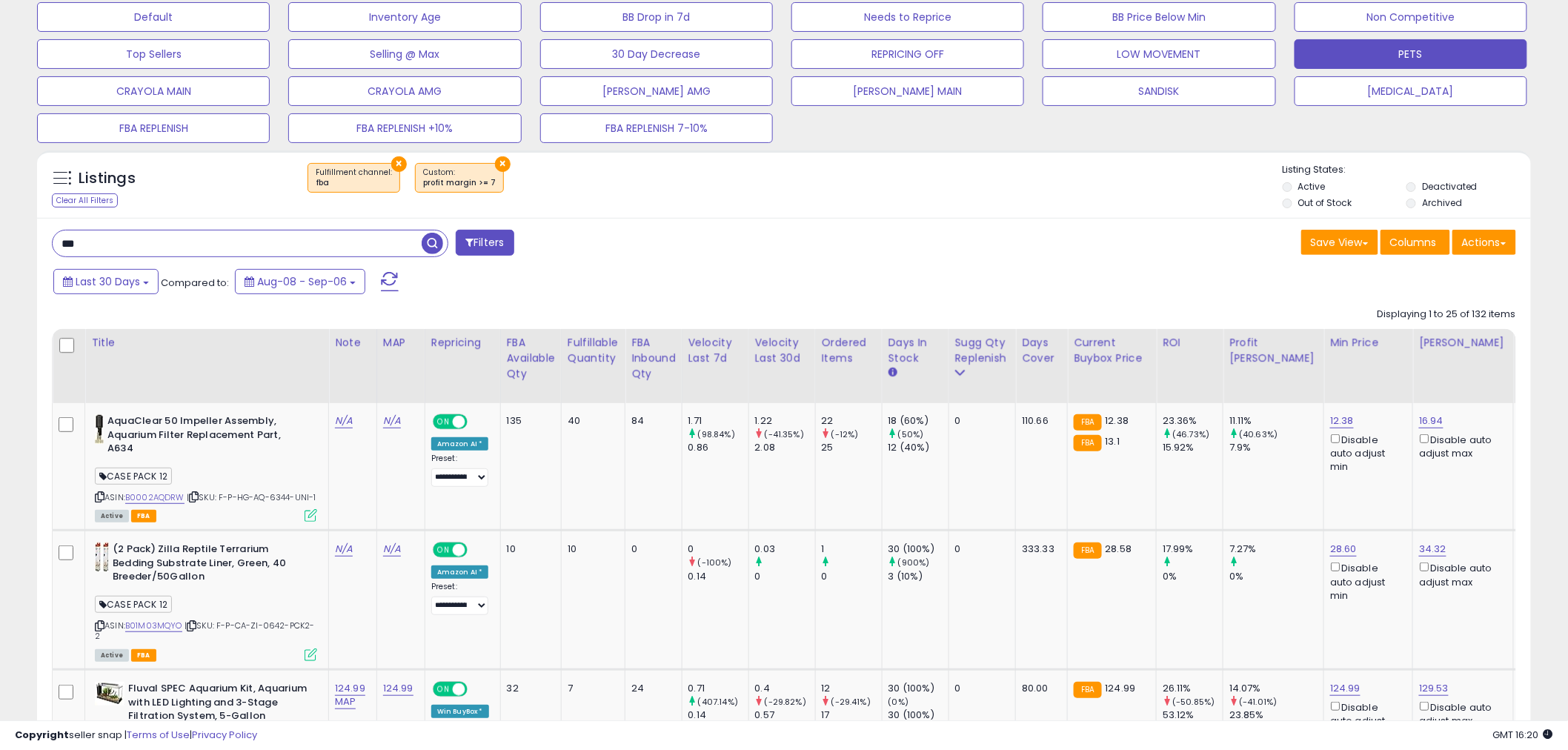
type input "*****"
click at [428, 247] on span "button" at bounding box center [432, 243] width 22 height 22
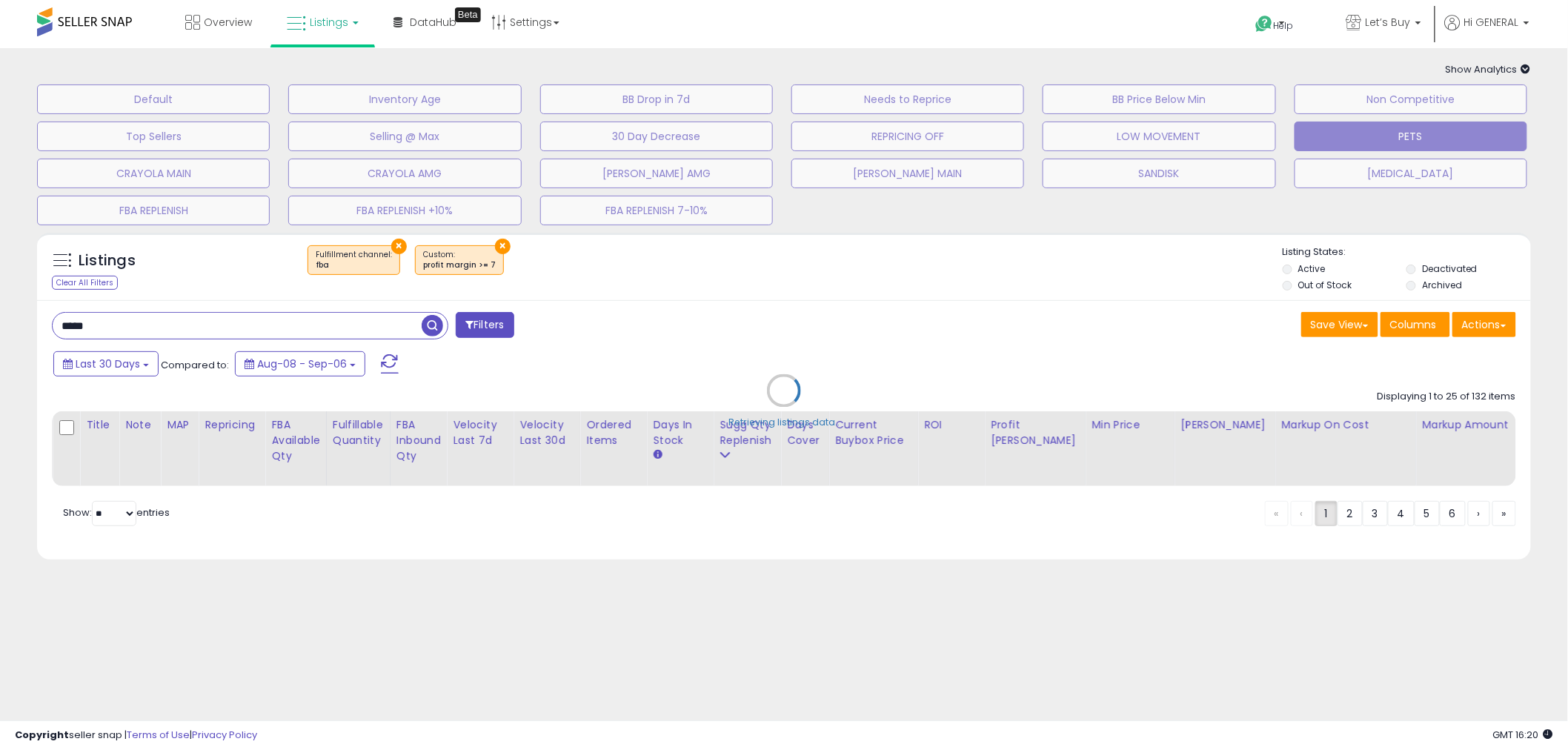
scroll to position [0, 0]
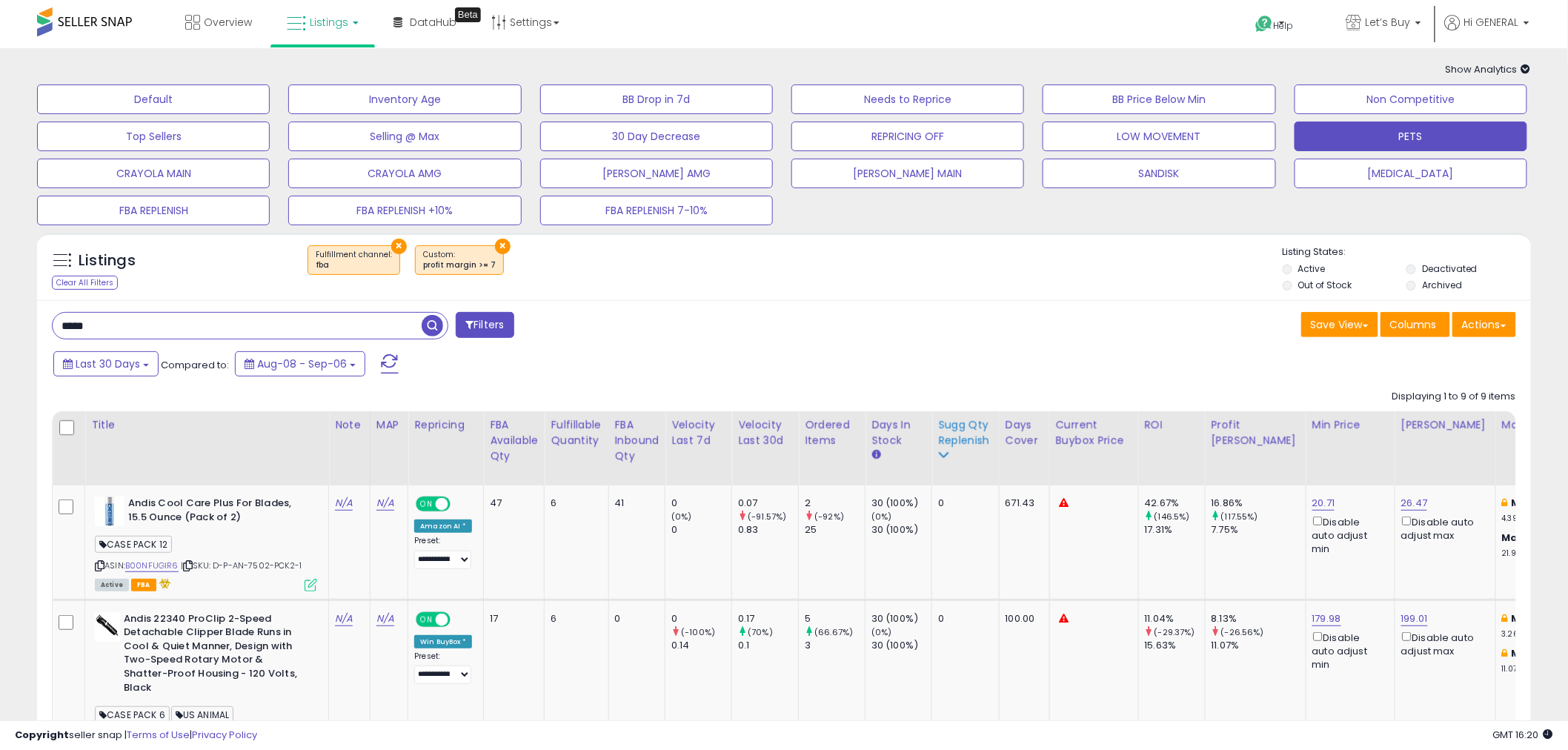
click at [957, 428] on div "Sugg Qty Replenish" at bounding box center [965, 433] width 55 height 31
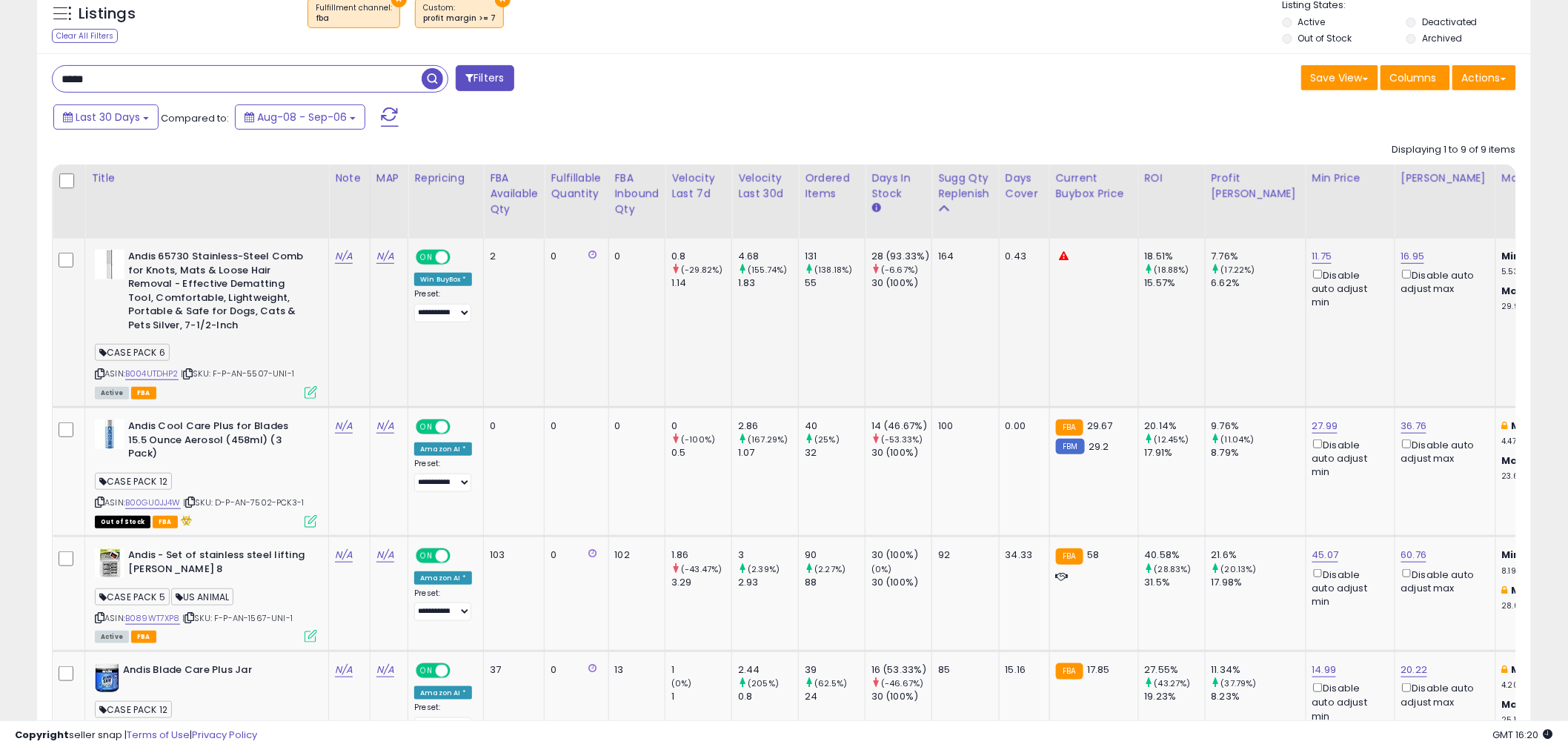
scroll to position [329, 0]
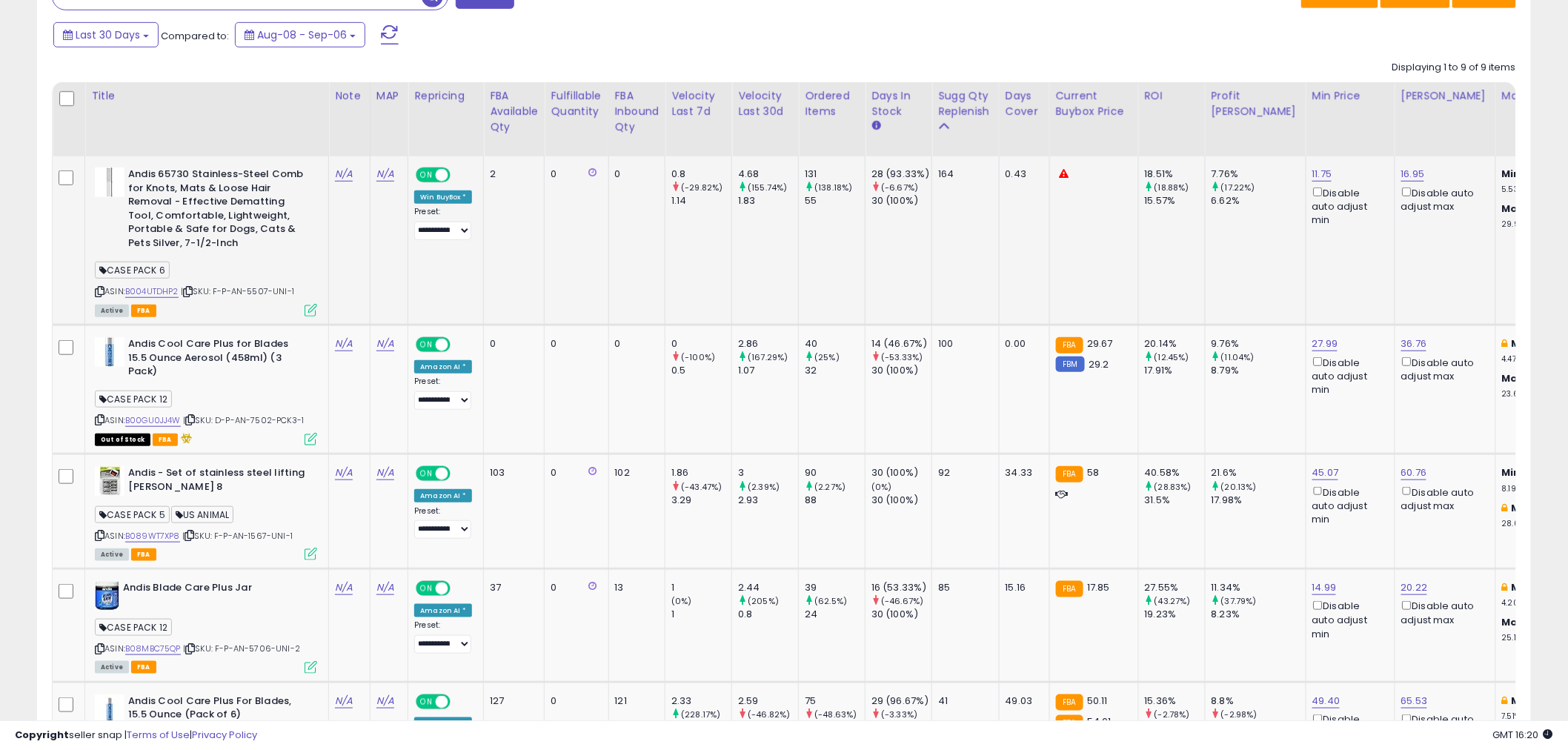
click at [963, 171] on div "164" at bounding box center [963, 174] width 49 height 13
click at [190, 292] on icon at bounding box center [188, 292] width 10 height 8
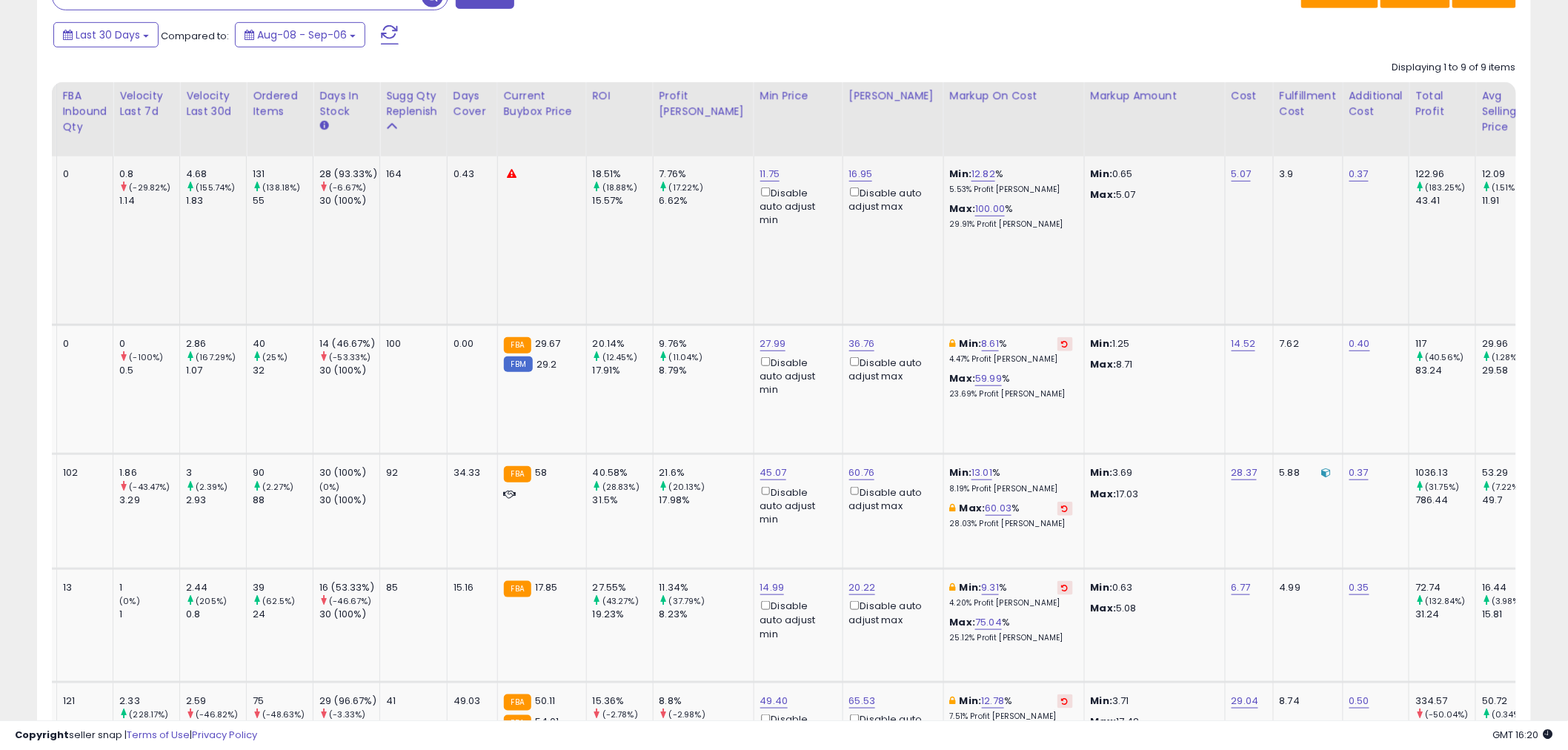
scroll to position [0, 0]
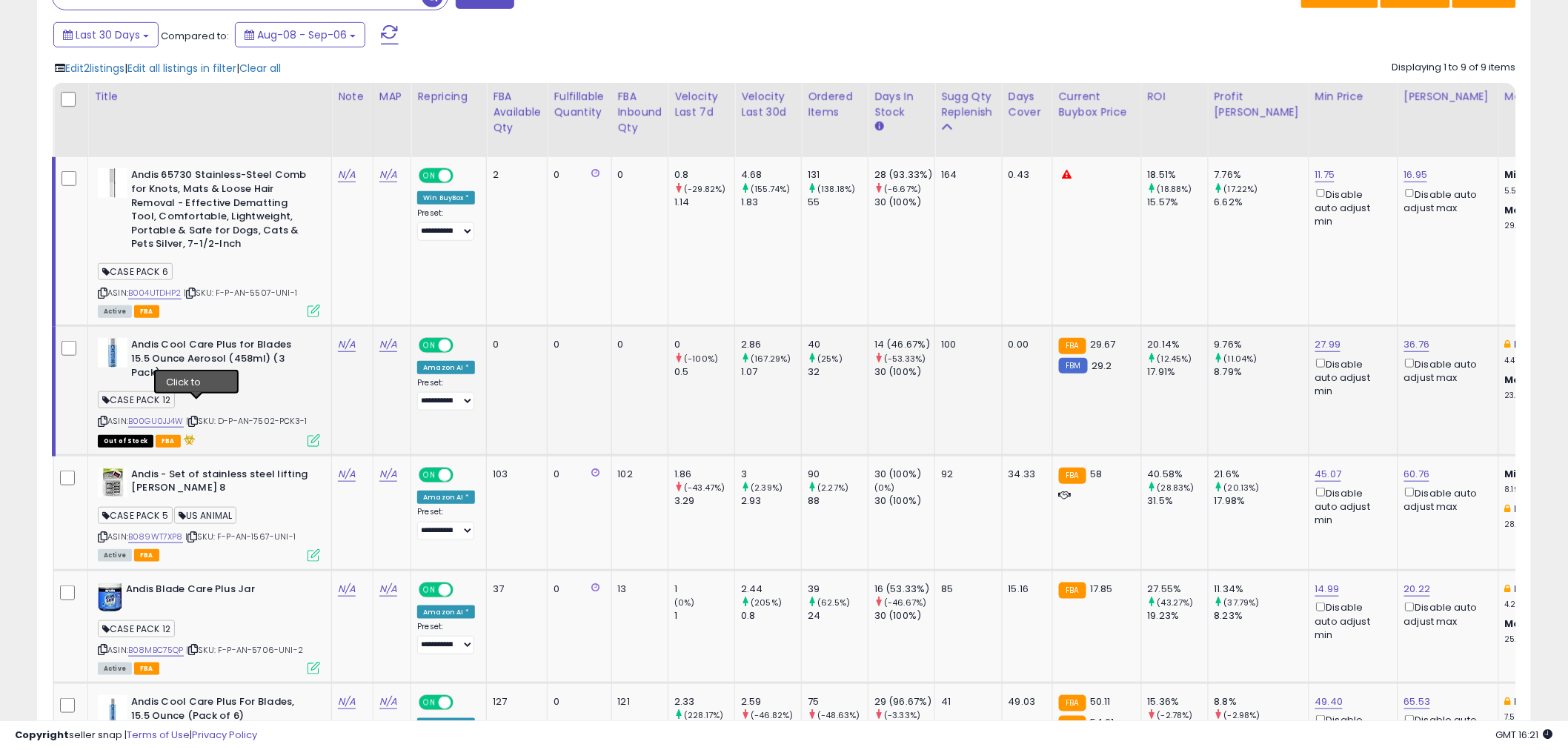
click at [198, 417] on icon at bounding box center [193, 421] width 10 height 8
click at [194, 533] on icon at bounding box center [192, 537] width 10 height 8
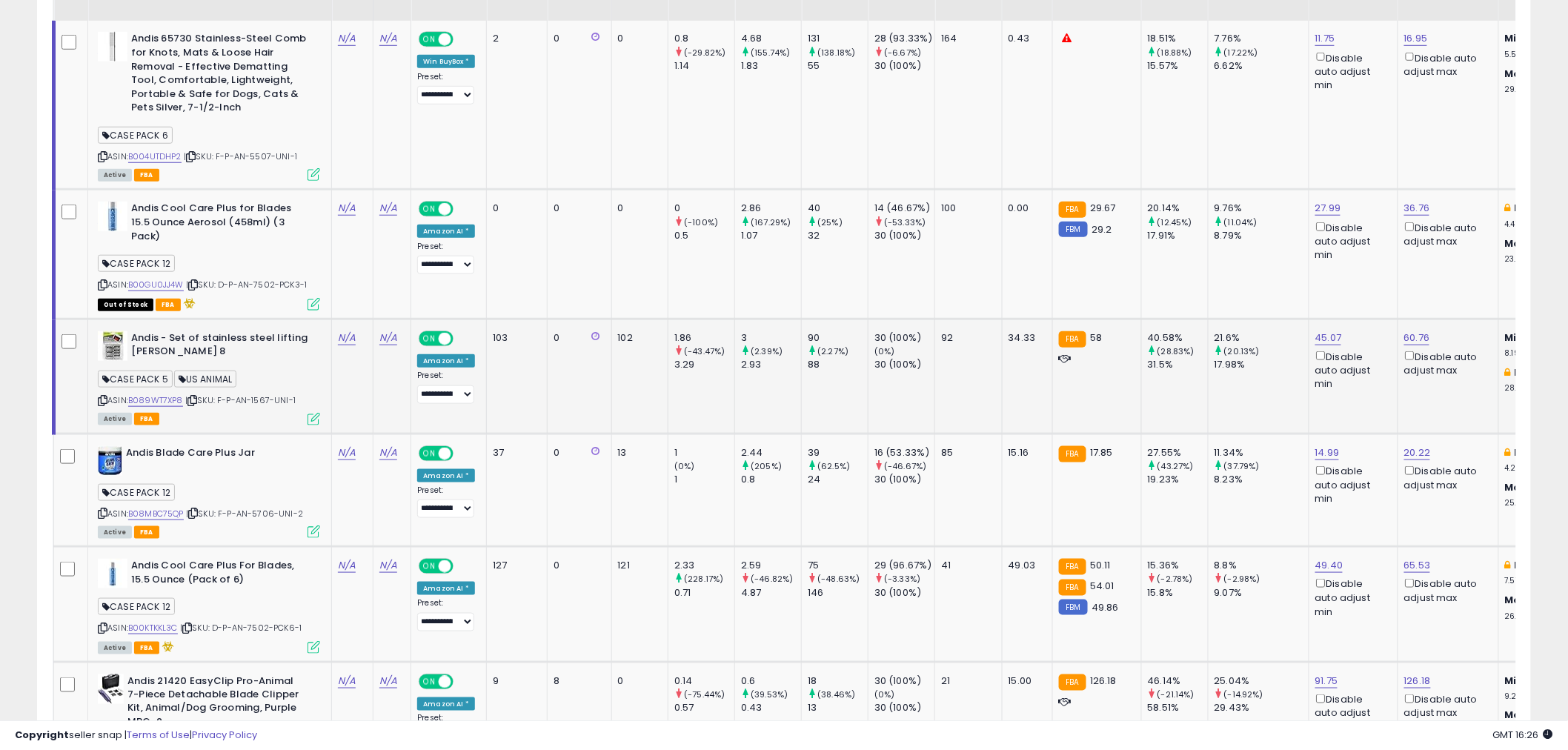
scroll to position [494, 0]
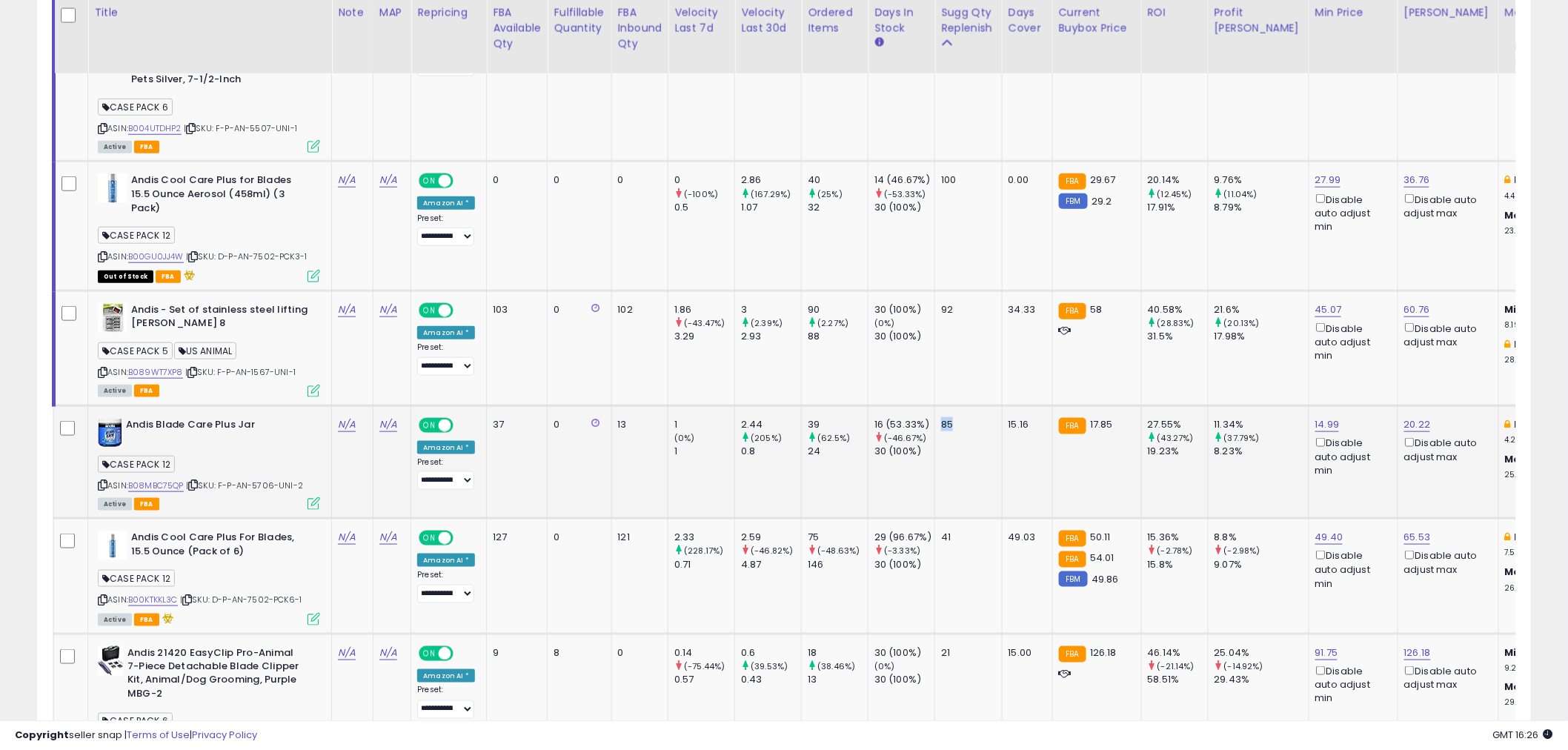
drag, startPoint x: 961, startPoint y: 408, endPoint x: 939, endPoint y: 410, distance: 22.1
click at [939, 410] on td "85" at bounding box center [969, 462] width 67 height 114
drag, startPoint x: 762, startPoint y: 433, endPoint x: 748, endPoint y: 435, distance: 14.1
click at [748, 445] on div "0.8" at bounding box center [771, 452] width 60 height 13
click at [773, 455] on td "2.44 (205%) 0.8" at bounding box center [768, 462] width 67 height 114
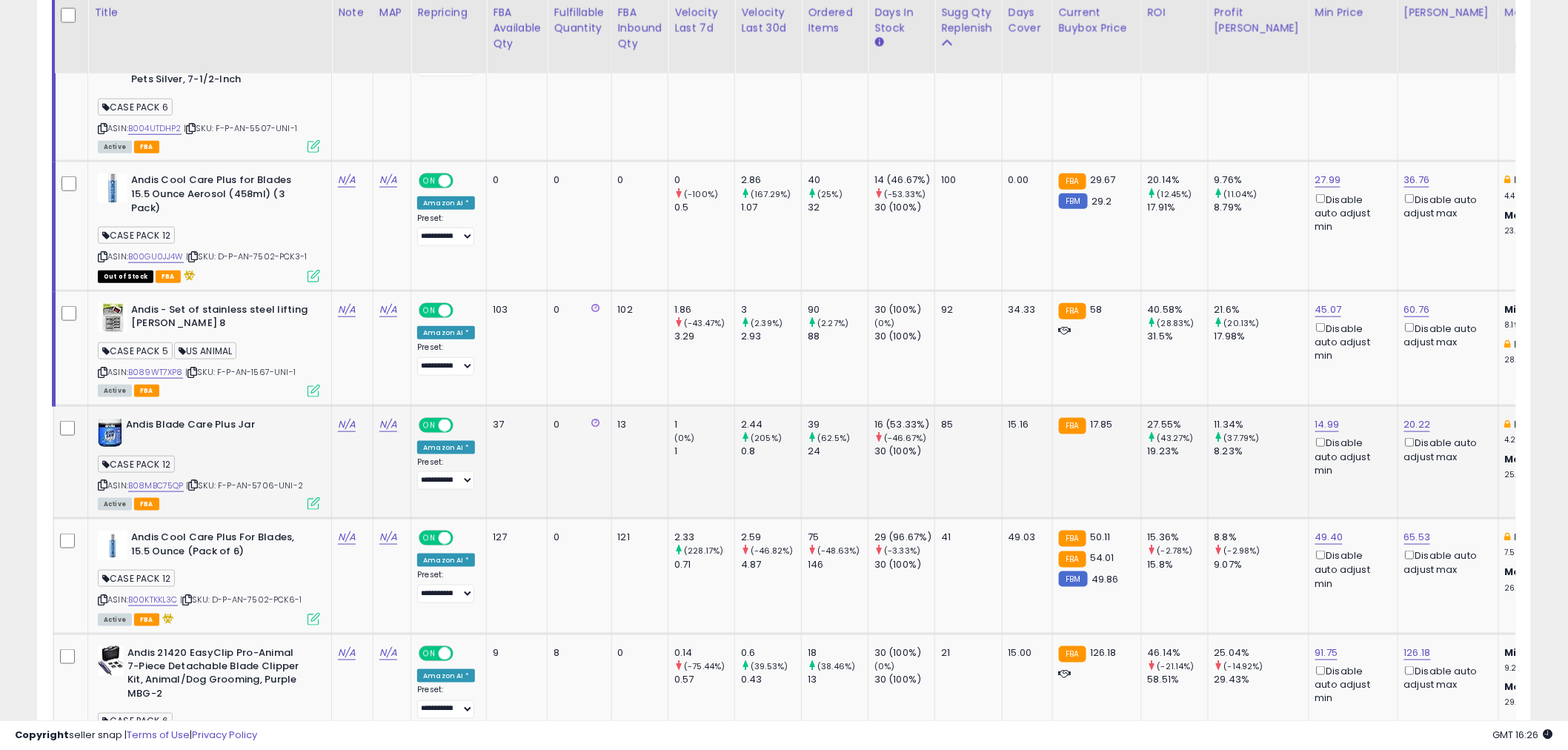
click at [964, 418] on div "85" at bounding box center [966, 425] width 49 height 13
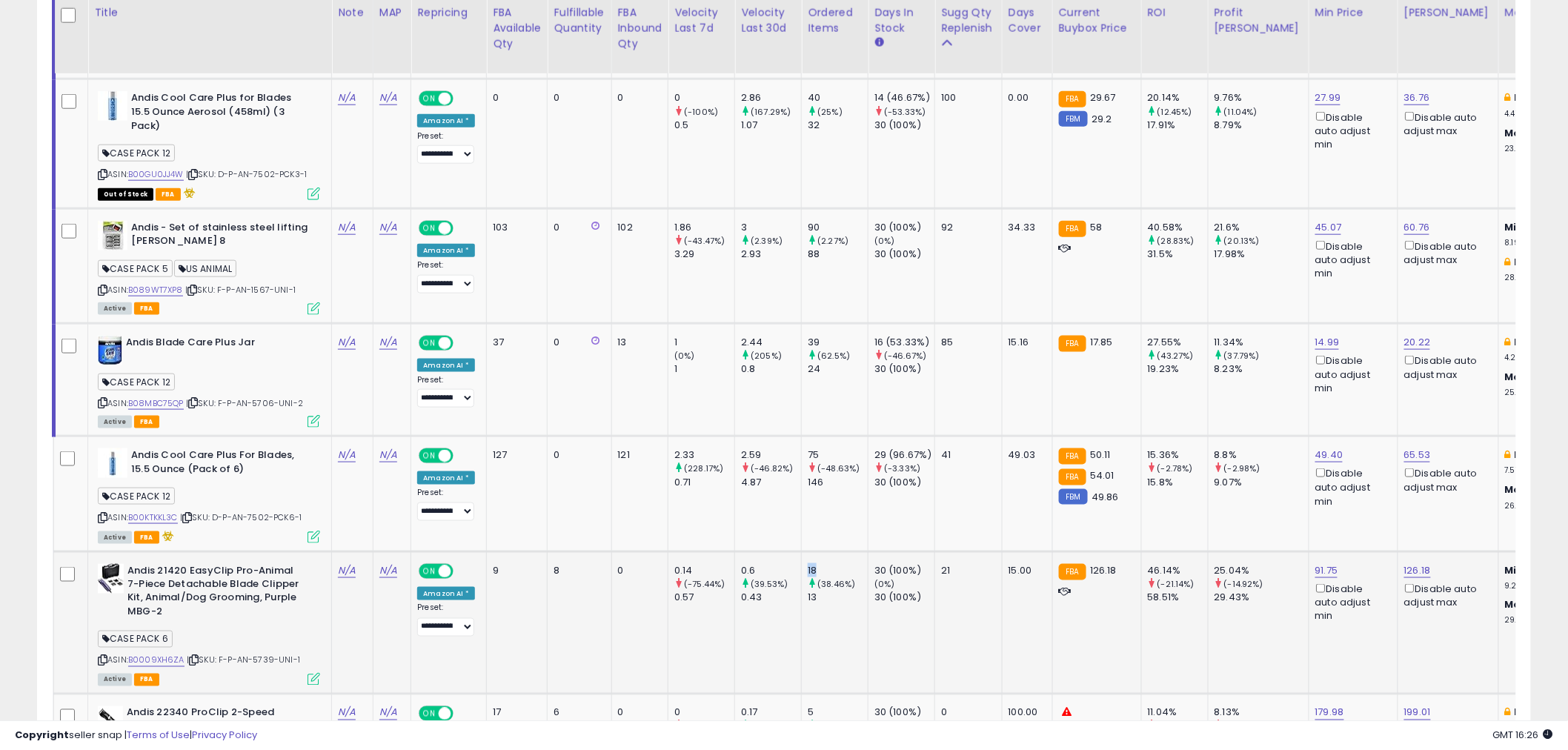
drag, startPoint x: 821, startPoint y: 550, endPoint x: 810, endPoint y: 553, distance: 11.4
click at [810, 564] on div "18" at bounding box center [838, 571] width 60 height 13
drag, startPoint x: 945, startPoint y: 557, endPoint x: 954, endPoint y: 557, distance: 9.0
click at [954, 564] on div "21" at bounding box center [966, 571] width 49 height 13
drag, startPoint x: 171, startPoint y: 626, endPoint x: 232, endPoint y: 626, distance: 61.0
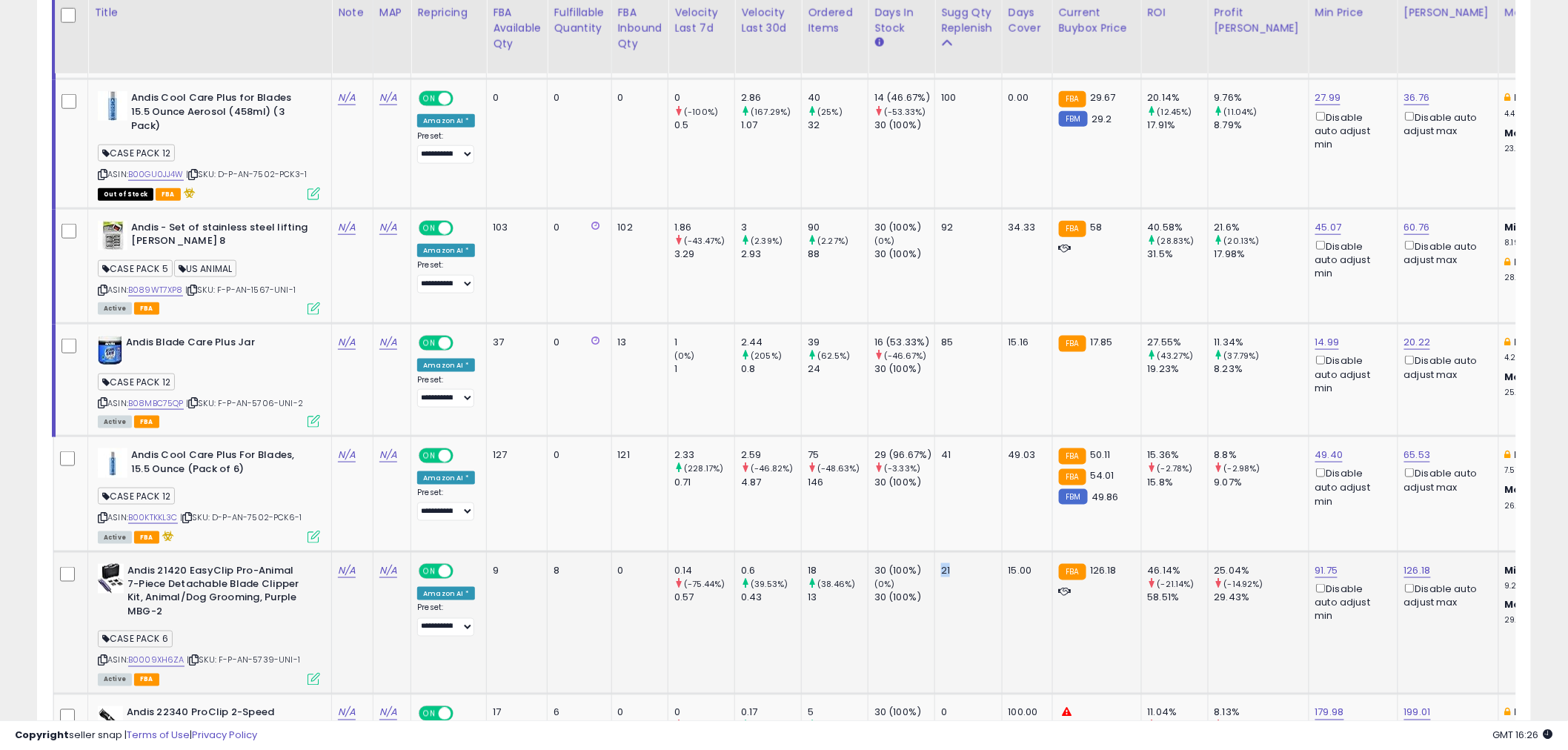
click at [232, 632] on div "CASE PACK 6" at bounding box center [209, 642] width 222 height 20
click at [235, 632] on div "CASE PACK 6" at bounding box center [209, 642] width 222 height 20
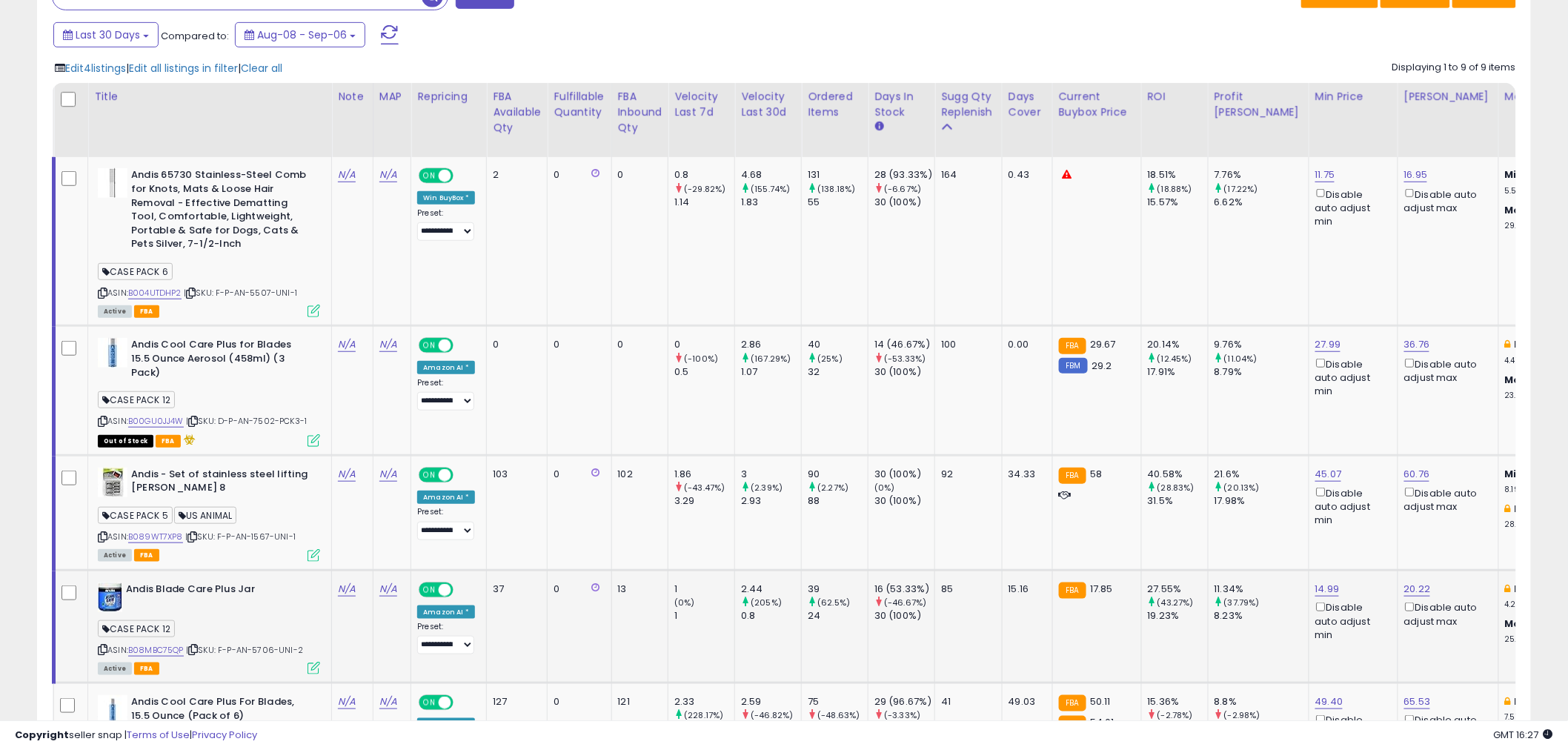
scroll to position [411, 0]
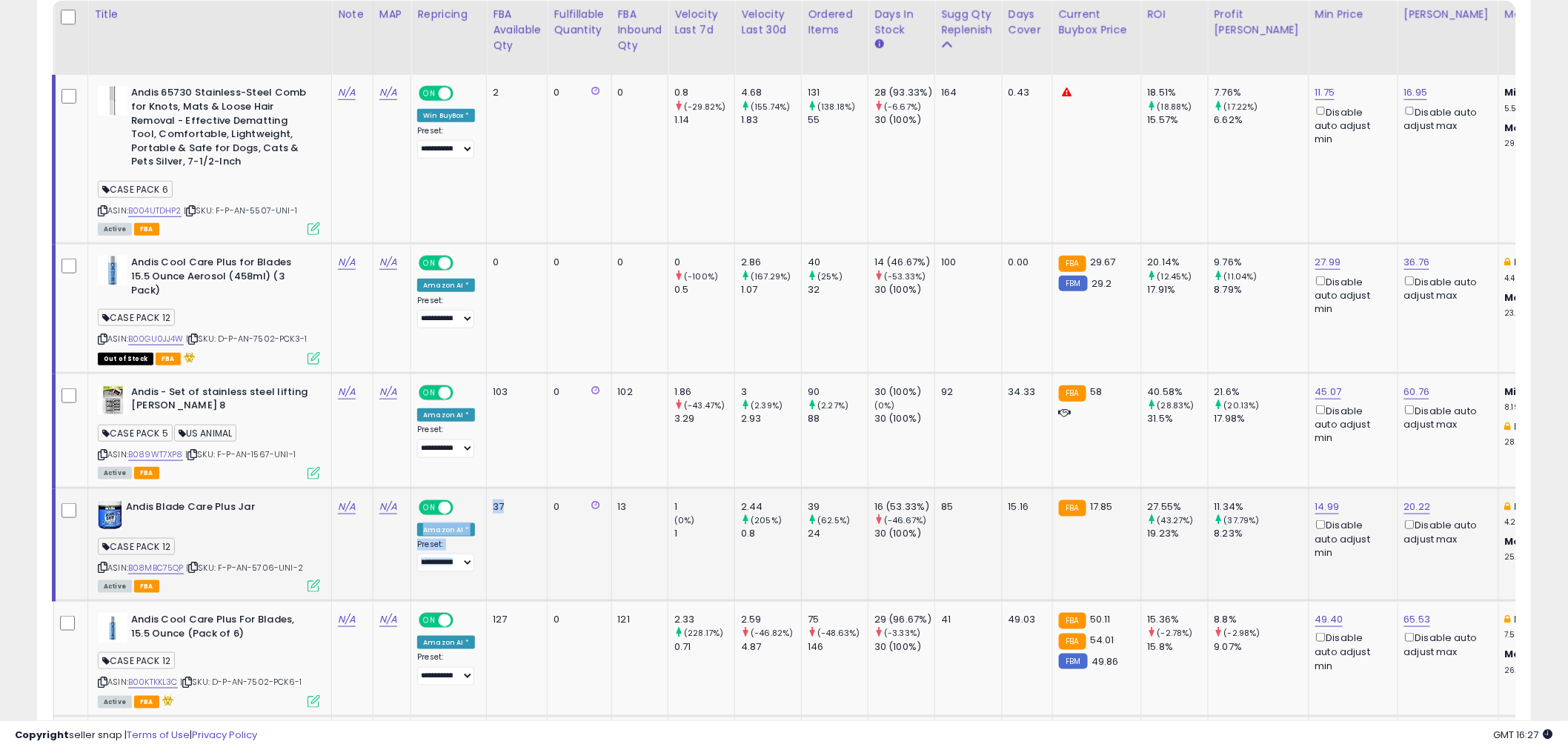
drag, startPoint x: 502, startPoint y: 486, endPoint x: 484, endPoint y: 492, distance: 19.0
click at [484, 492] on tr "Andis Blade Care Plus Jar CASE PACK 12 ASIN: B08MBC75QP | SKU: F-P-AN-5706-UNI-…" at bounding box center [1469, 544] width 2831 height 114
click at [1031, 500] on div "15.16" at bounding box center [1025, 507] width 33 height 13
drag, startPoint x: 1119, startPoint y: 488, endPoint x: 1093, endPoint y: 490, distance: 26.1
click at [1093, 500] on div "FBA 17.85" at bounding box center [1094, 507] width 71 height 13
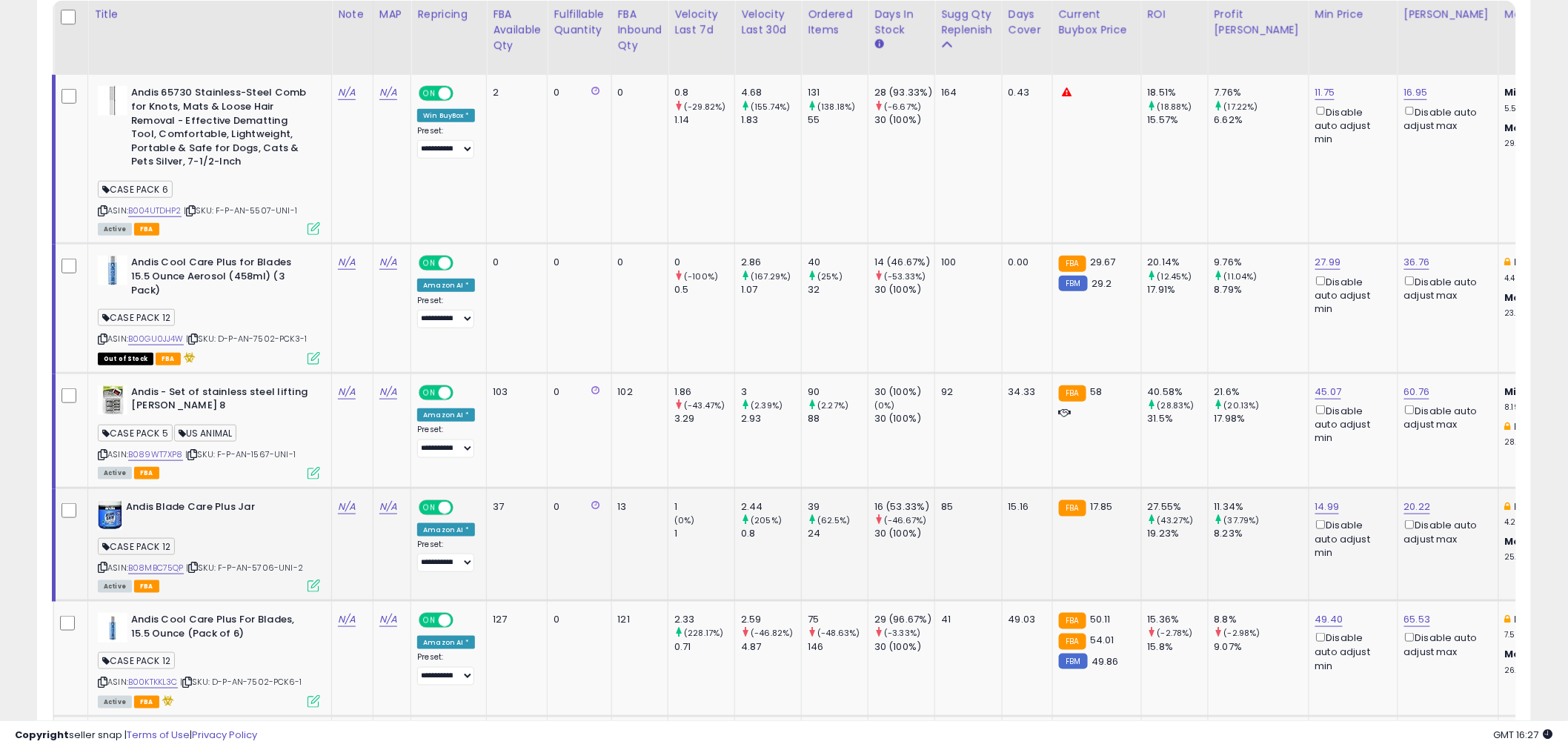
click at [1315, 500] on div "14.99 Disable auto adjust min" at bounding box center [1351, 530] width 71 height 60
click at [197, 563] on icon at bounding box center [193, 567] width 10 height 8
click at [156, 562] on link "B08MBC75QP" at bounding box center [156, 568] width 55 height 13
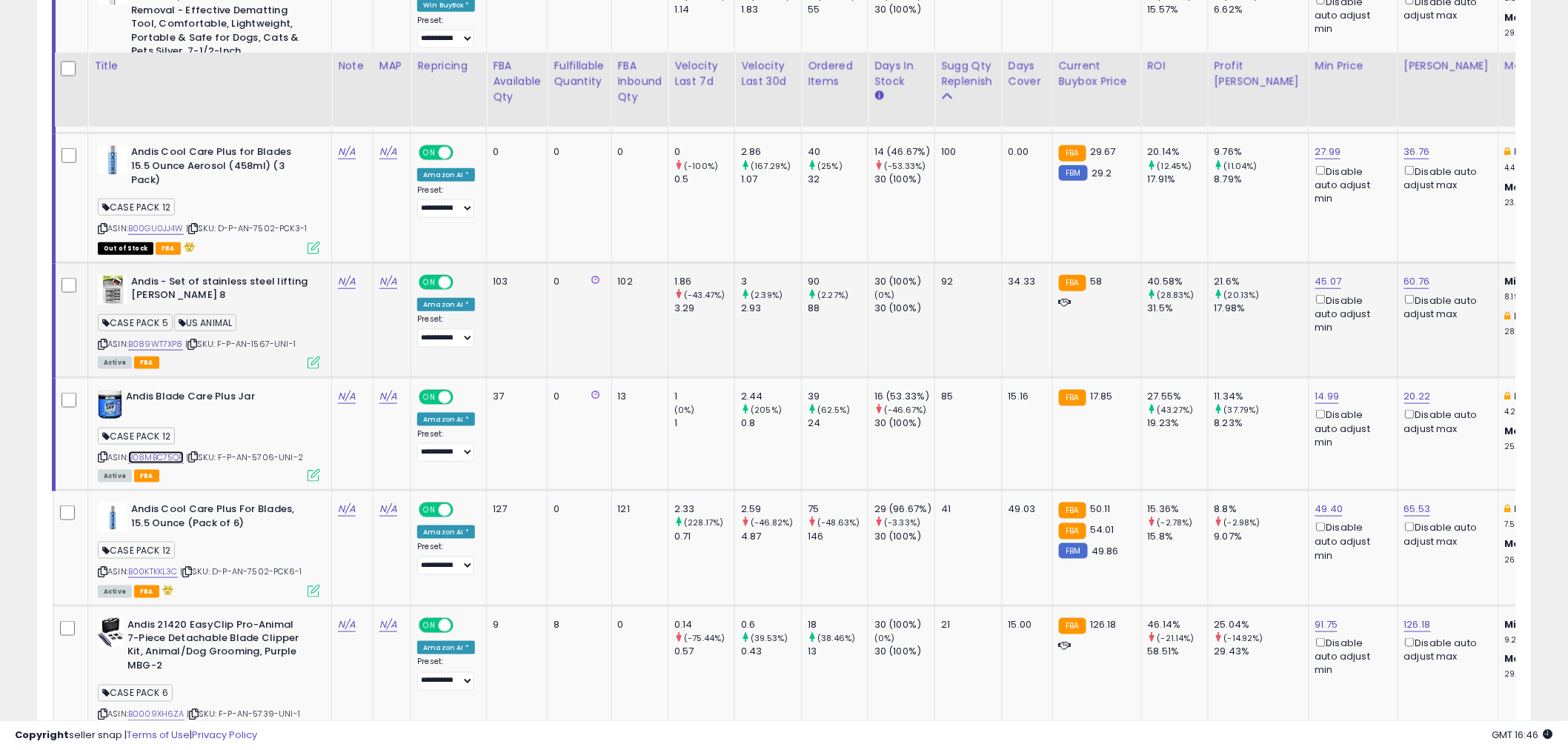
scroll to position [576, 0]
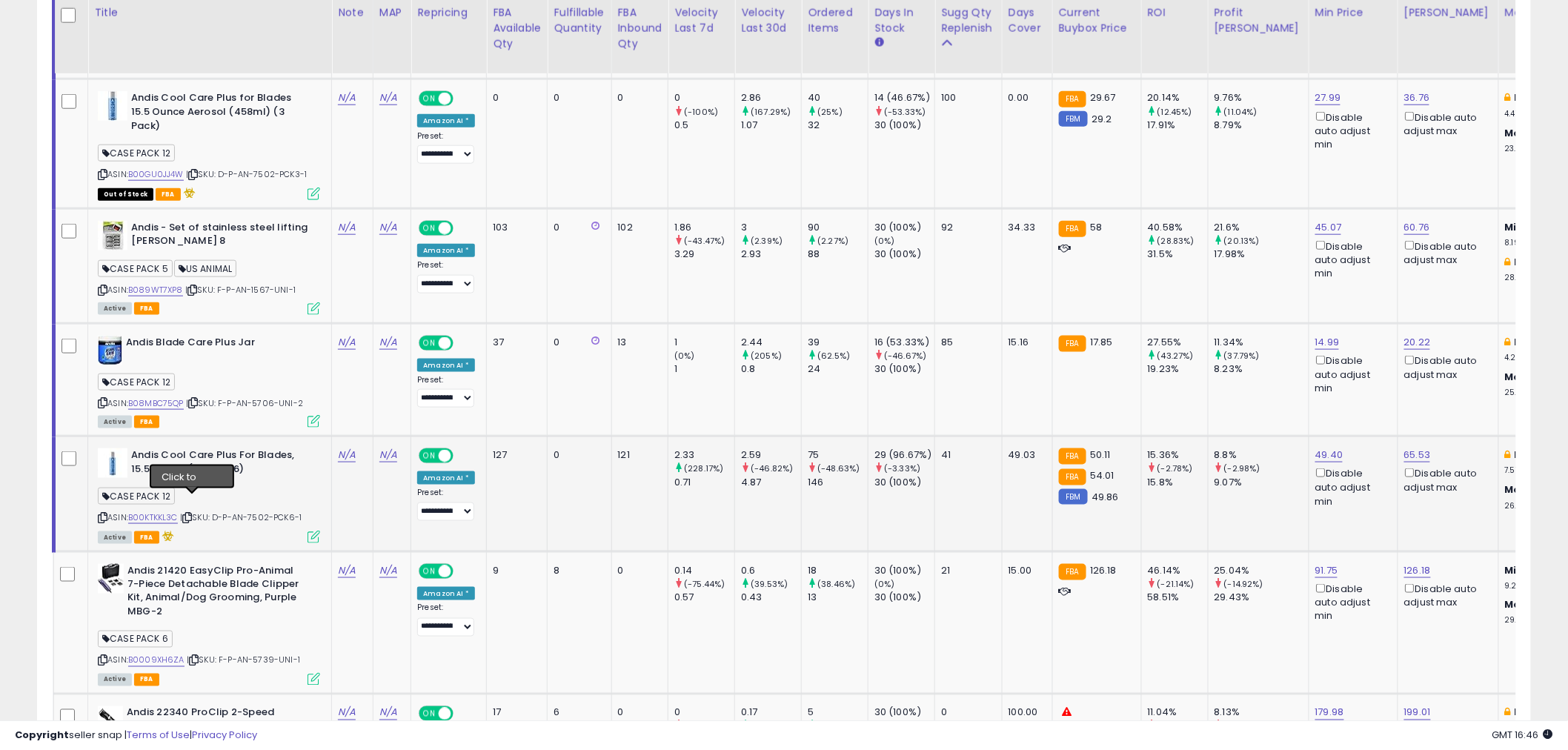
click at [191, 514] on icon at bounding box center [187, 517] width 10 height 8
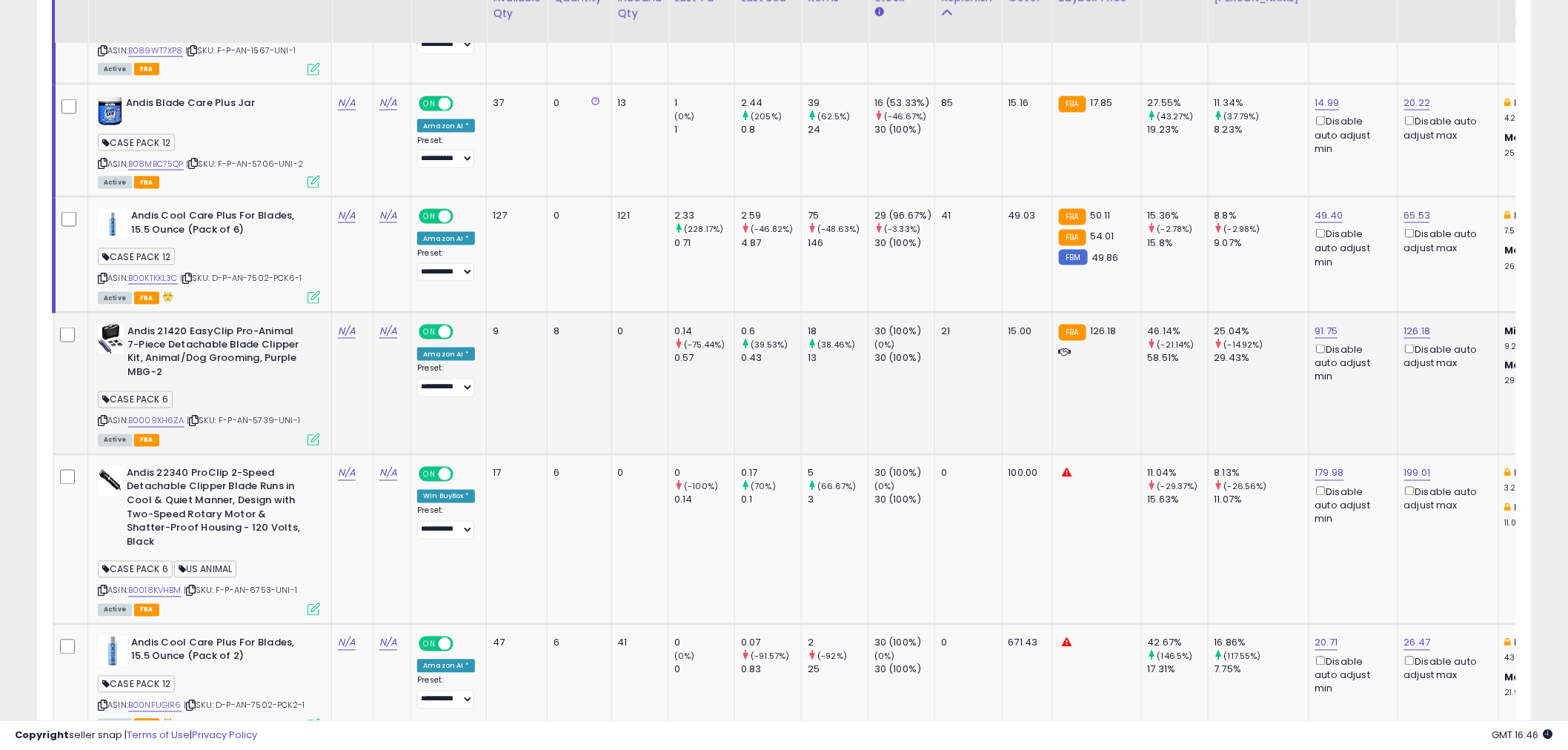
scroll to position [823, 0]
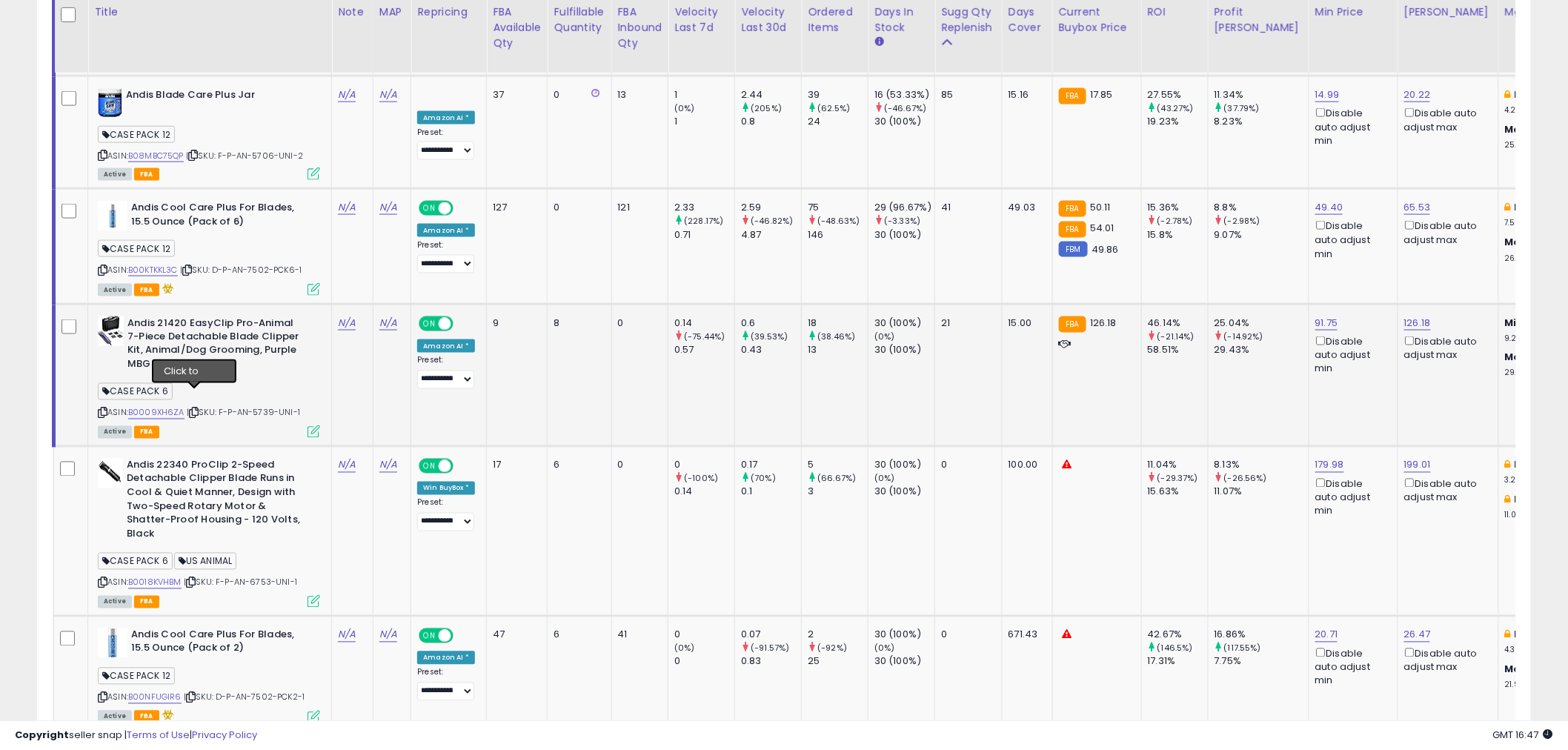
click at [197, 409] on icon at bounding box center [194, 413] width 10 height 8
click at [191, 579] on icon at bounding box center [191, 583] width 10 height 8
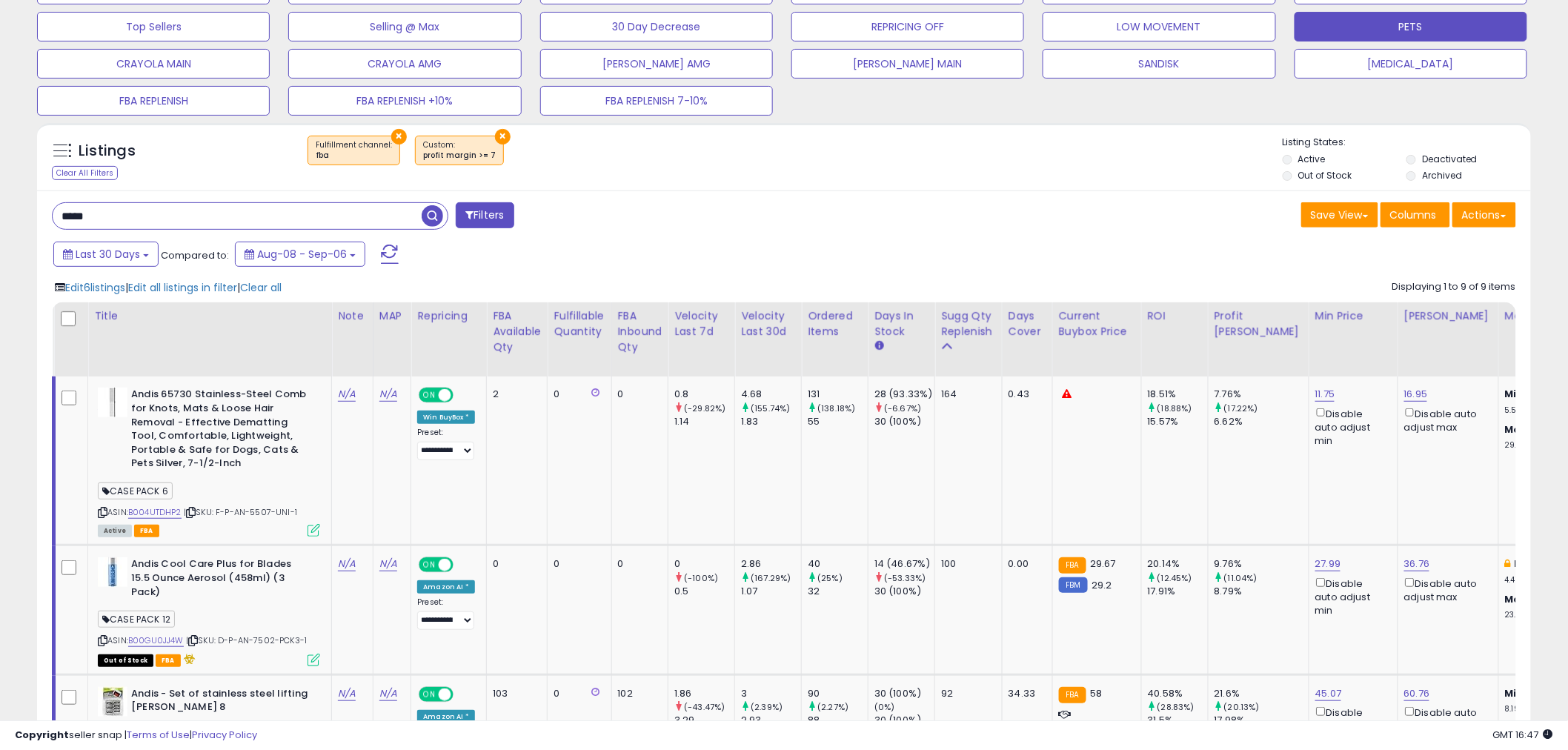
scroll to position [0, 0]
